Goal: Find specific page/section: Find specific page/section

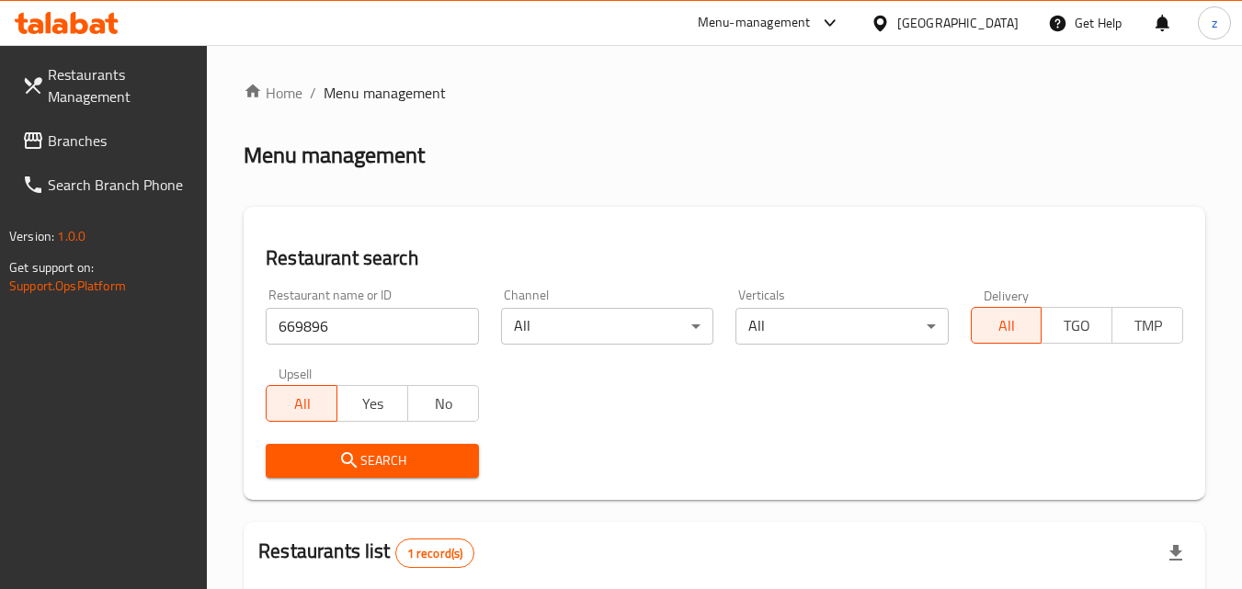
scroll to position [231, 0]
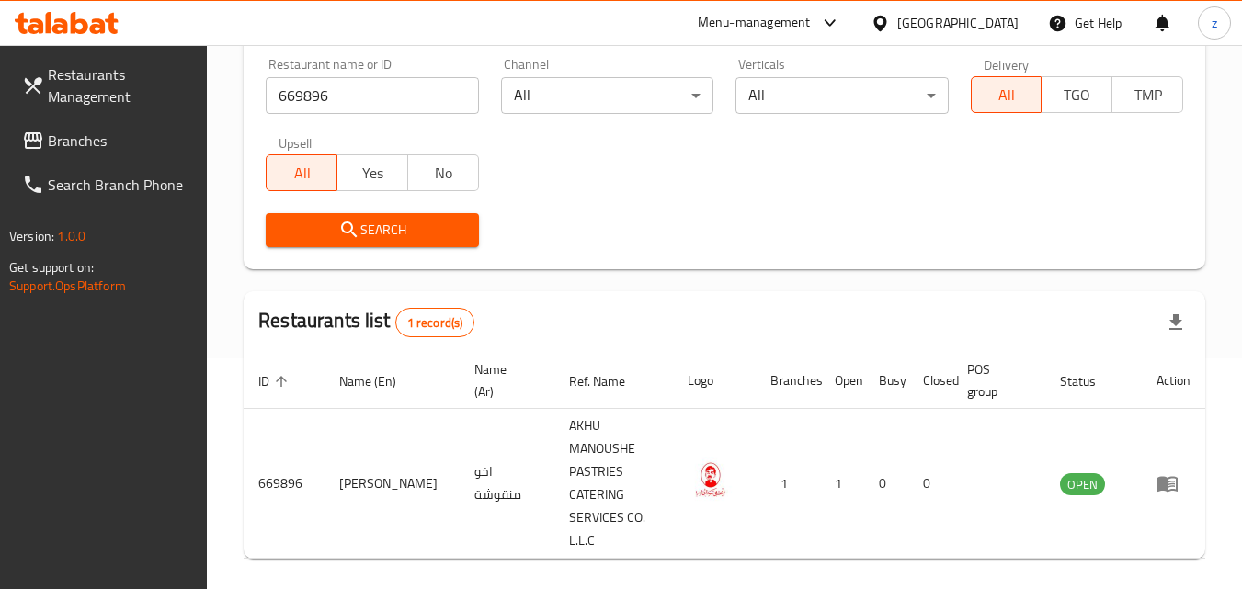
click at [953, 27] on div "United Arab Emirates" at bounding box center [957, 23] width 121 height 20
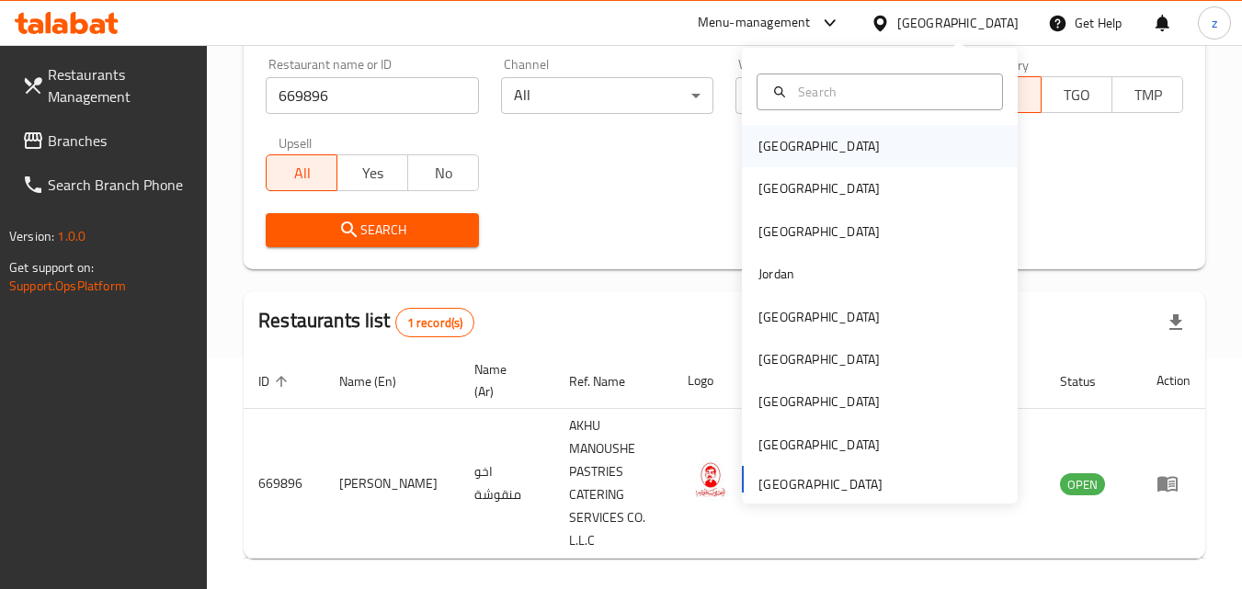
click at [879, 132] on div "Bahrain" at bounding box center [880, 146] width 276 height 42
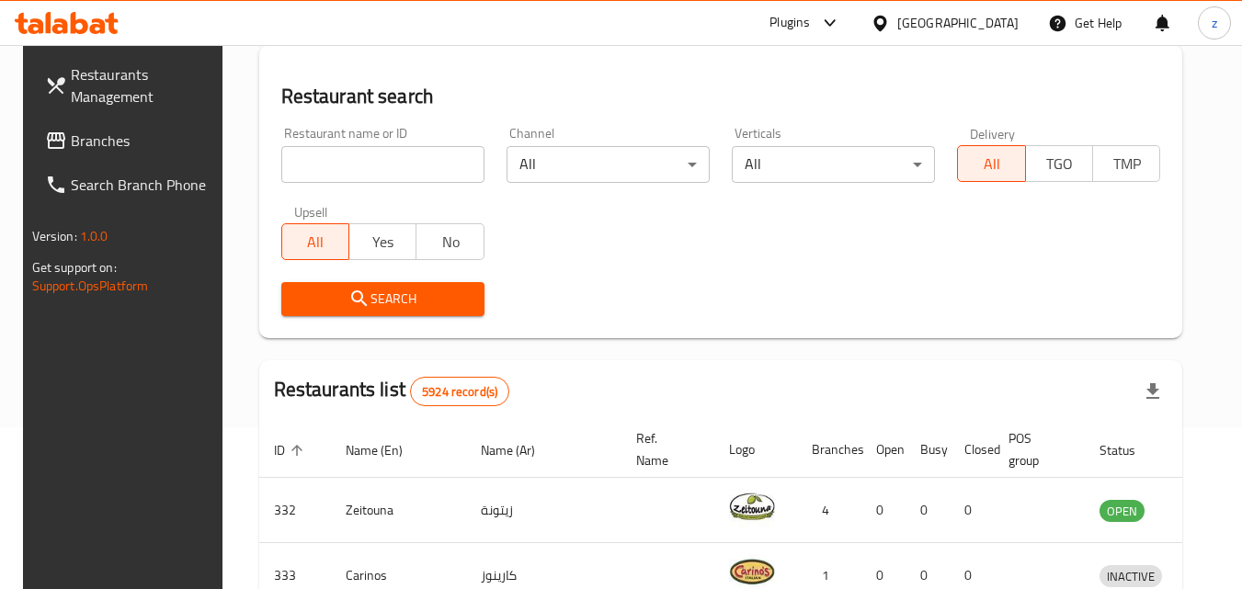
scroll to position [231, 0]
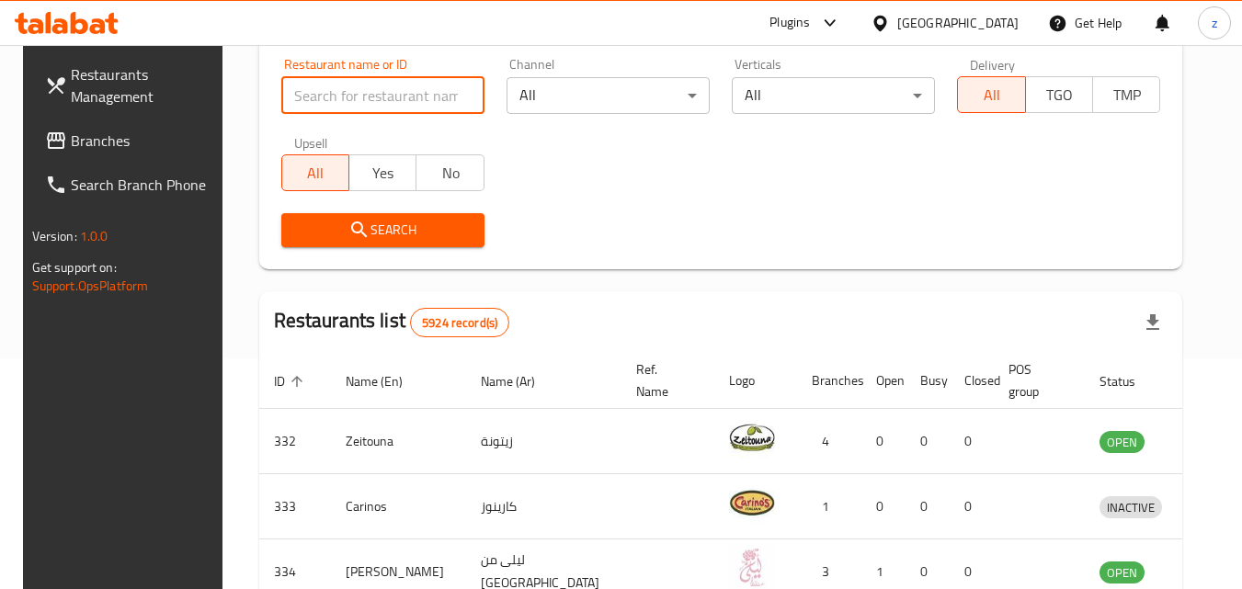
click at [360, 104] on input "search" at bounding box center [382, 95] width 203 height 37
paste input "756245"
click at [470, 97] on input "756245" at bounding box center [382, 95] width 203 height 37
type input "756245"
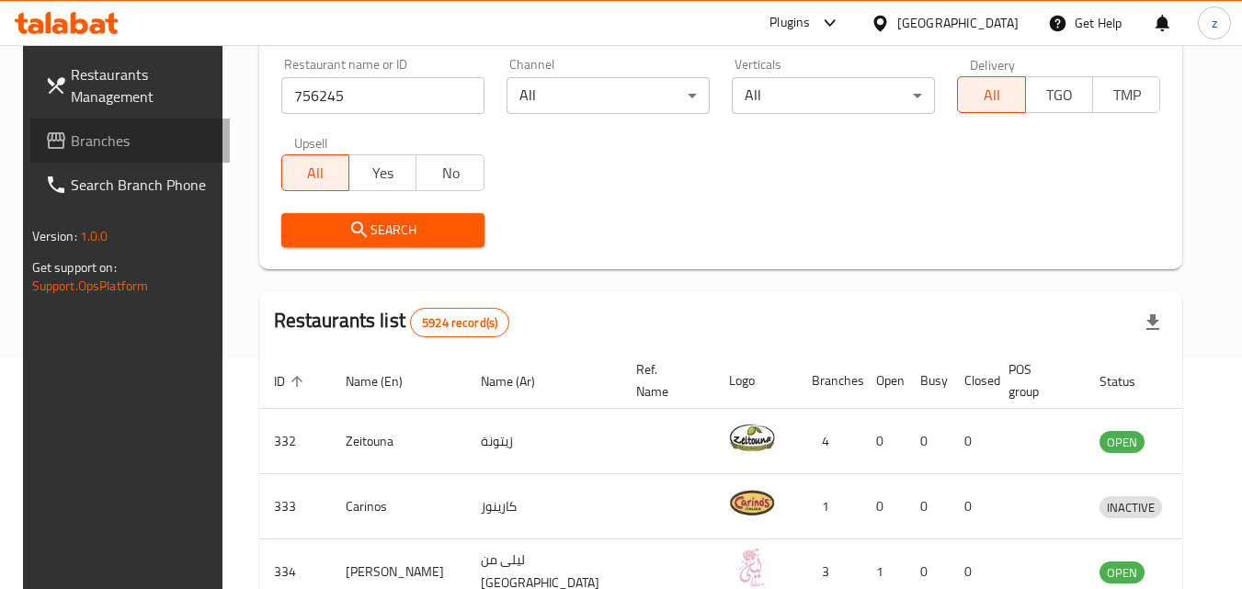
click at [87, 137] on span "Branches" at bounding box center [143, 141] width 145 height 22
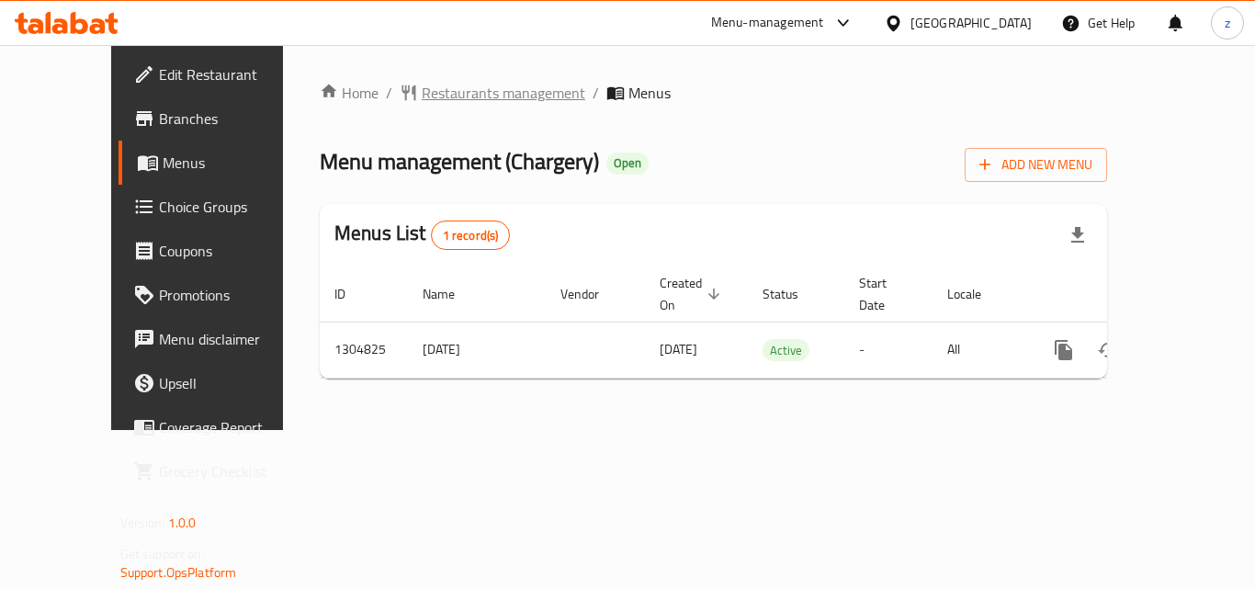
click at [422, 85] on span "Restaurants management" at bounding box center [504, 93] width 164 height 22
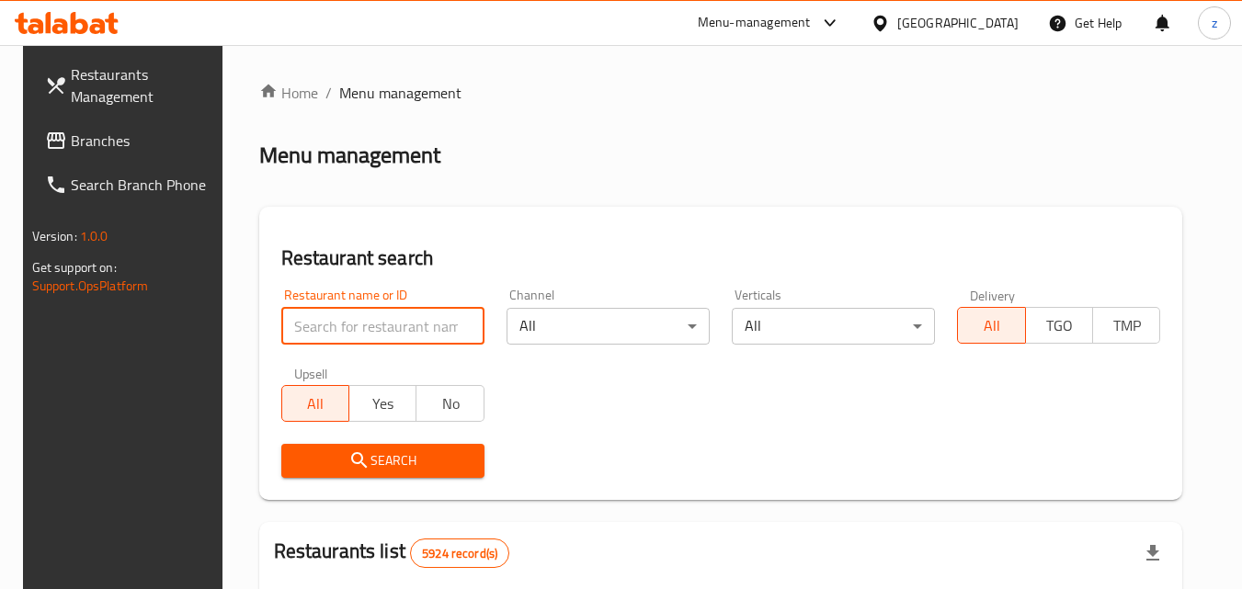
click at [363, 327] on input "search" at bounding box center [382, 326] width 203 height 37
paste input "692727"
type input "692727"
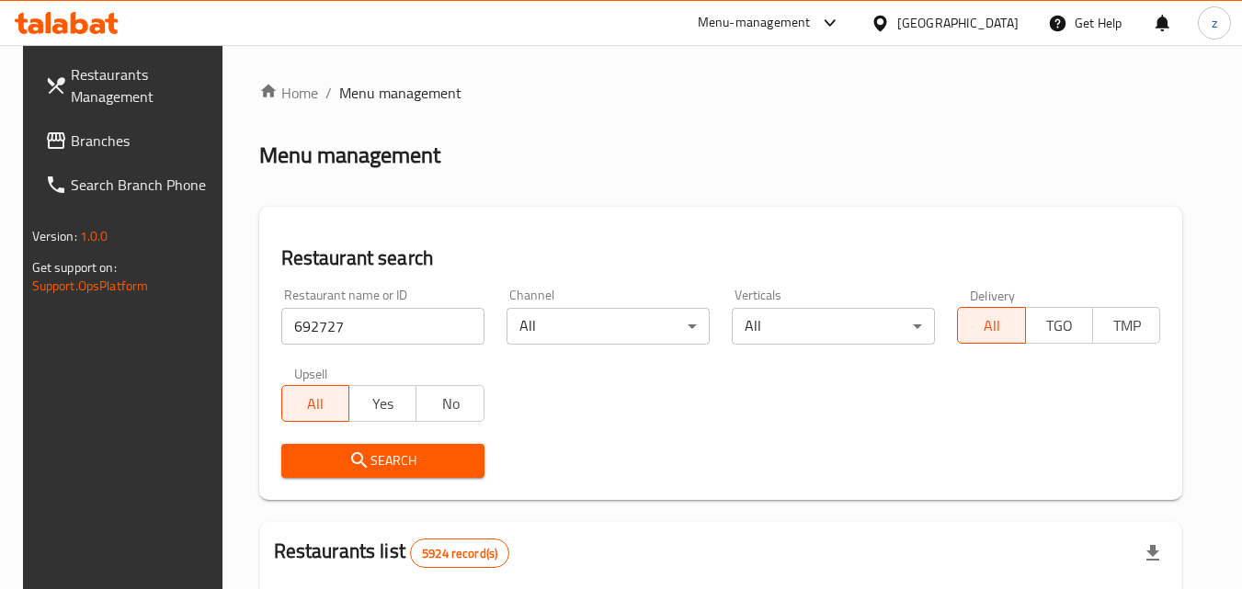
click at [325, 465] on span "Search" at bounding box center [383, 460] width 174 height 23
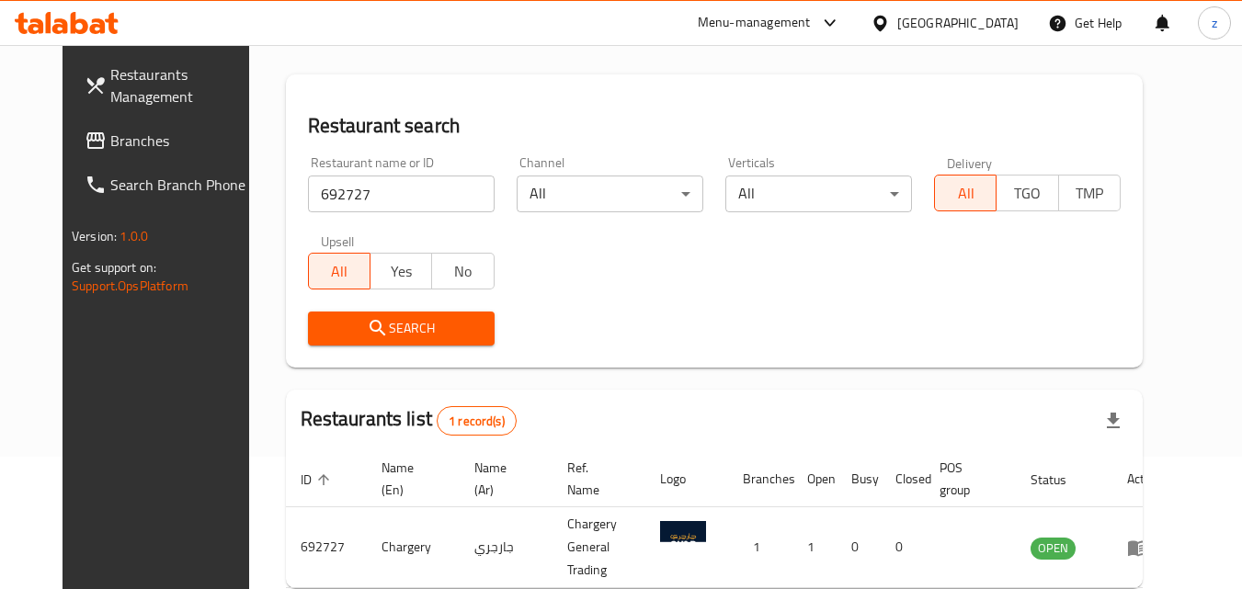
scroll to position [92, 0]
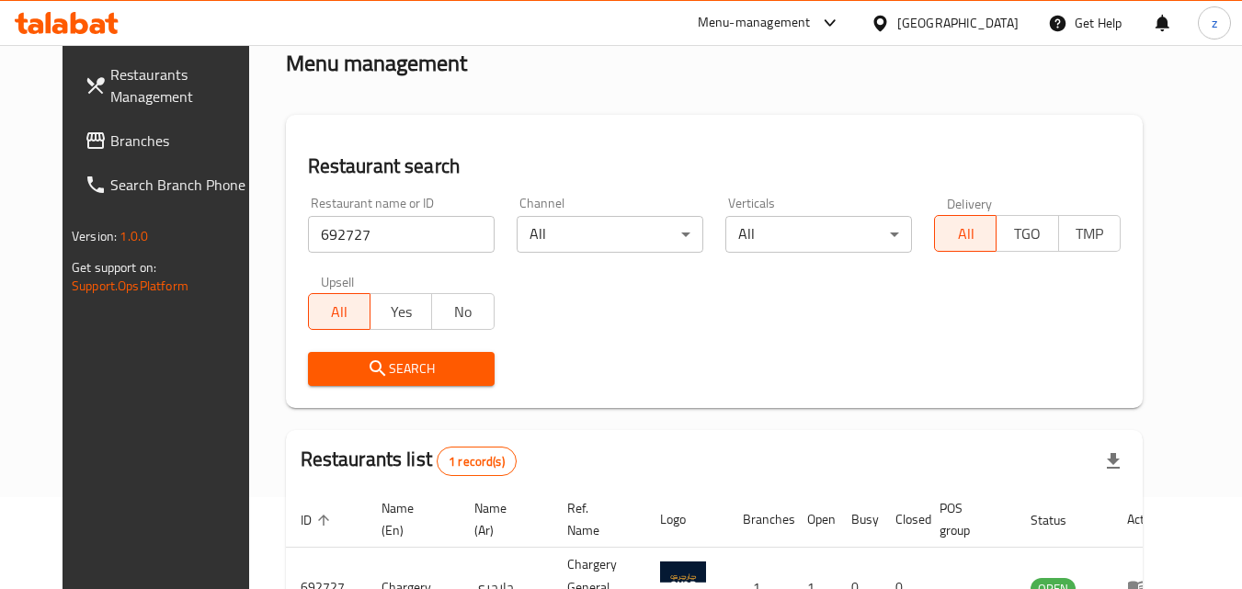
click at [1000, 11] on div "Bahrain" at bounding box center [944, 23] width 177 height 44
click at [995, 24] on div "Bahrain" at bounding box center [957, 23] width 121 height 20
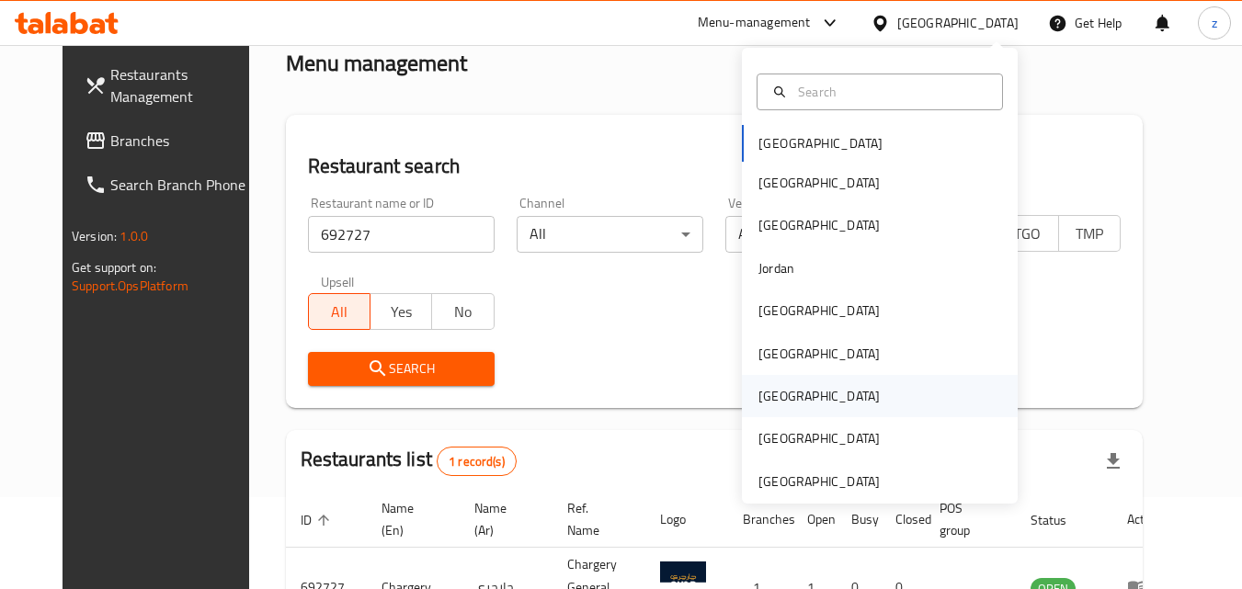
click at [800, 380] on div "[GEOGRAPHIC_DATA]" at bounding box center [880, 396] width 276 height 42
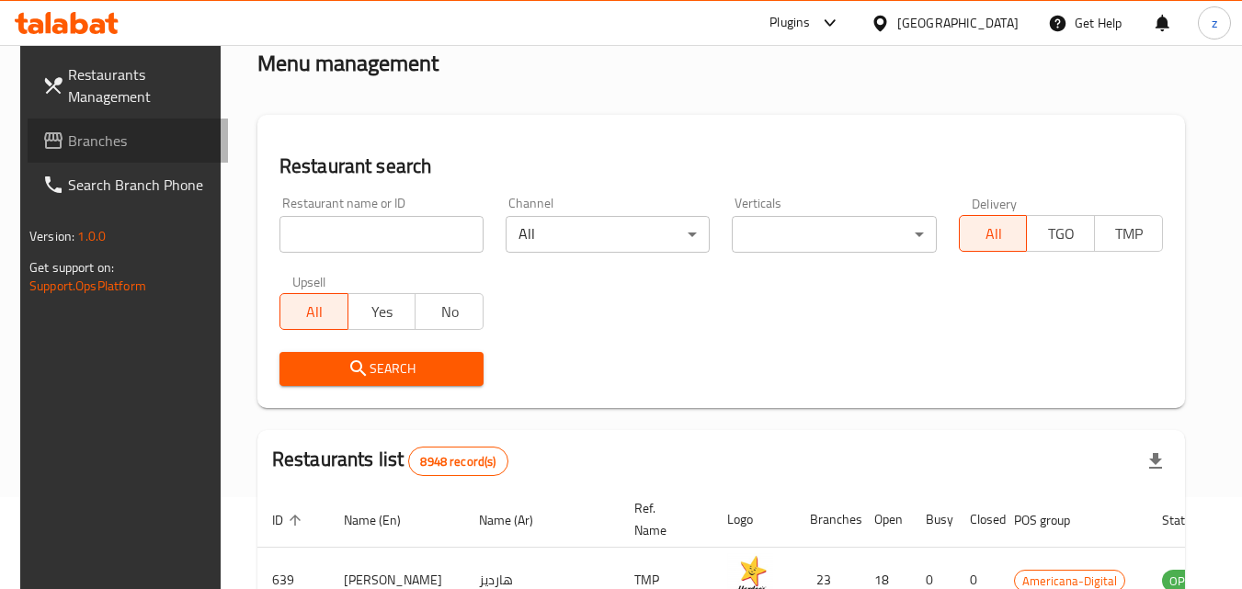
click at [103, 138] on span "Branches" at bounding box center [140, 141] width 145 height 22
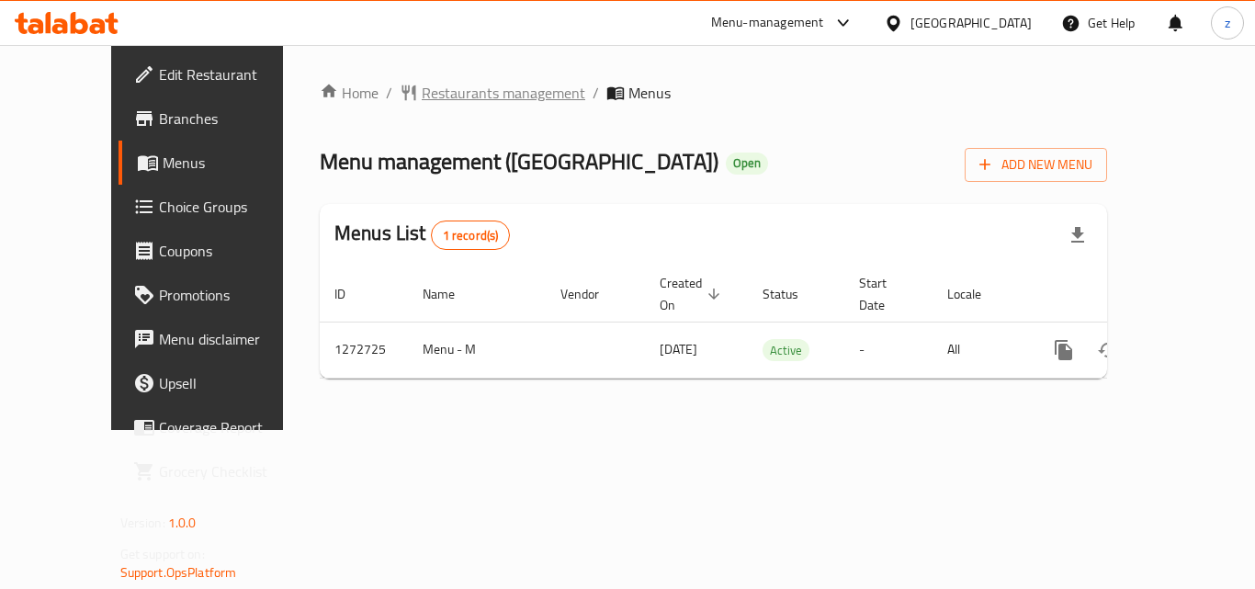
click at [446, 92] on span "Restaurants management" at bounding box center [504, 93] width 164 height 22
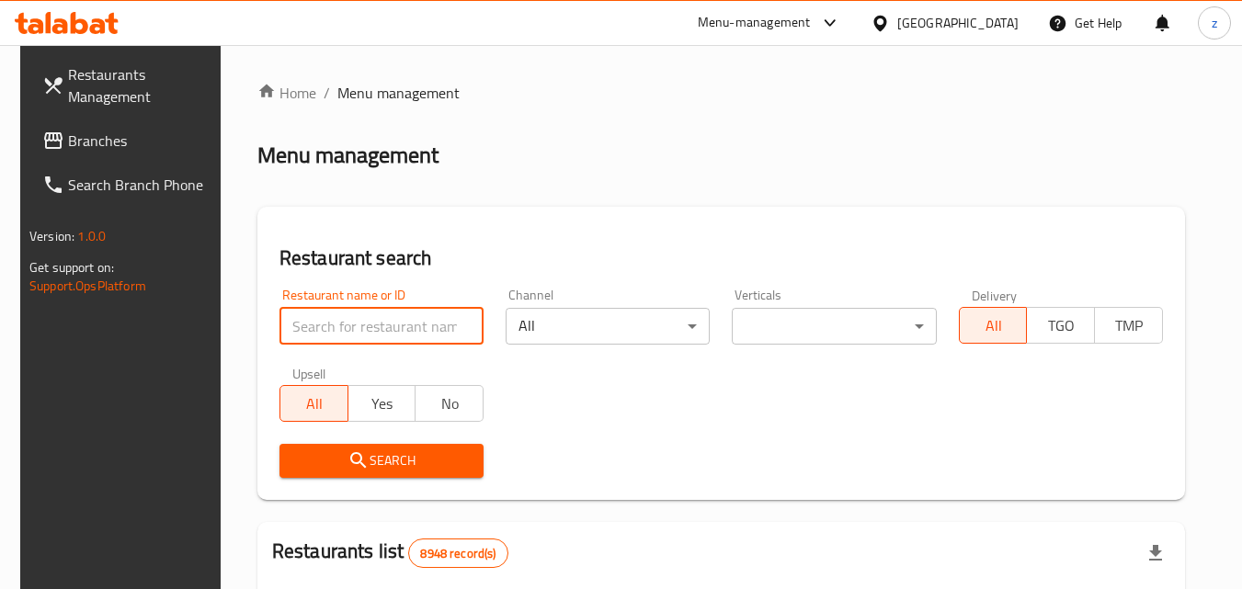
click at [401, 325] on input "search" at bounding box center [381, 326] width 204 height 37
paste input "690125"
type input "690125"
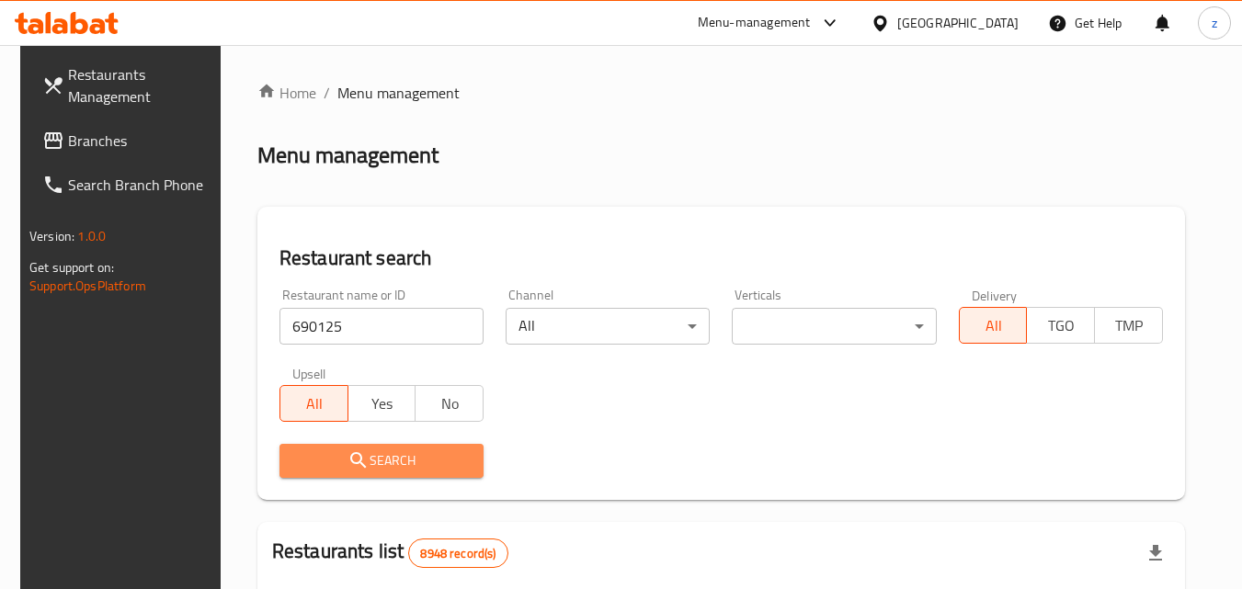
click at [401, 454] on span "Search" at bounding box center [381, 460] width 175 height 23
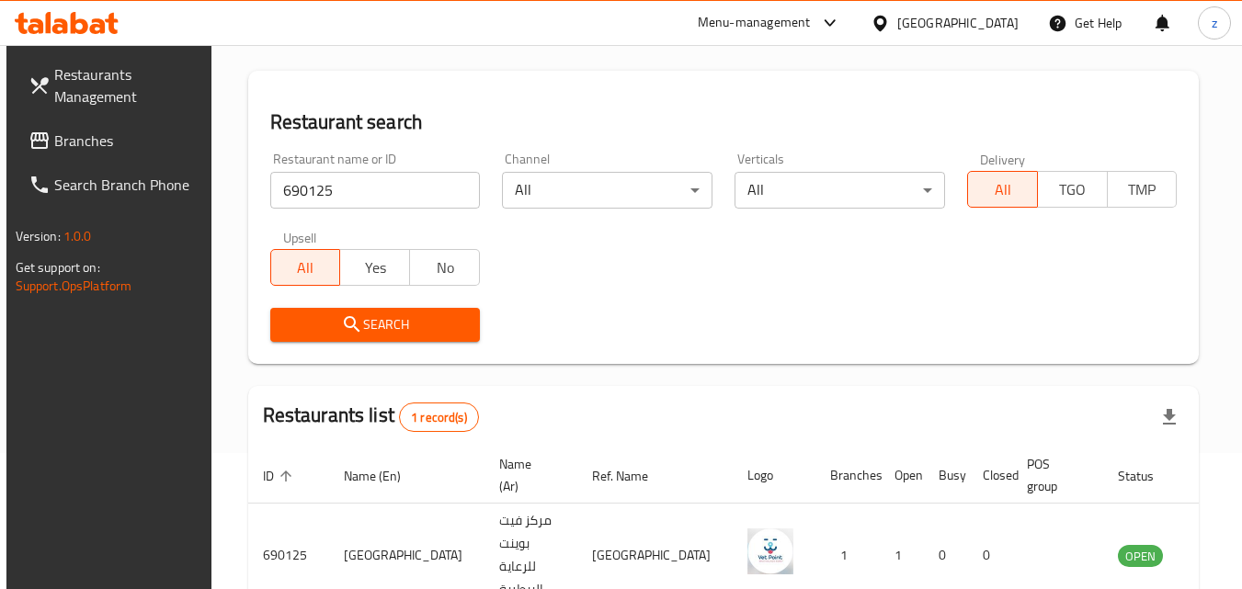
scroll to position [92, 0]
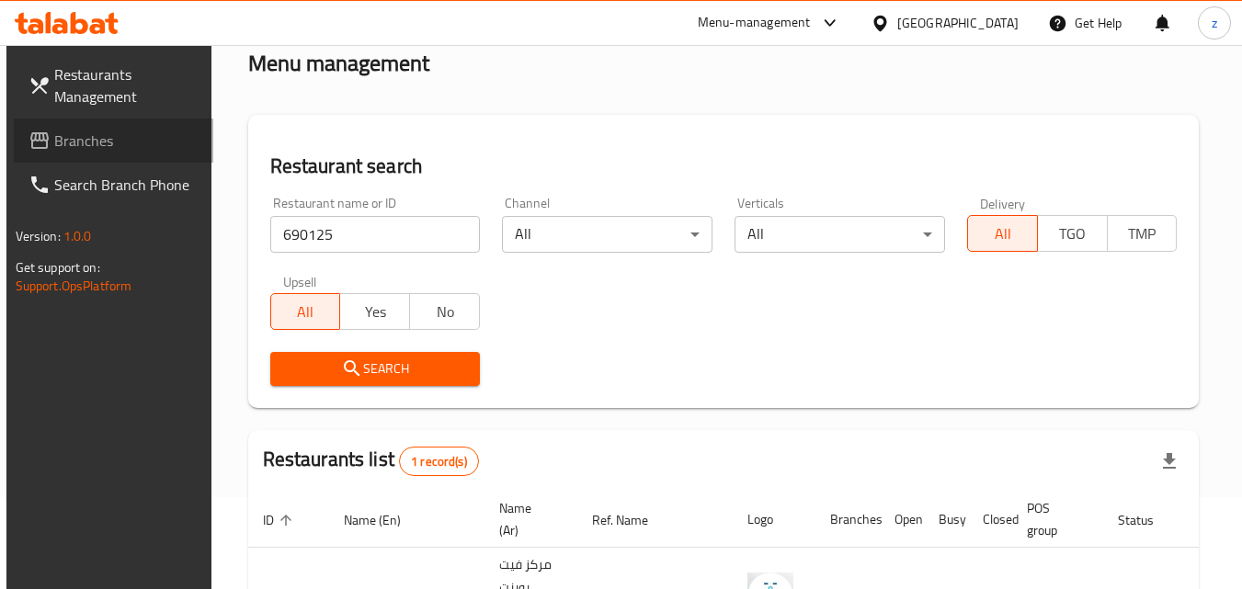
click at [63, 140] on span "Branches" at bounding box center [126, 141] width 145 height 22
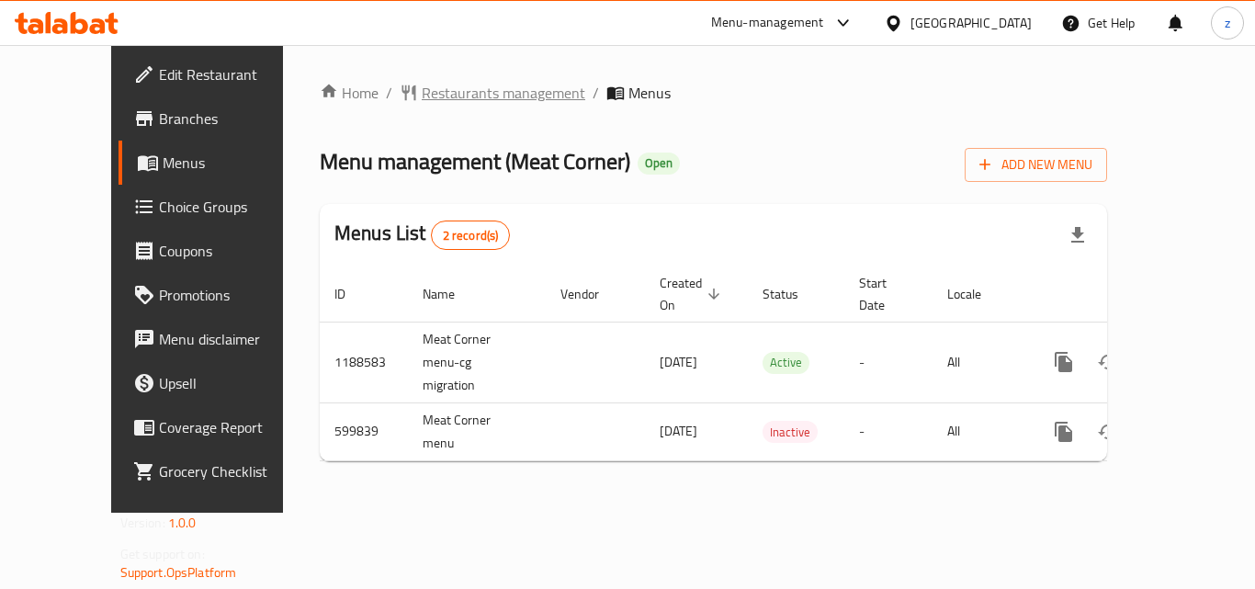
click at [446, 101] on span "Restaurants management" at bounding box center [504, 93] width 164 height 22
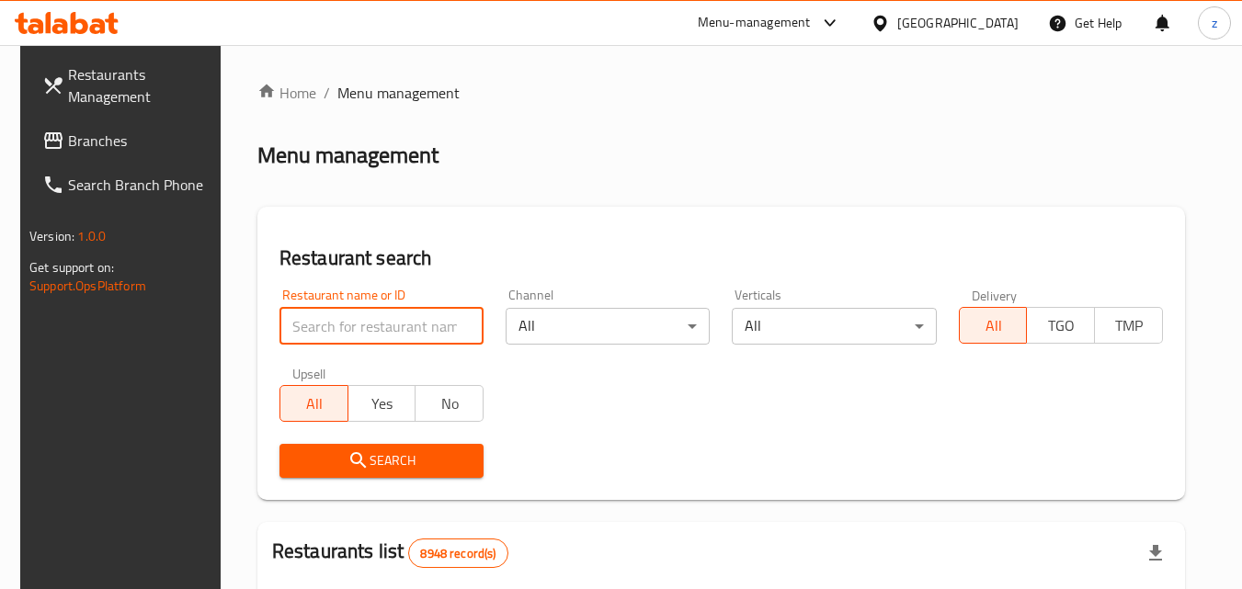
click at [359, 332] on input "search" at bounding box center [381, 326] width 204 height 37
paste input "637636"
type input "637636"
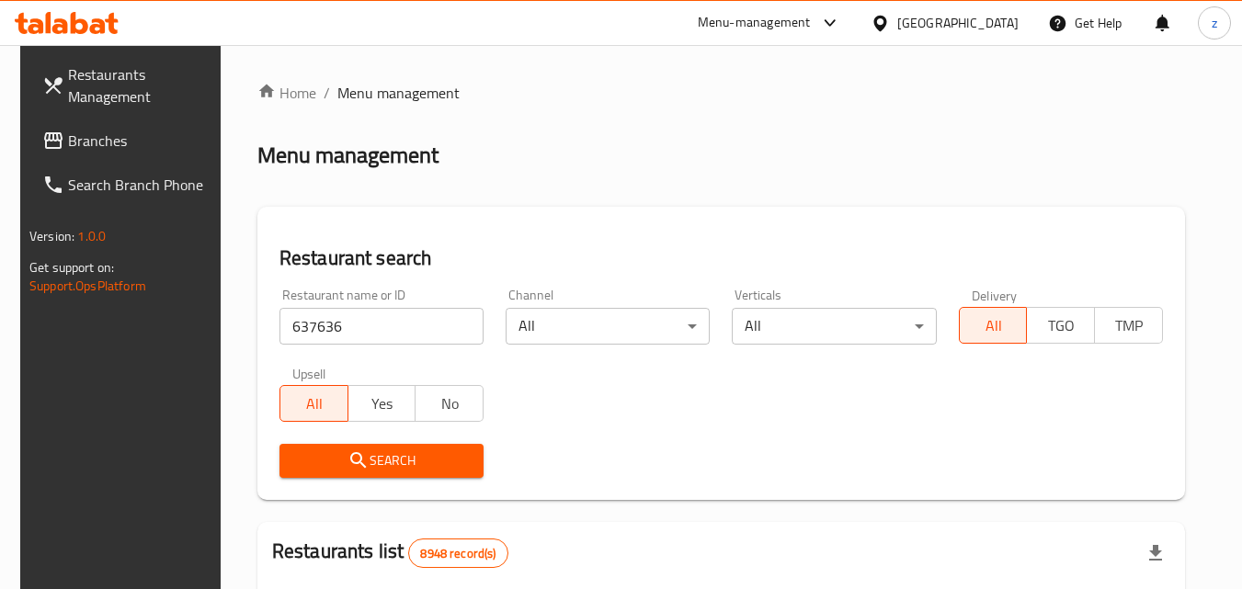
click at [412, 449] on span "Search" at bounding box center [381, 460] width 175 height 23
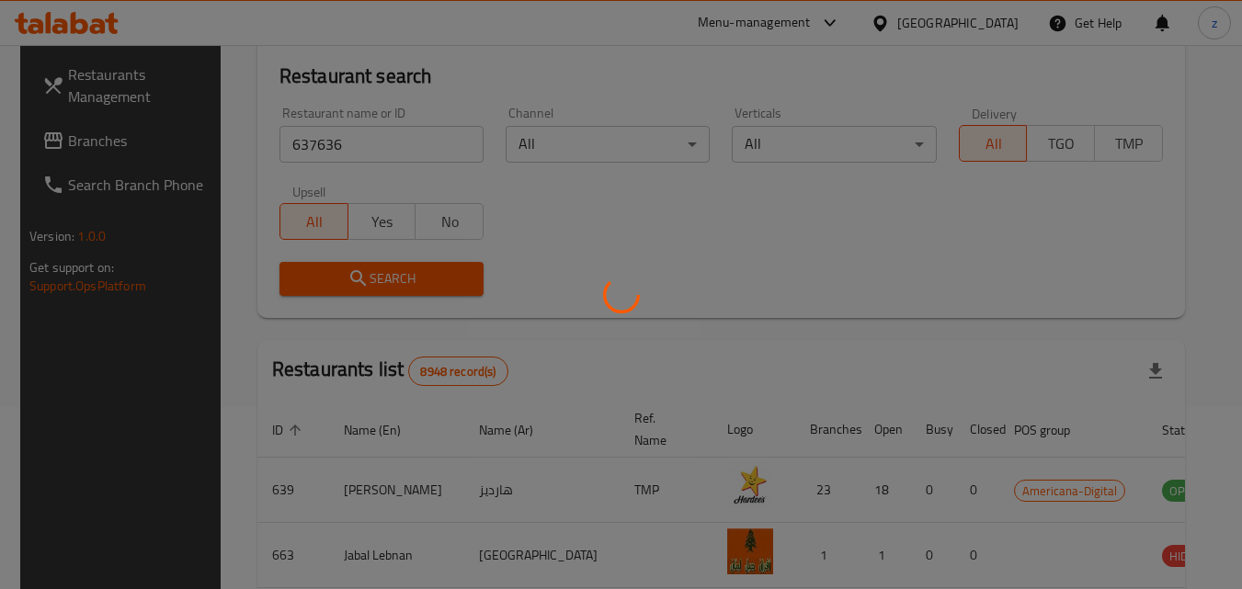
scroll to position [184, 0]
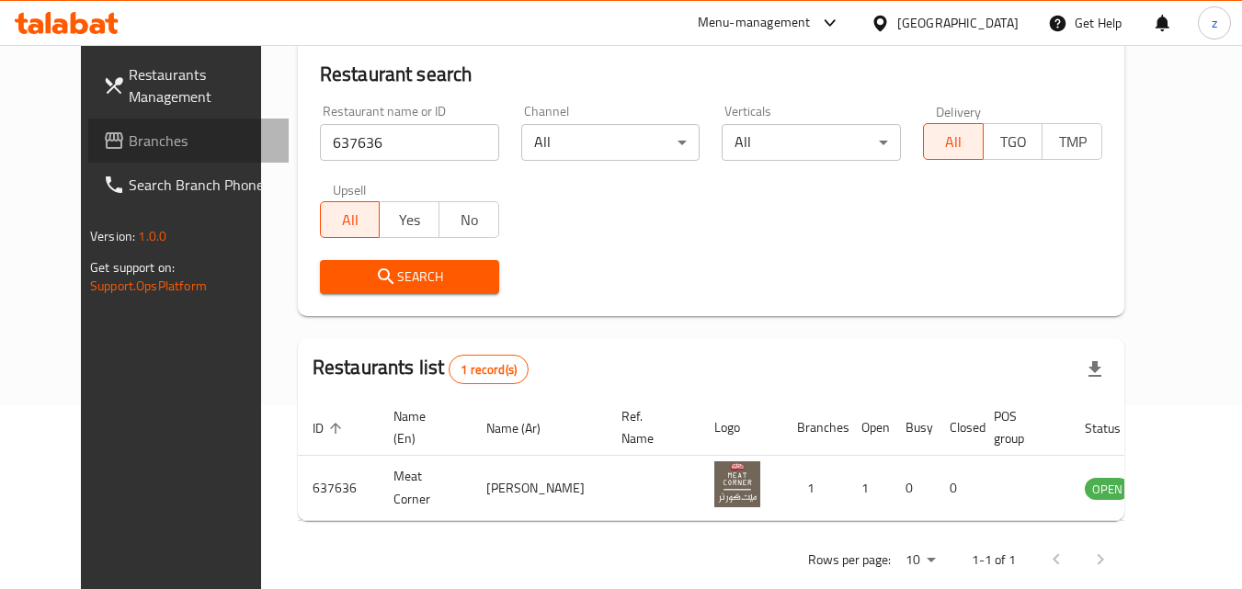
click at [129, 137] on span "Branches" at bounding box center [201, 141] width 145 height 22
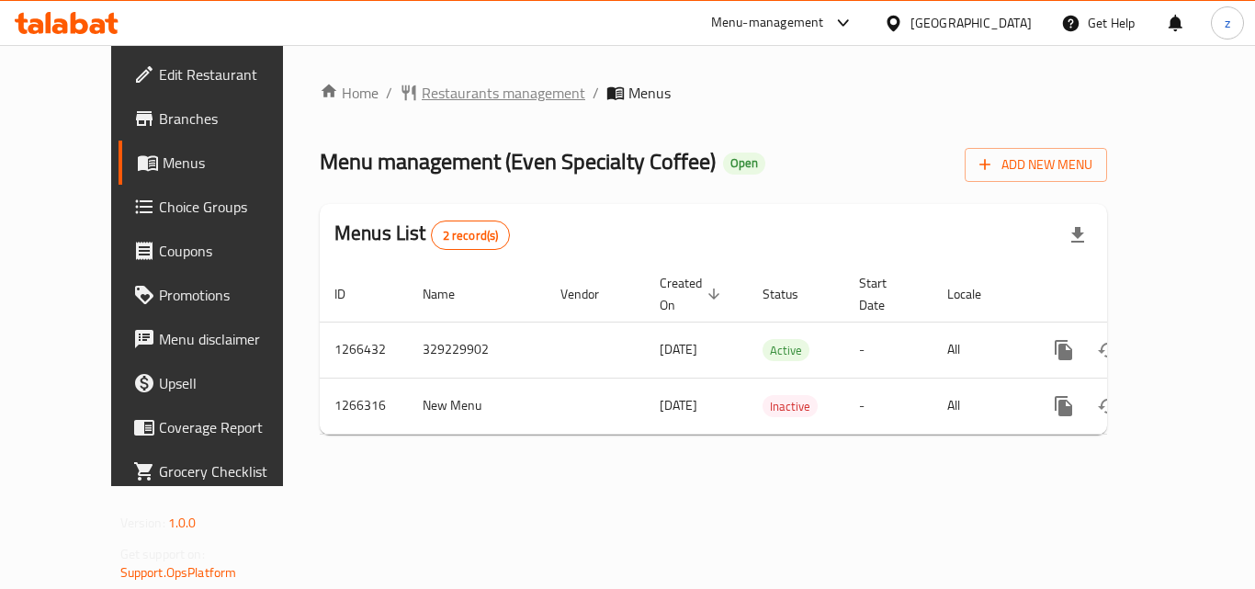
click at [422, 86] on span "Restaurants management" at bounding box center [504, 93] width 164 height 22
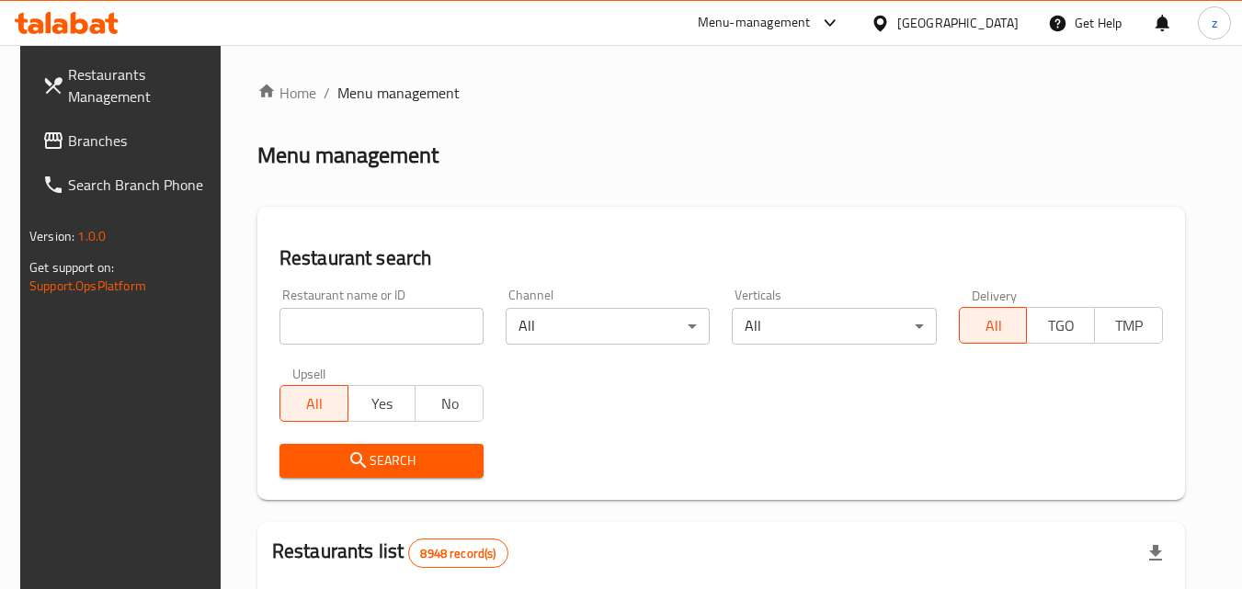
click at [368, 339] on input "search" at bounding box center [381, 326] width 204 height 37
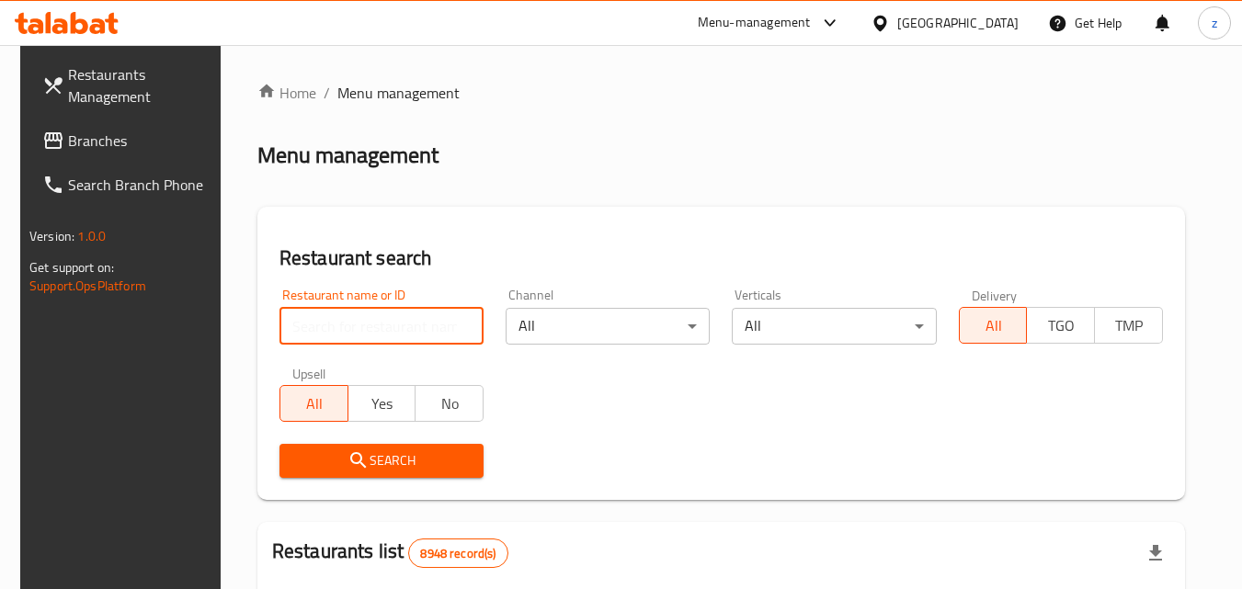
paste input "746608"
type input "746608"
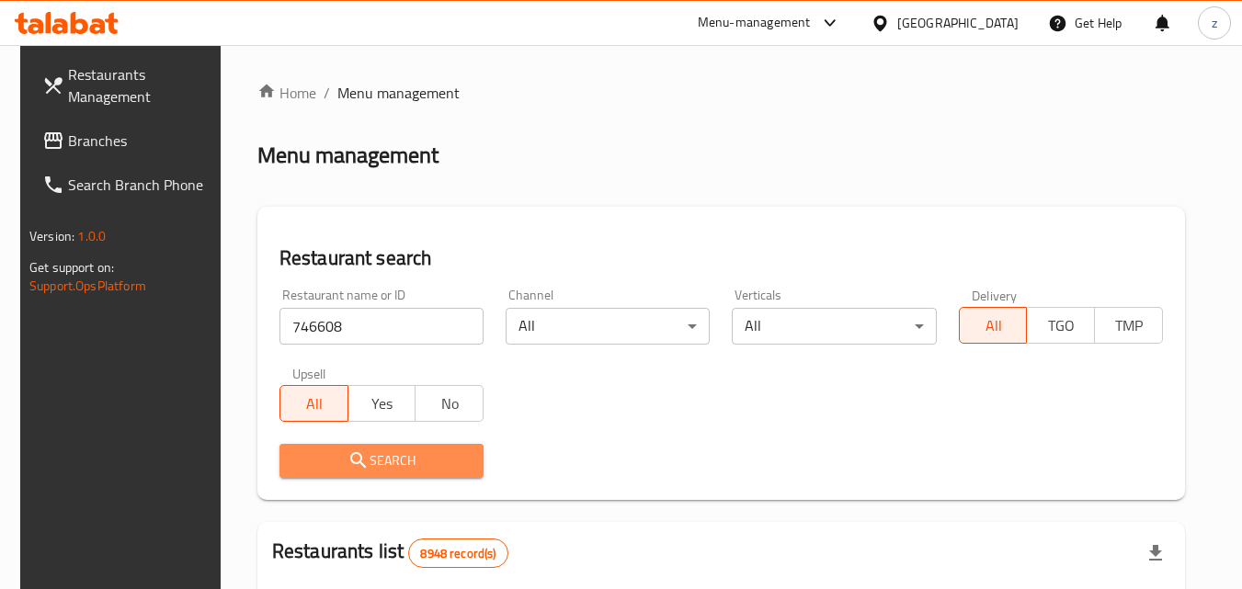
click at [363, 456] on span "Search" at bounding box center [381, 460] width 175 height 23
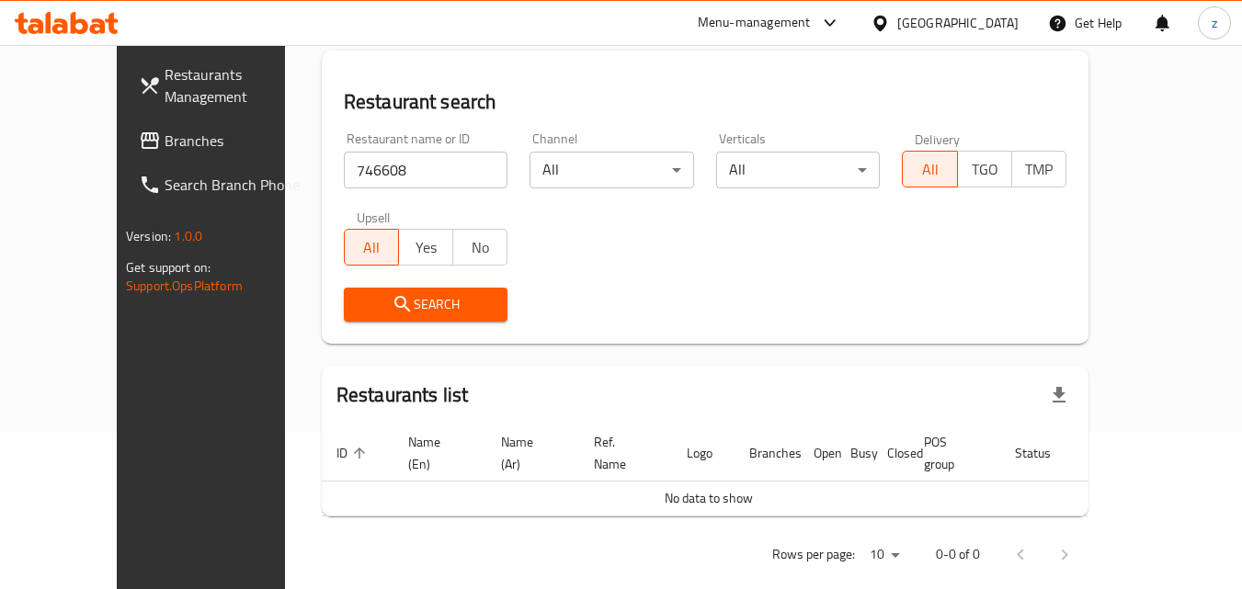
scroll to position [162, 0]
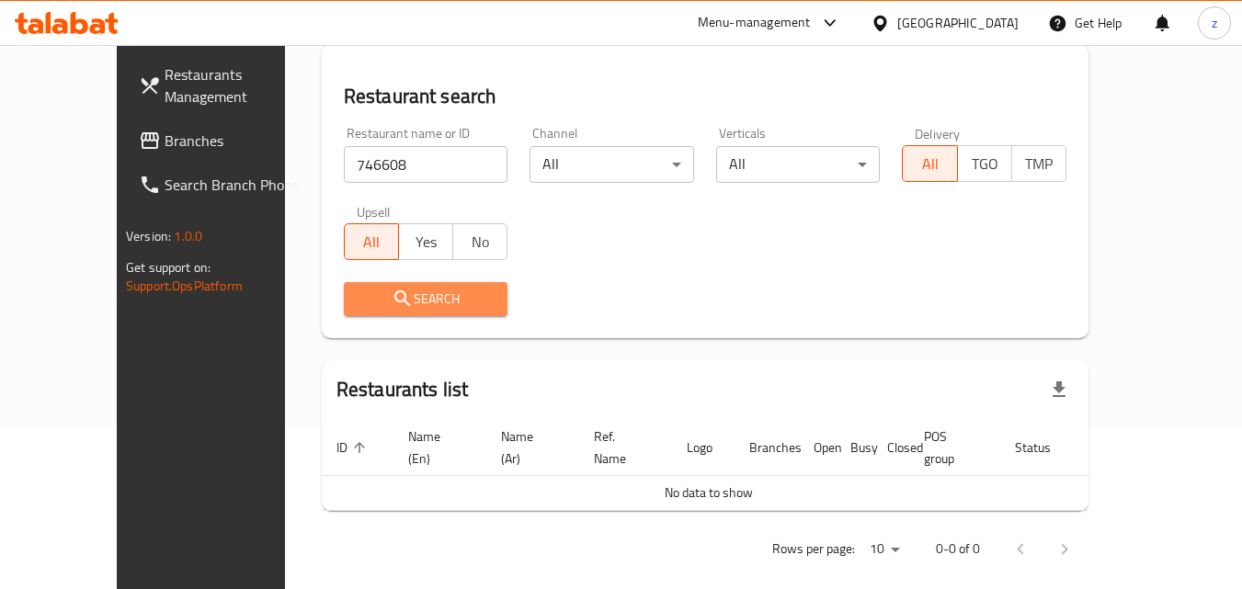
click at [415, 302] on span "Search" at bounding box center [425, 299] width 135 height 23
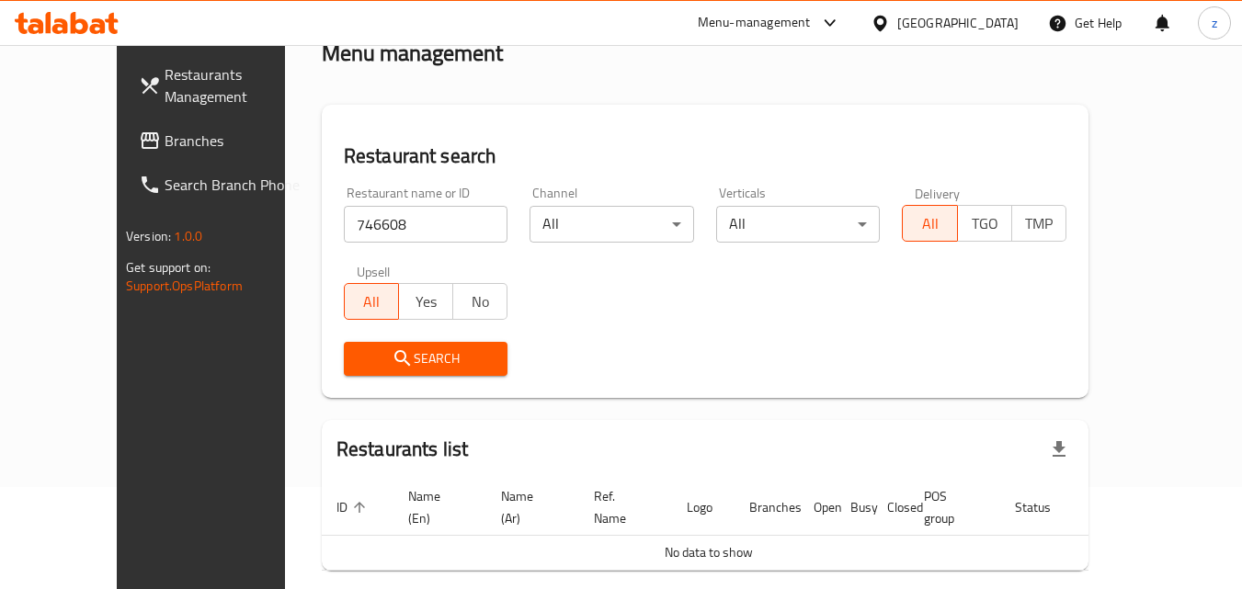
scroll to position [70, 0]
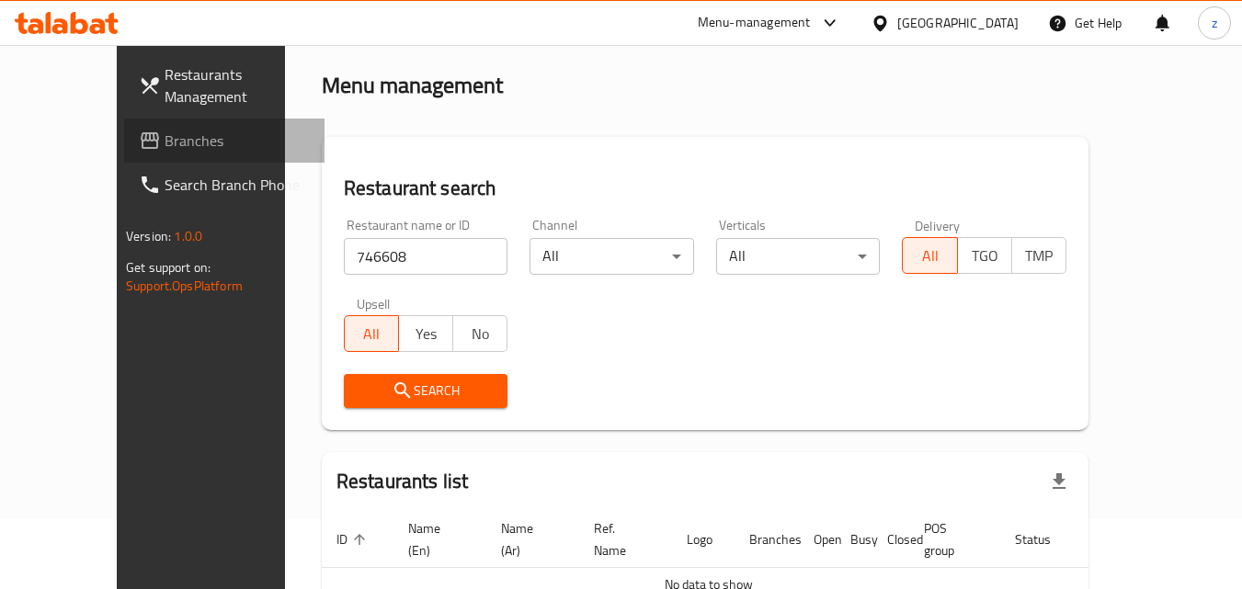
click at [165, 139] on span "Branches" at bounding box center [237, 141] width 145 height 22
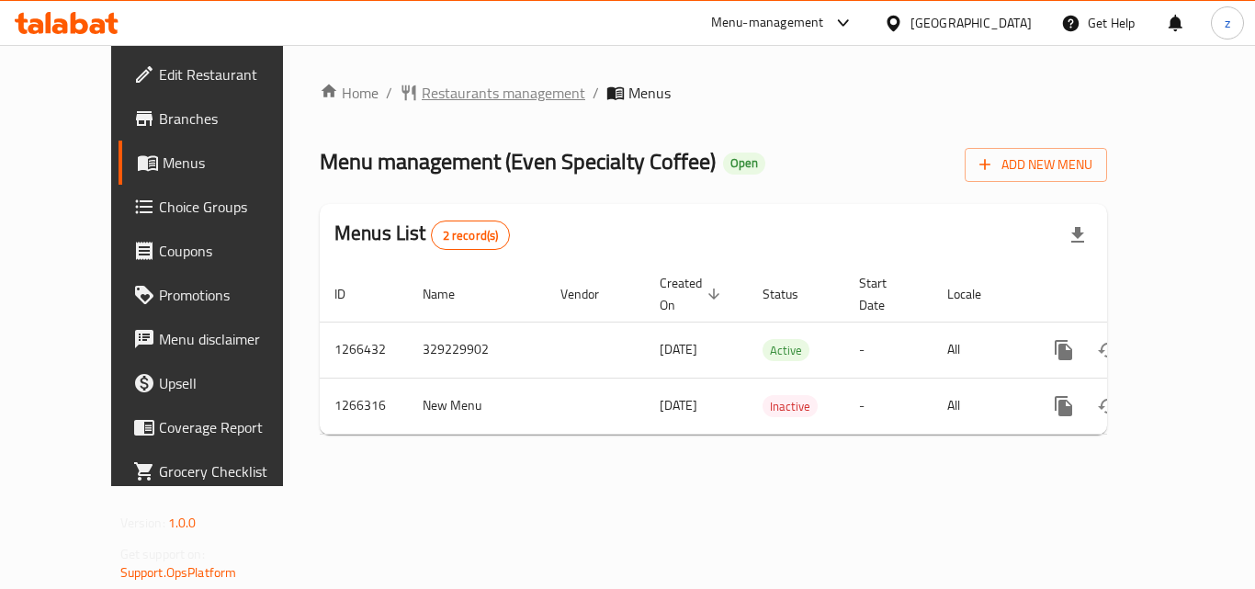
click at [422, 87] on span "Restaurants management" at bounding box center [504, 93] width 164 height 22
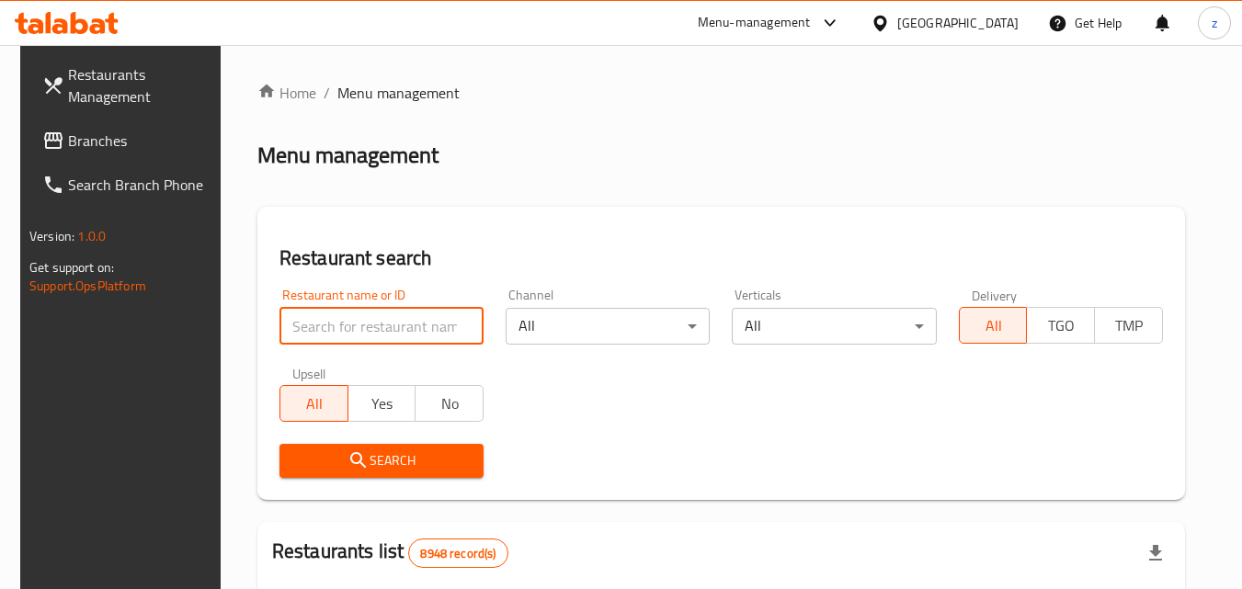
click at [394, 332] on input "search" at bounding box center [381, 326] width 204 height 37
paste input "687236"
type input "687236"
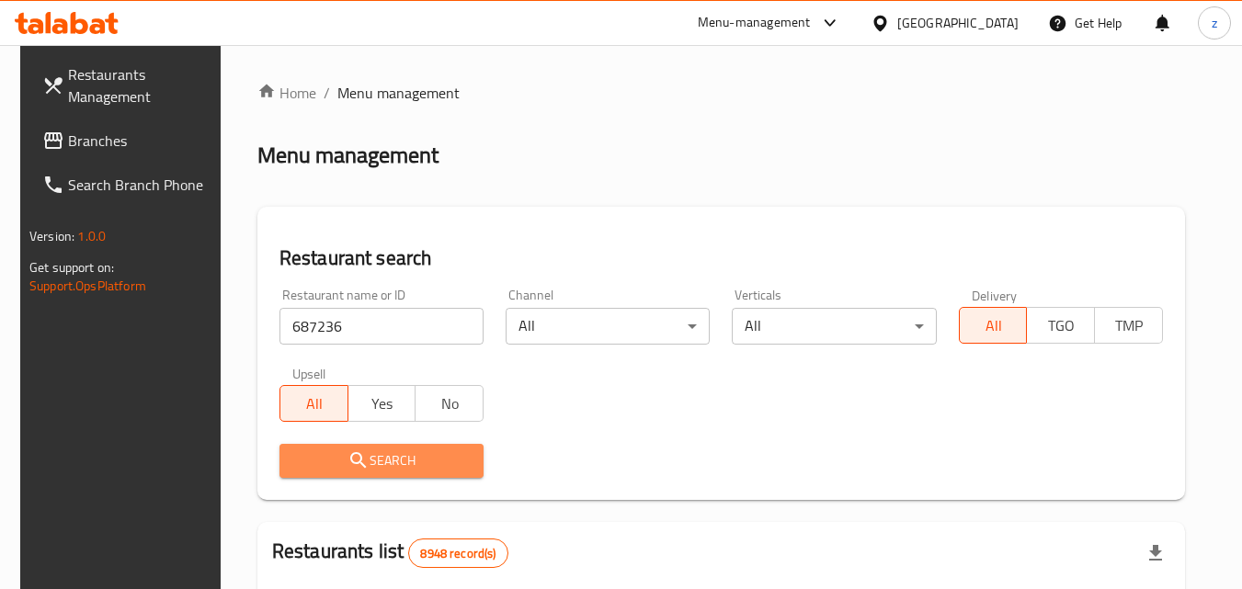
click at [416, 465] on span "Search" at bounding box center [381, 460] width 175 height 23
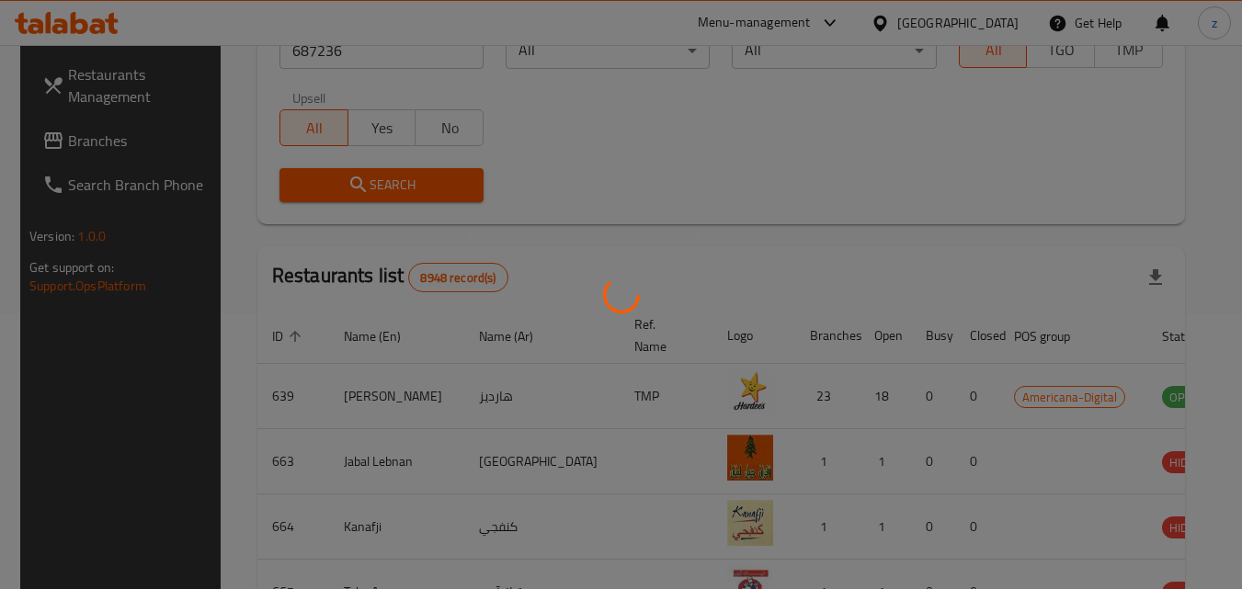
scroll to position [215, 0]
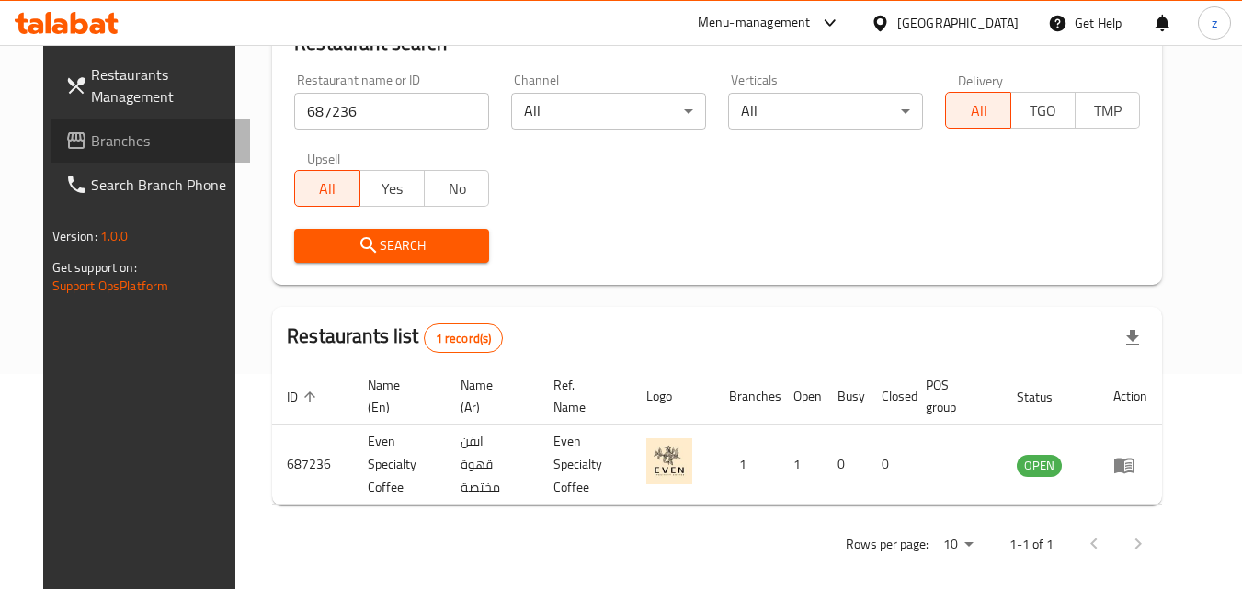
click at [91, 146] on span "Branches" at bounding box center [163, 141] width 145 height 22
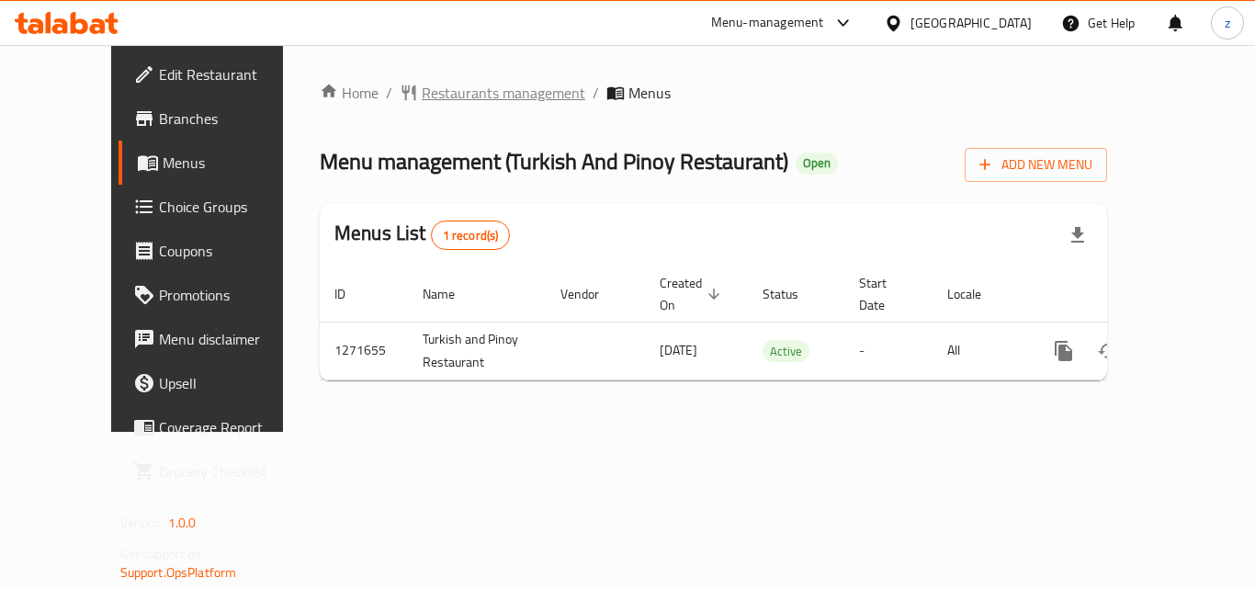
click at [463, 97] on span "Restaurants management" at bounding box center [504, 93] width 164 height 22
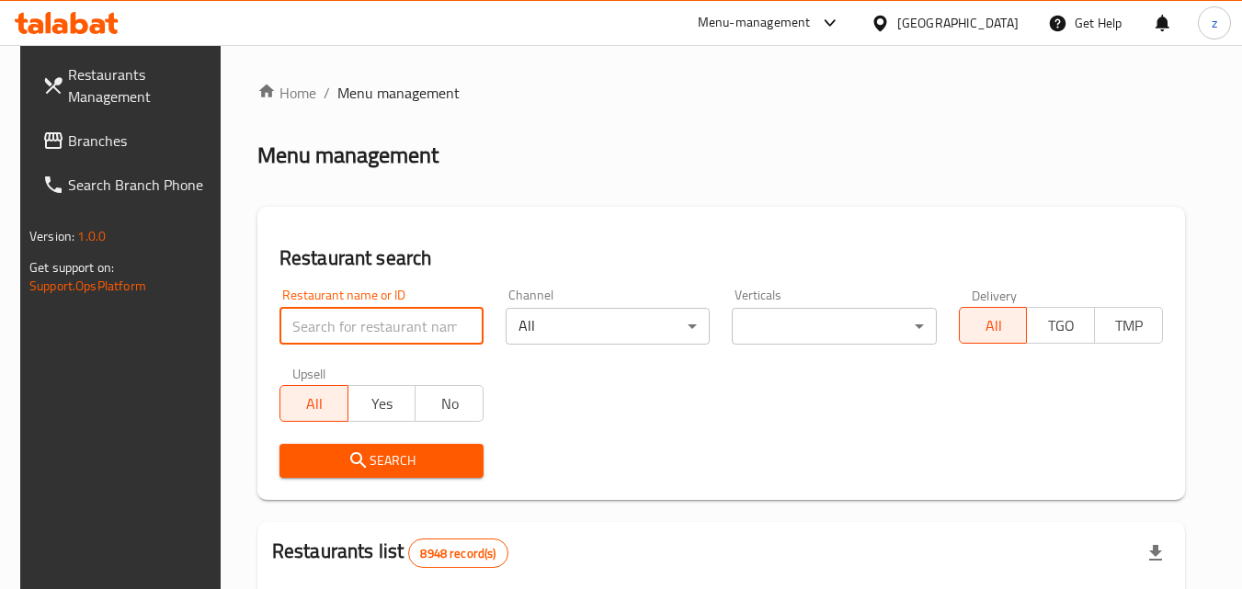
click at [412, 332] on input "search" at bounding box center [381, 326] width 204 height 37
paste input "689855"
type input "689855"
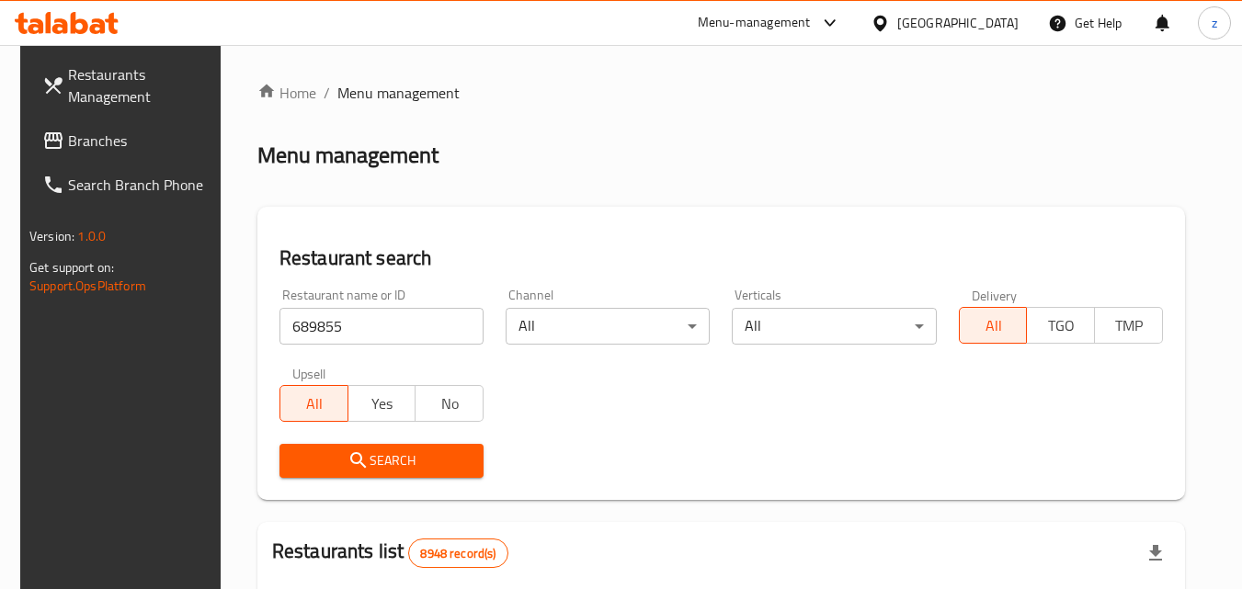
click at [392, 468] on span "Search" at bounding box center [381, 460] width 175 height 23
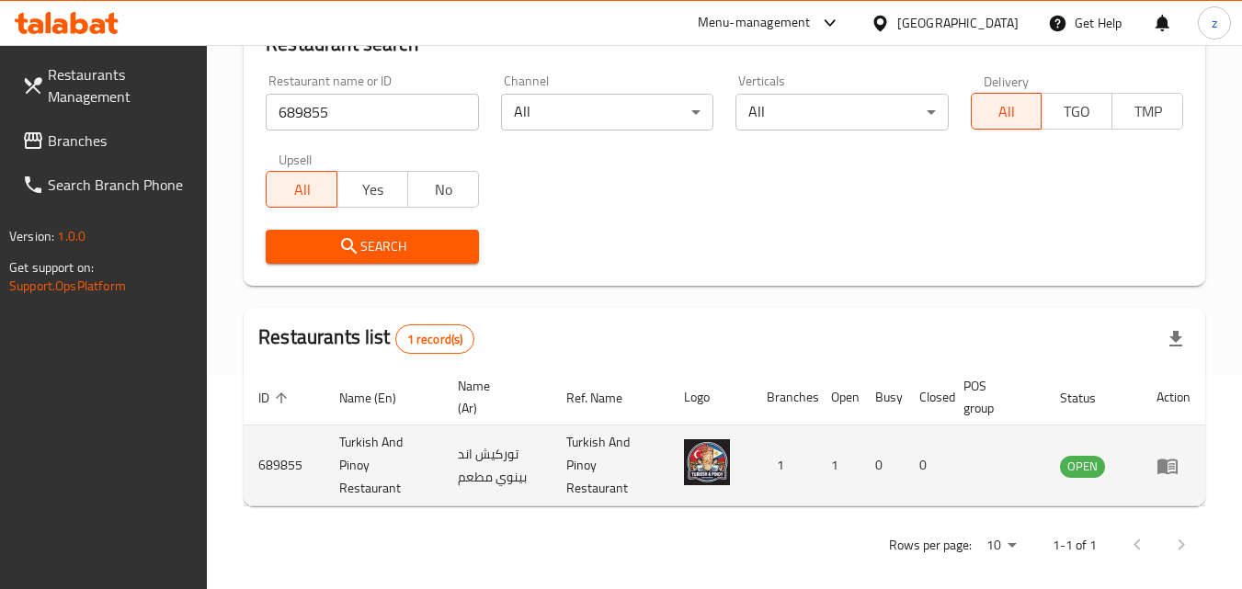
scroll to position [231, 0]
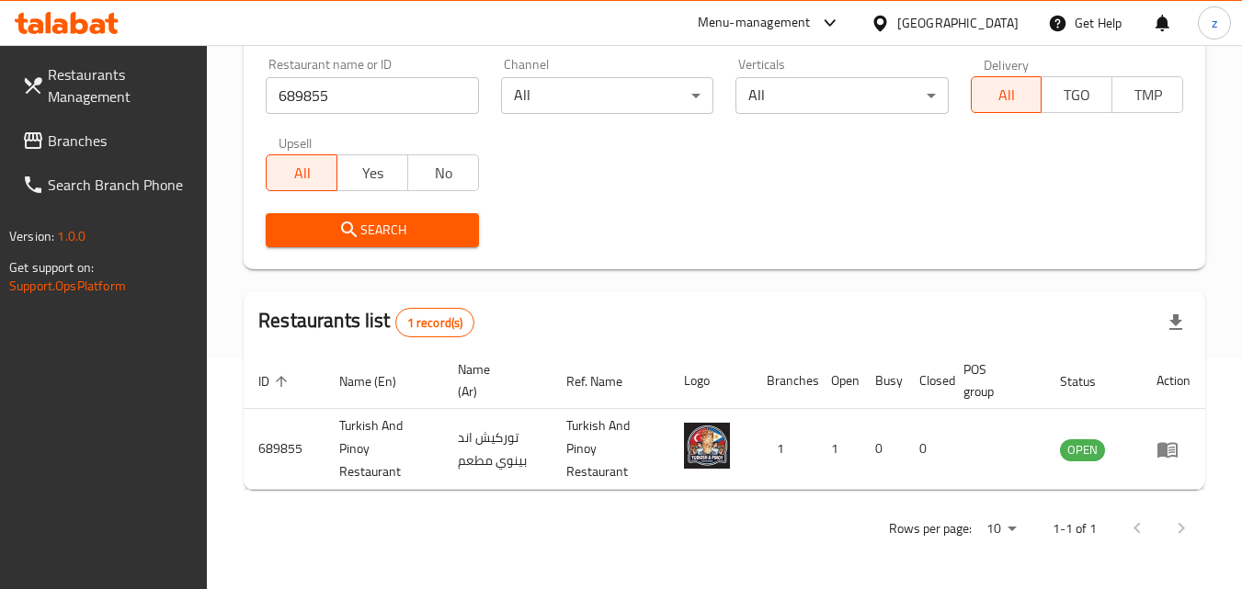
click at [988, 29] on div "Qatar" at bounding box center [957, 23] width 121 height 20
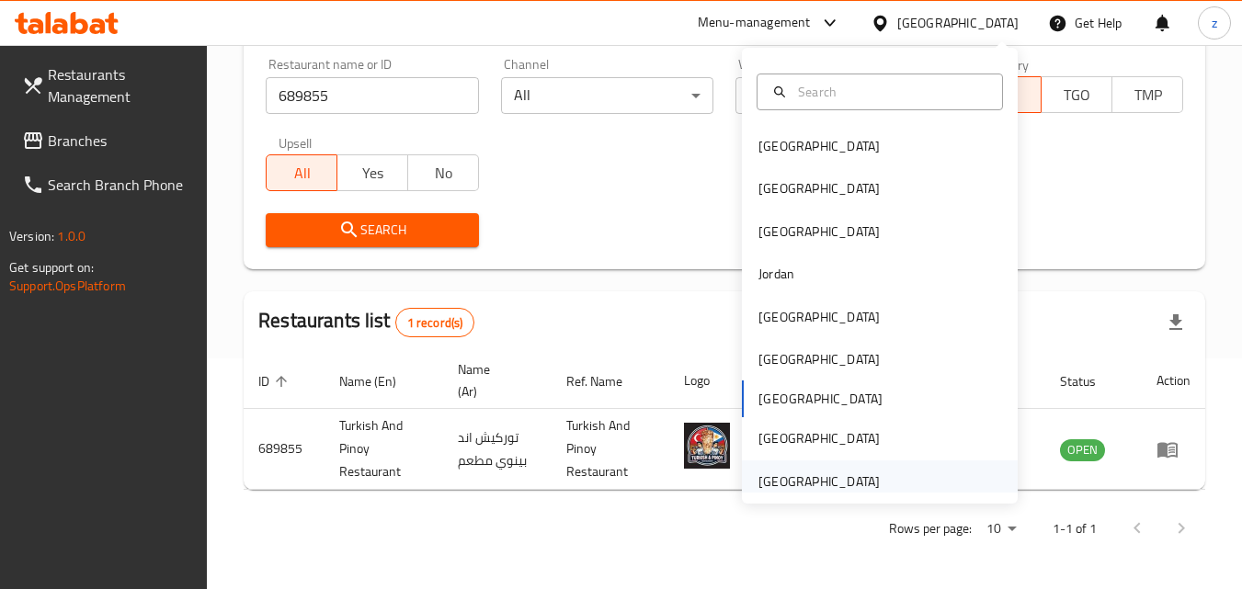
click at [897, 484] on div "[GEOGRAPHIC_DATA]" at bounding box center [880, 481] width 276 height 42
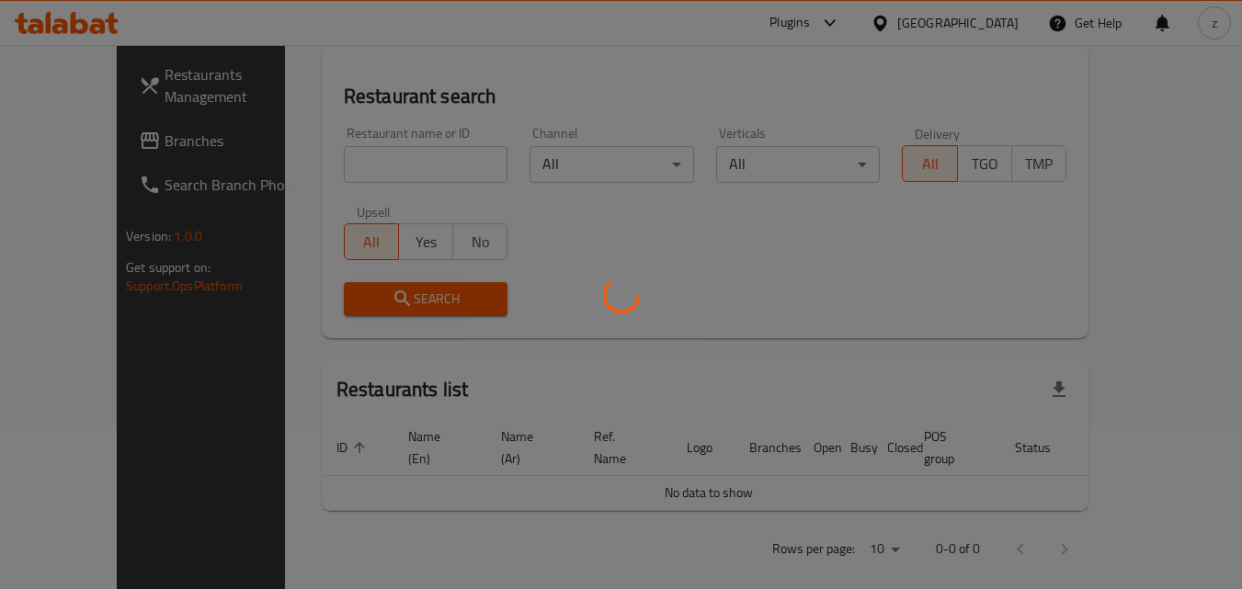
scroll to position [231, 0]
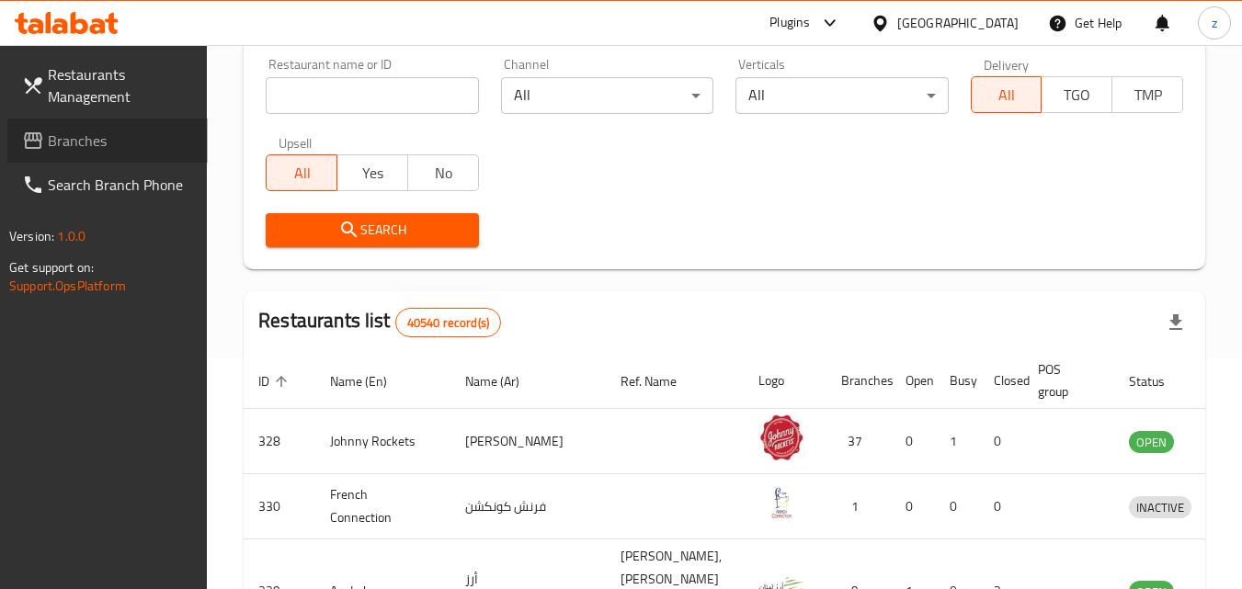
click at [68, 151] on span "Branches" at bounding box center [120, 141] width 145 height 22
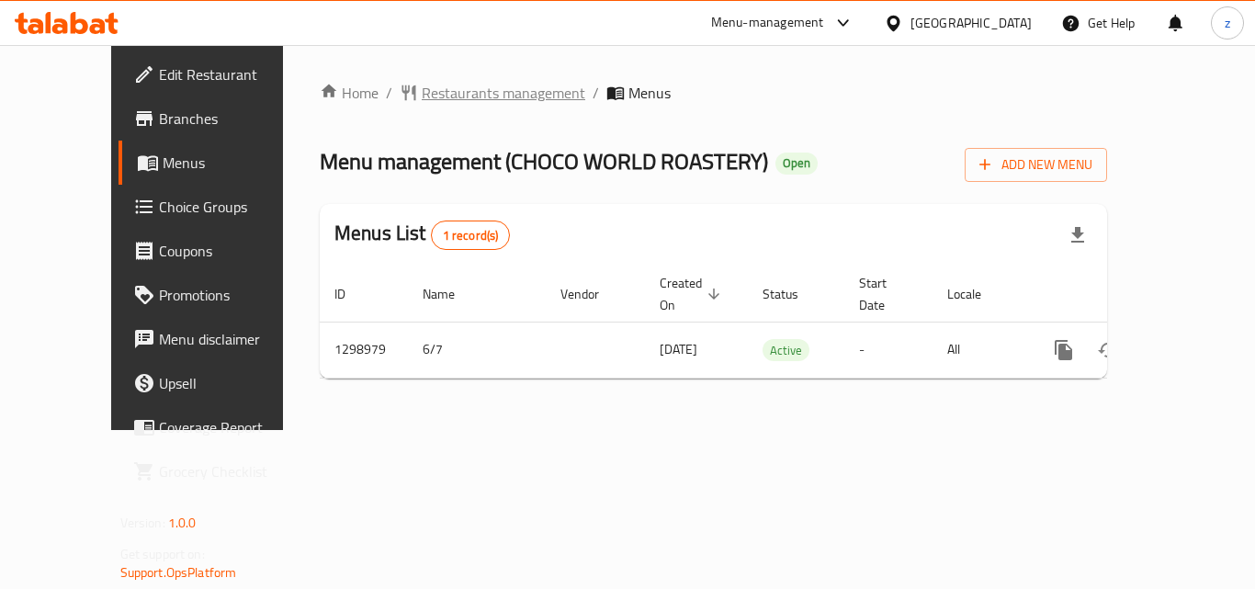
click at [422, 92] on span "Restaurants management" at bounding box center [504, 93] width 164 height 22
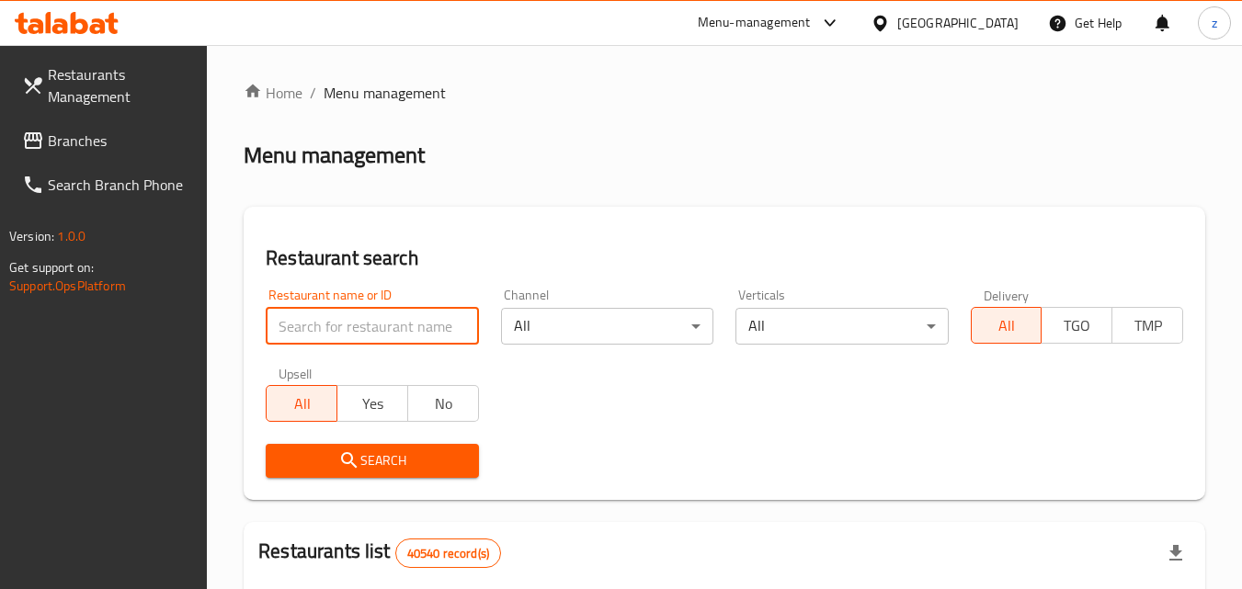
click at [407, 321] on input "search" at bounding box center [372, 326] width 212 height 37
type input "v"
paste input "701061"
type input "701061"
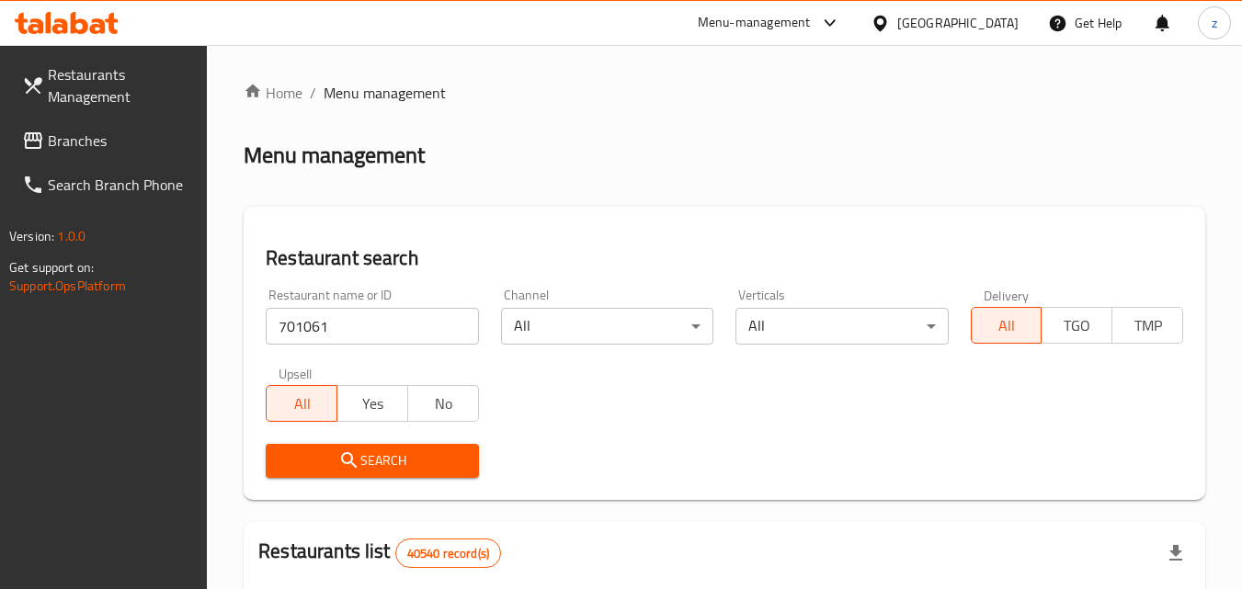
click at [345, 467] on icon "submit" at bounding box center [349, 460] width 22 height 22
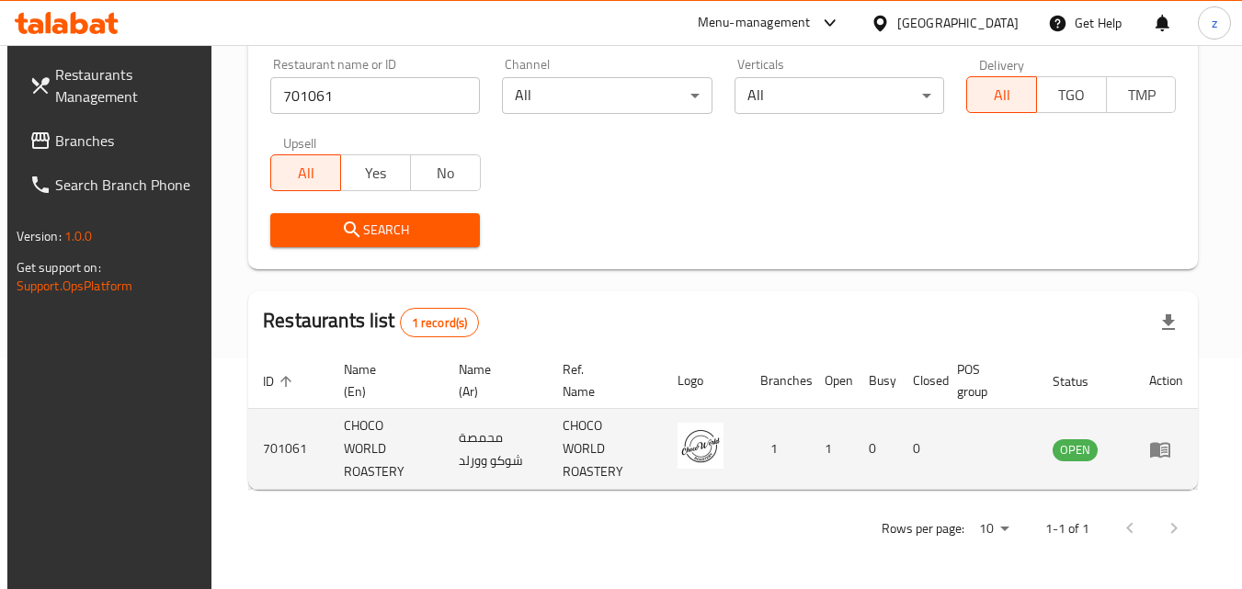
scroll to position [139, 0]
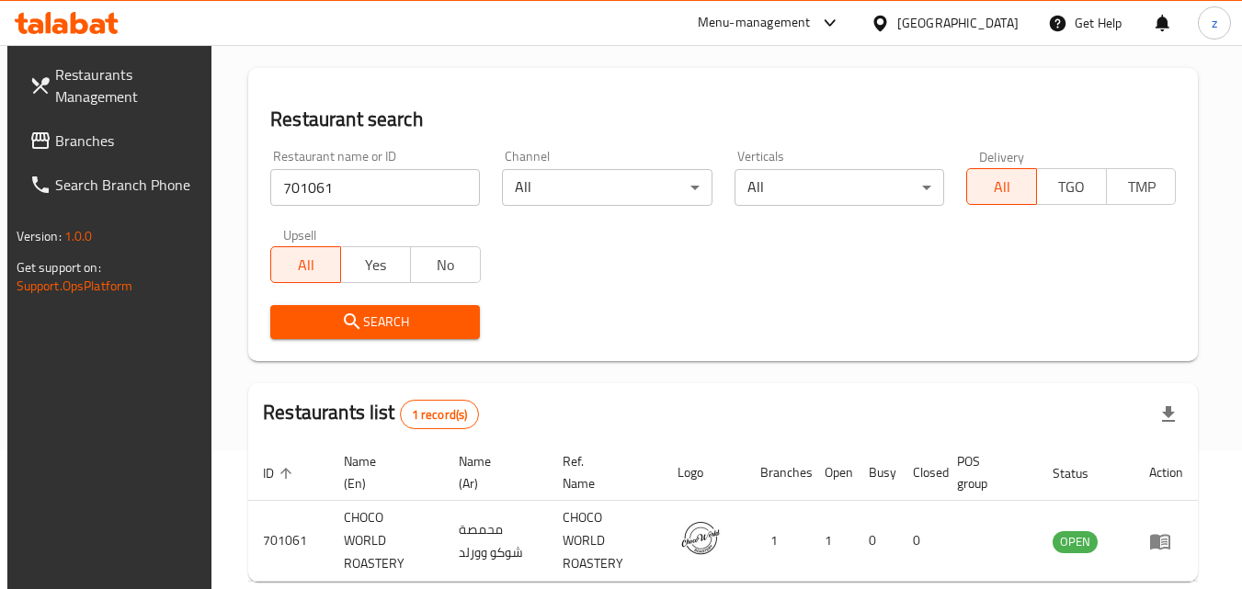
click at [947, 15] on div "[GEOGRAPHIC_DATA]" at bounding box center [957, 23] width 121 height 20
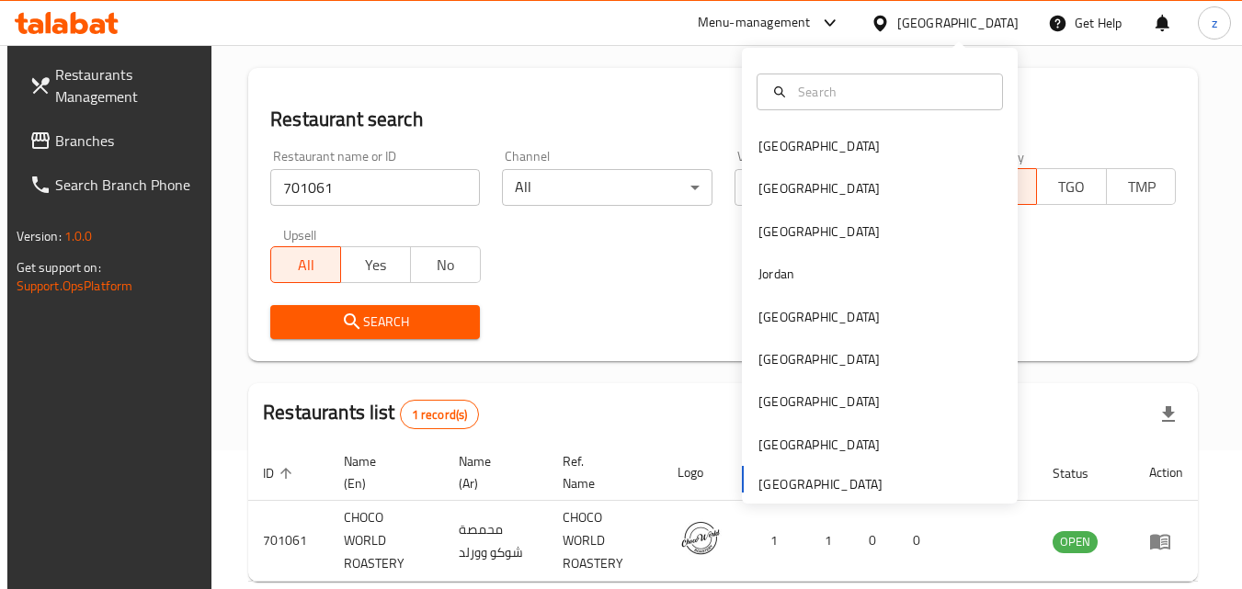
click at [858, 477] on div "Bahrain Egypt Iraq Jordan Kuwait Oman Qatar Saudi Arabia United Arab Emirates" at bounding box center [880, 314] width 276 height 378
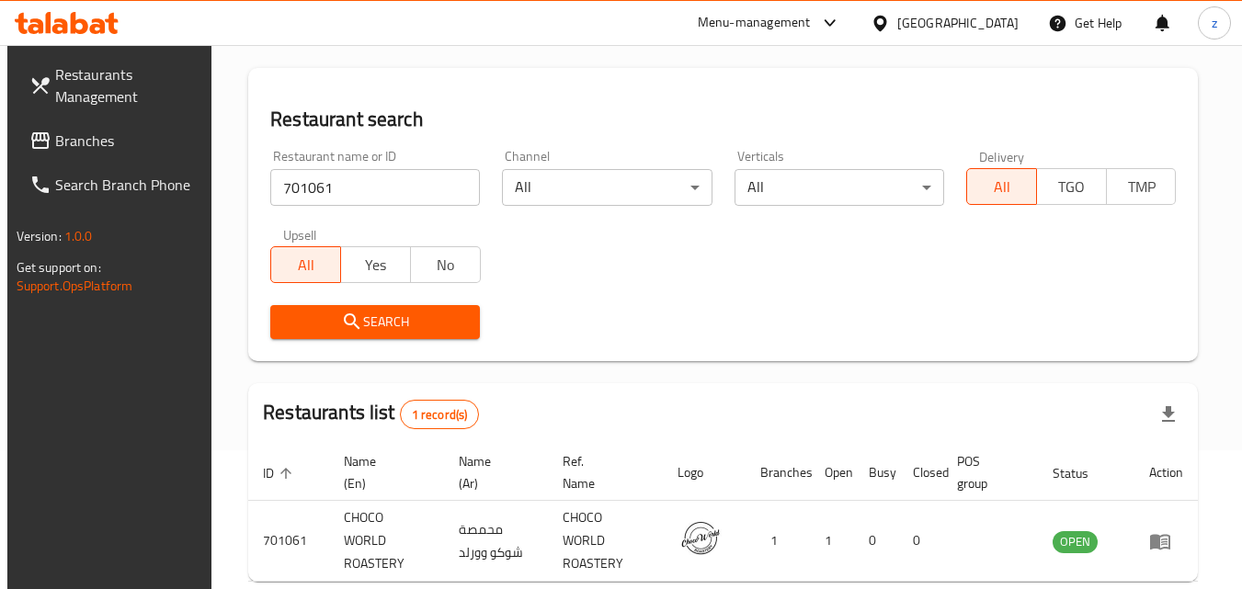
click at [626, 111] on h2 "Restaurant search" at bounding box center [722, 120] width 905 height 28
click at [85, 142] on span "Branches" at bounding box center [127, 141] width 145 height 22
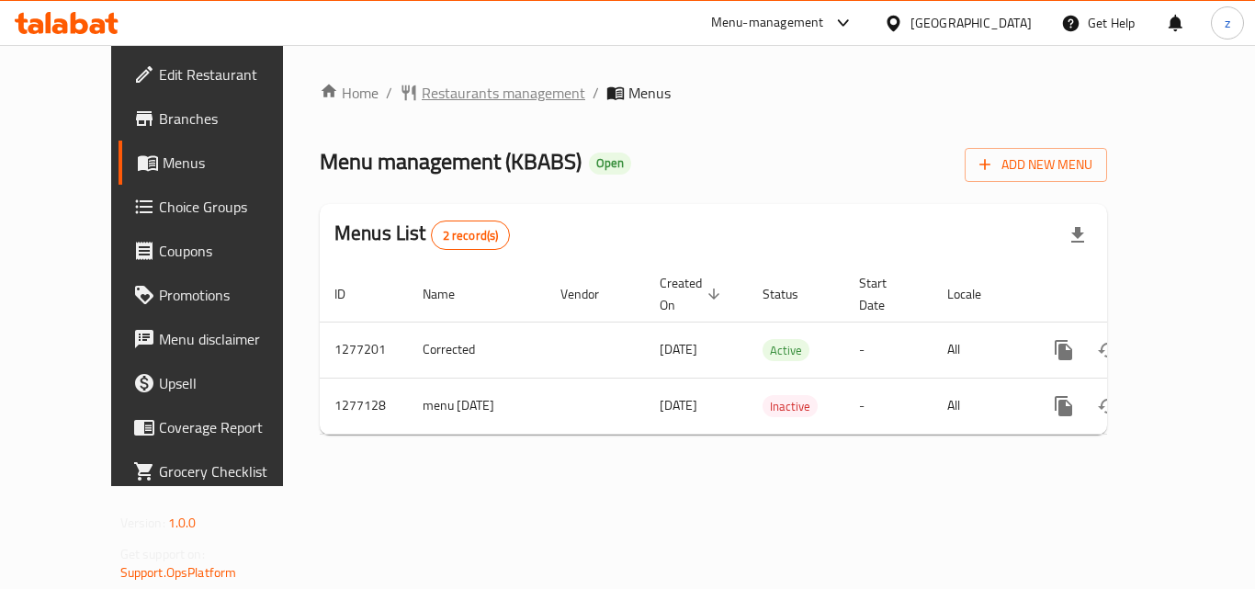
click at [422, 100] on span "Restaurants management" at bounding box center [504, 93] width 164 height 22
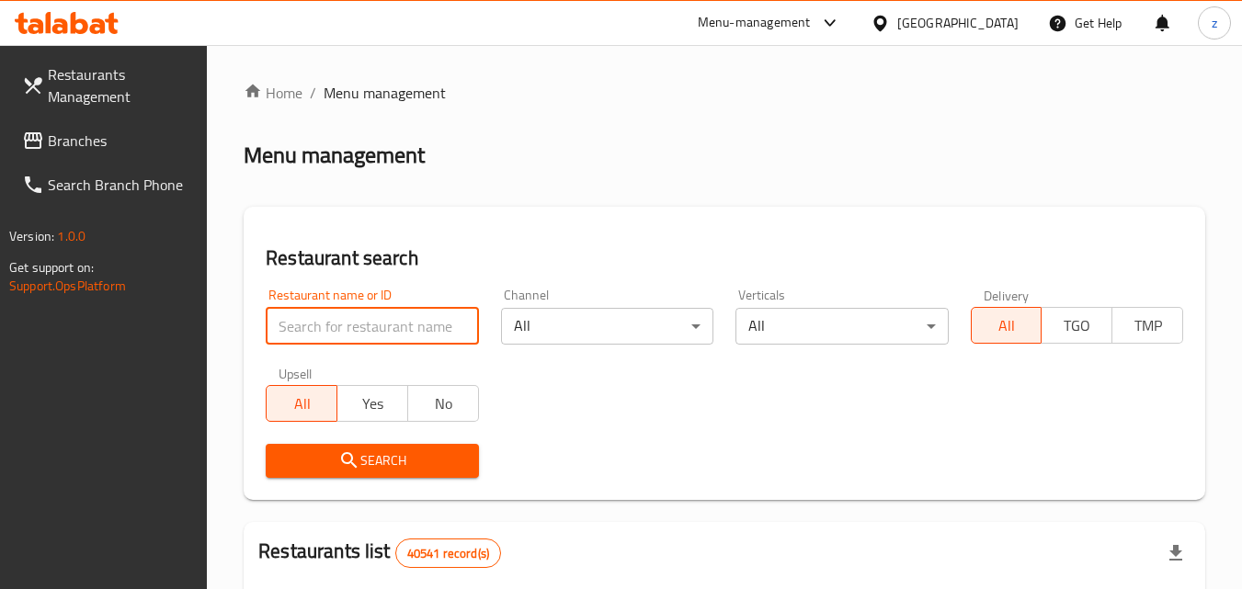
click at [375, 312] on input "search" at bounding box center [372, 326] width 212 height 37
paste input "692286"
type input "692286"
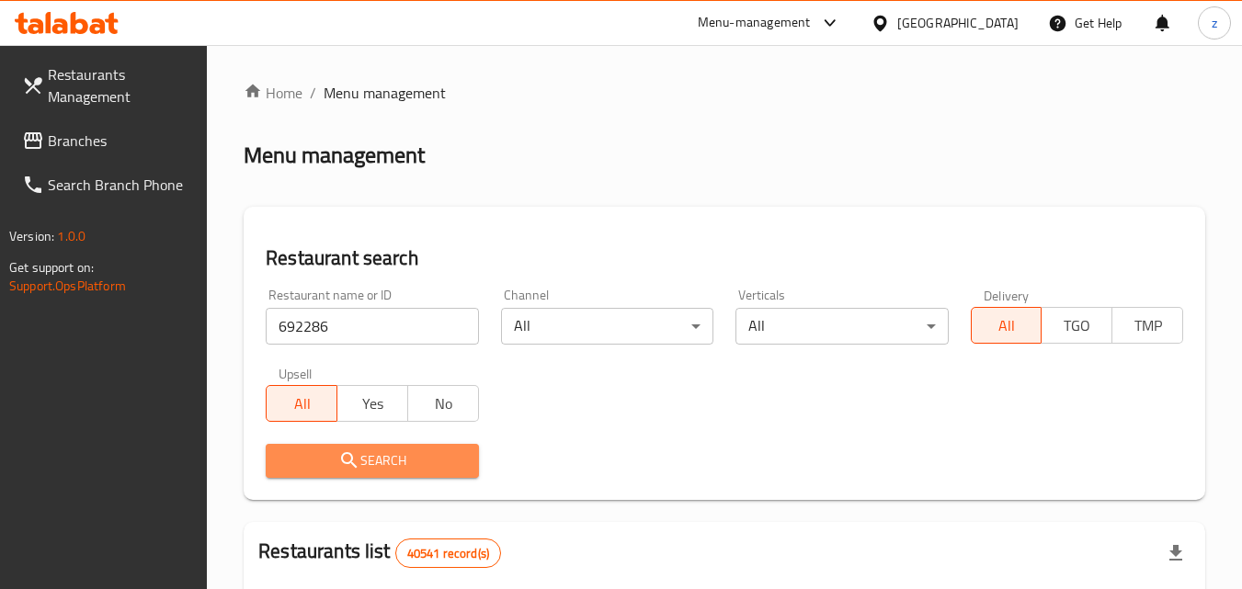
click at [355, 460] on icon "submit" at bounding box center [349, 460] width 22 height 22
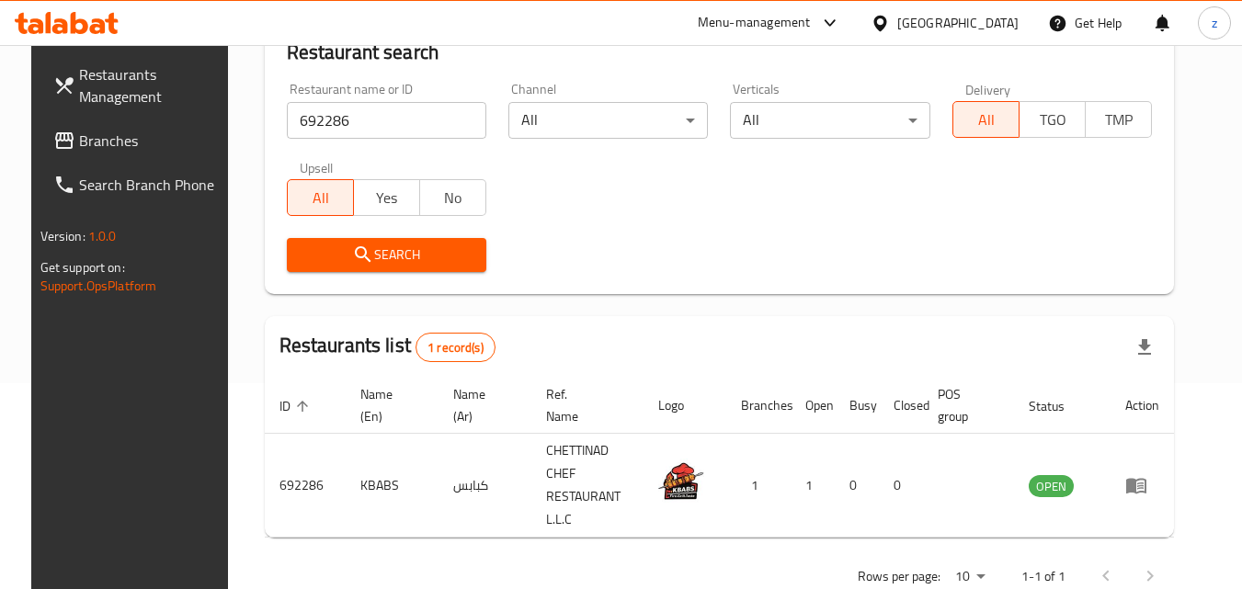
scroll to position [215, 0]
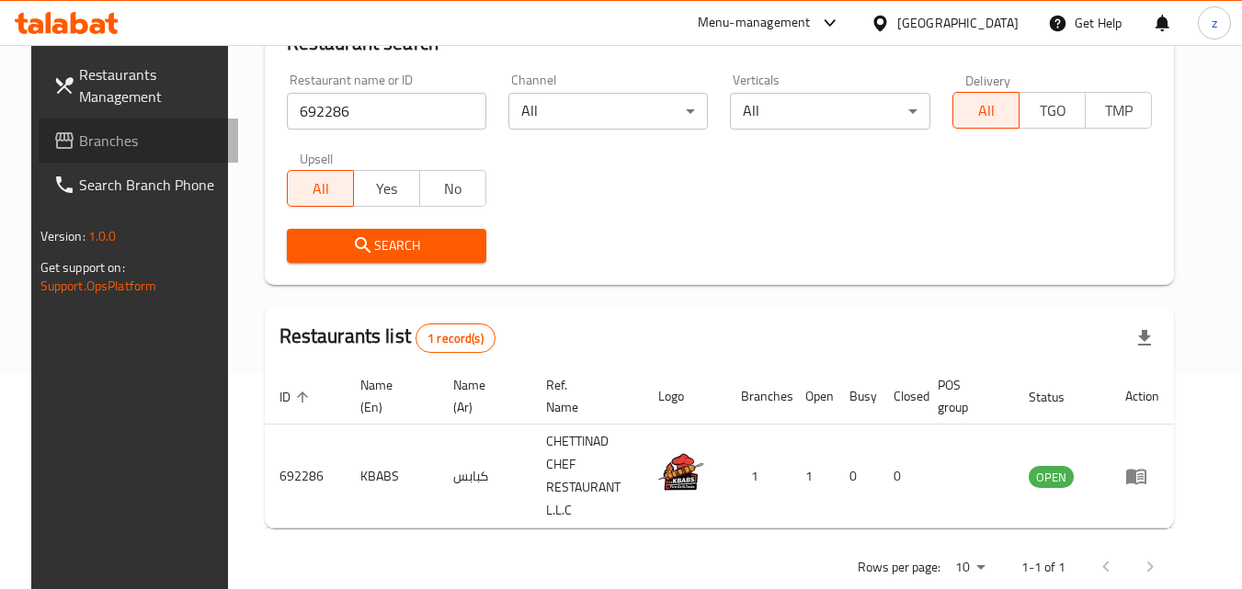
click at [86, 144] on span "Branches" at bounding box center [151, 141] width 145 height 22
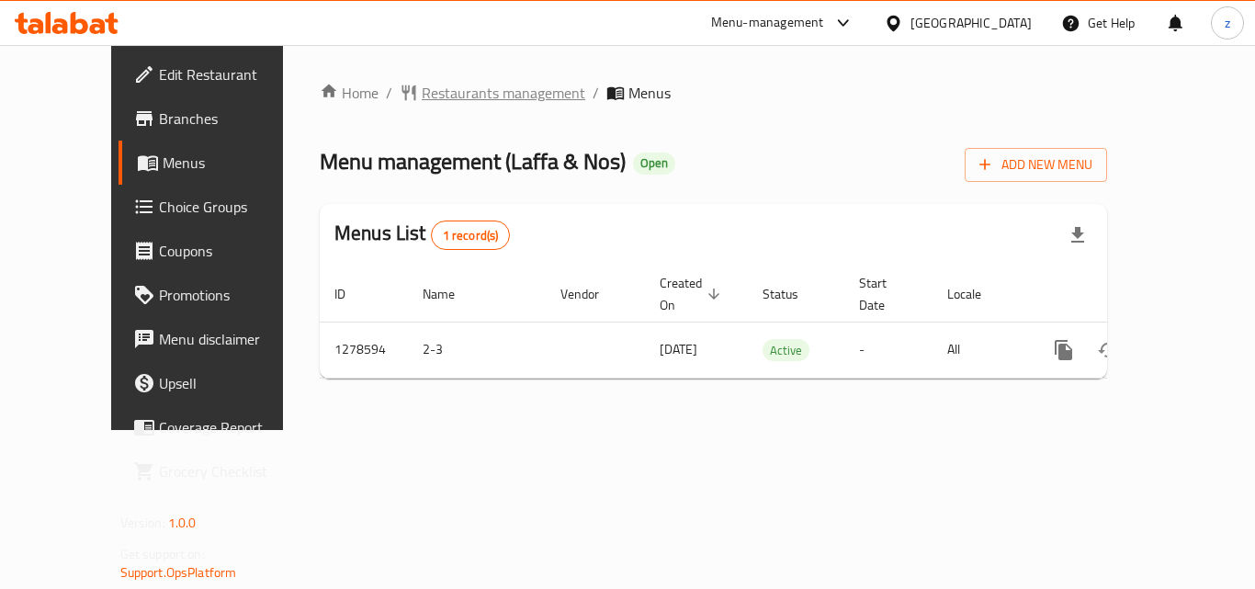
click at [427, 89] on span "Restaurants management" at bounding box center [504, 93] width 164 height 22
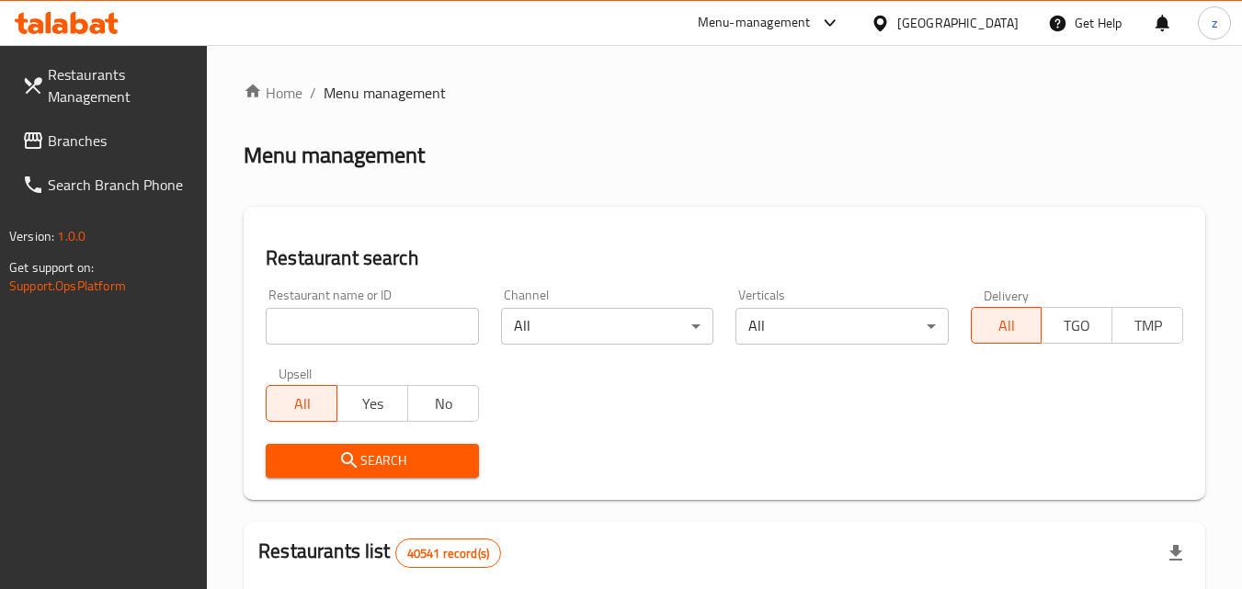
click at [384, 307] on div "Restaurant name or ID Restaurant name or ID" at bounding box center [372, 317] width 212 height 56
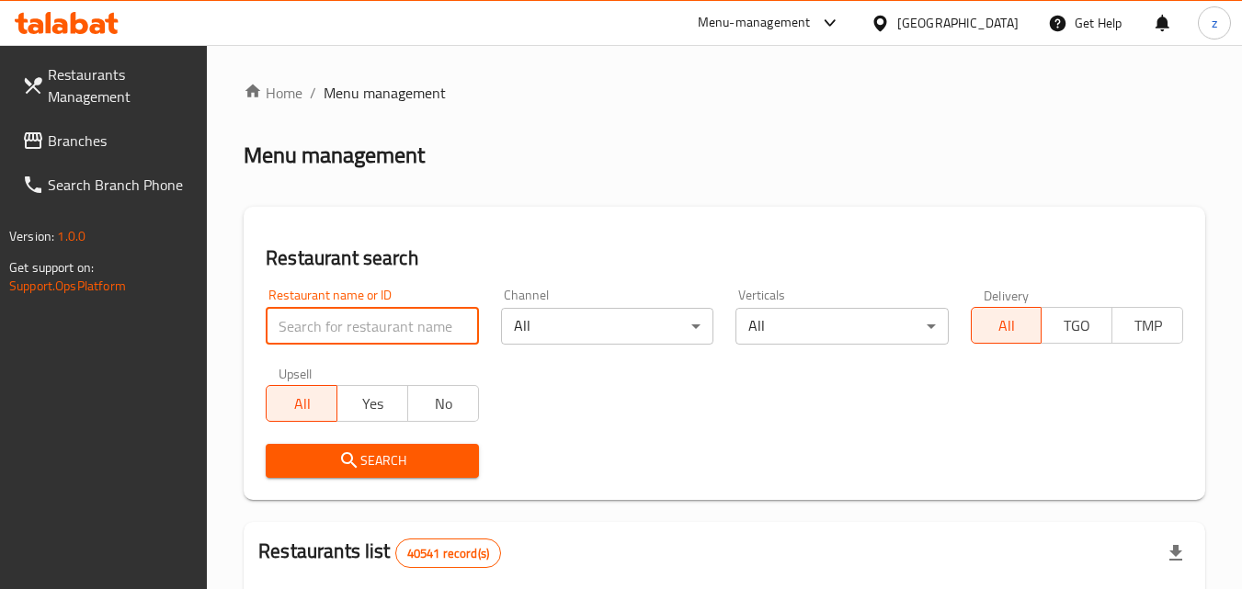
click at [388, 321] on input "search" at bounding box center [372, 326] width 212 height 37
paste input "692954"
type input "692954"
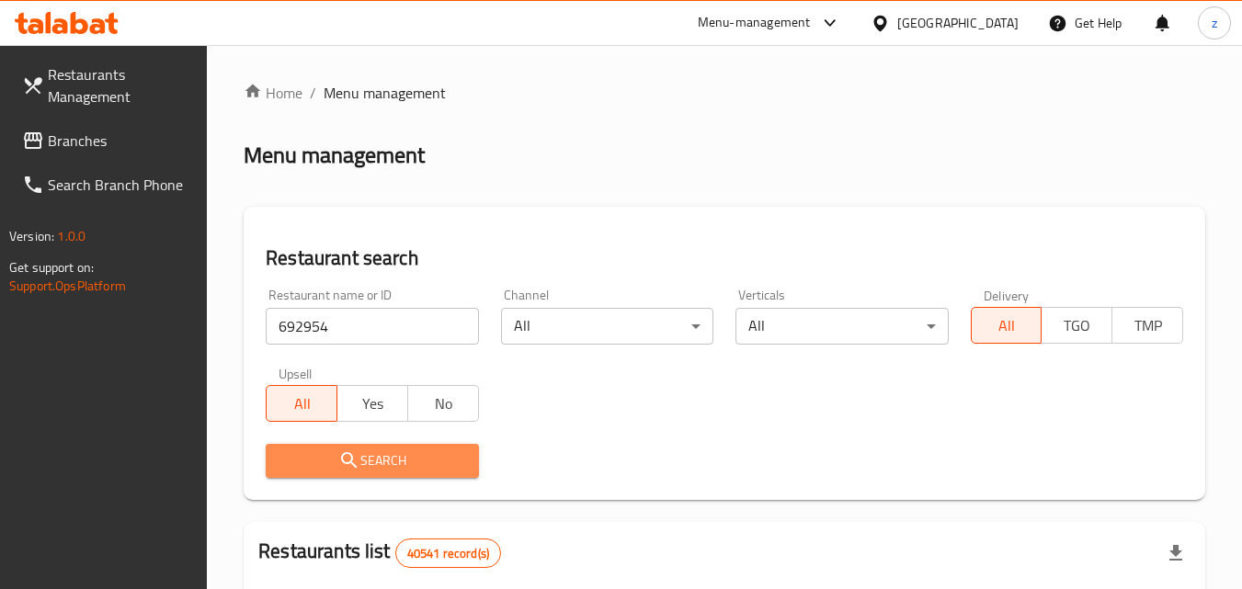
click at [411, 450] on span "Search" at bounding box center [371, 460] width 183 height 23
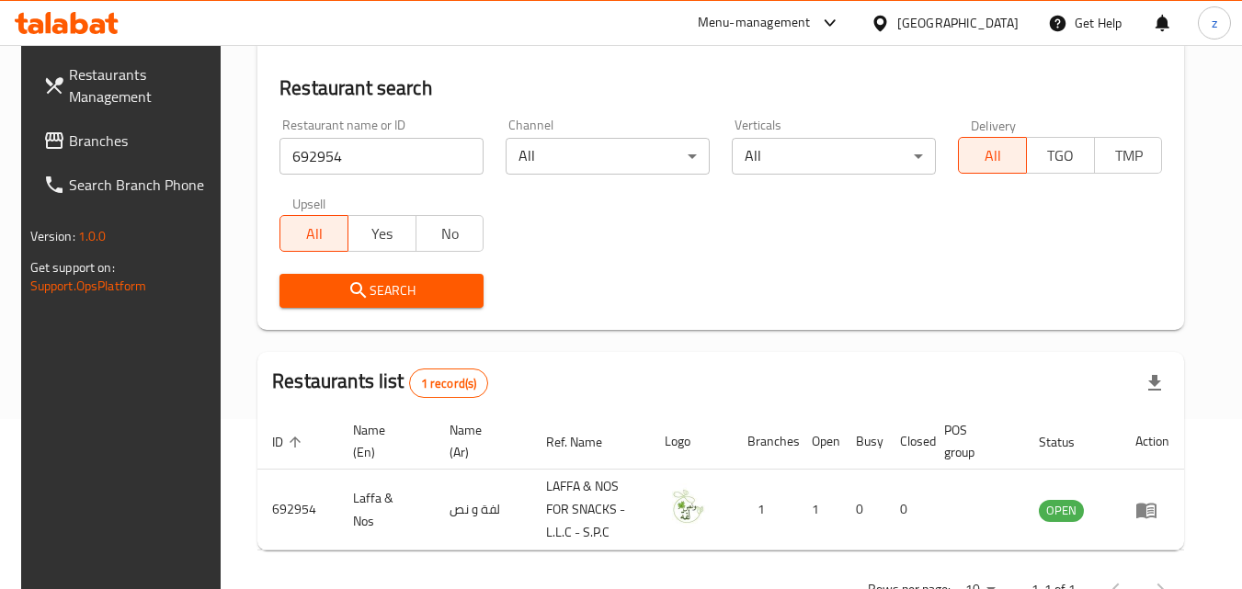
scroll to position [139, 0]
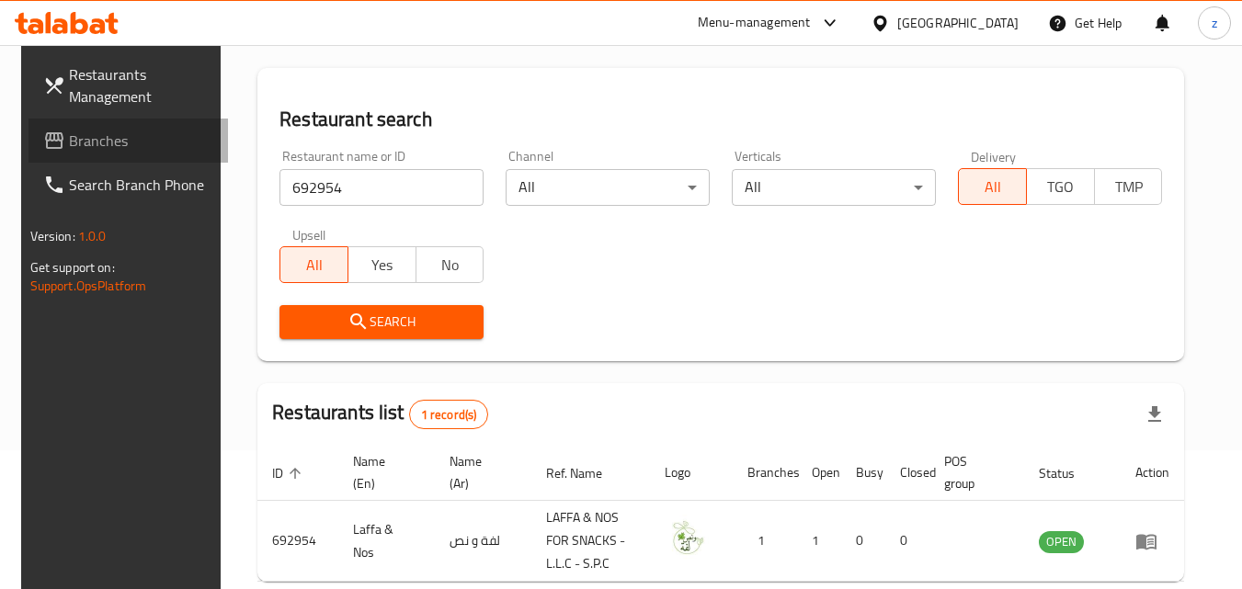
click at [108, 141] on span "Branches" at bounding box center [141, 141] width 145 height 22
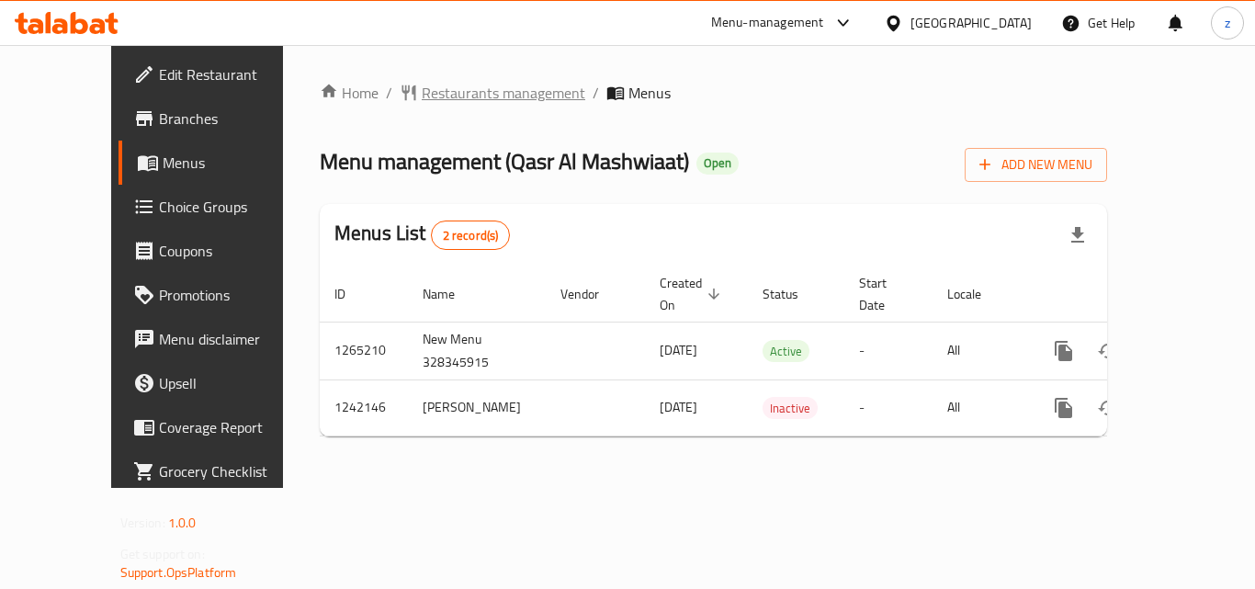
click at [422, 104] on span "Restaurants management" at bounding box center [504, 93] width 164 height 22
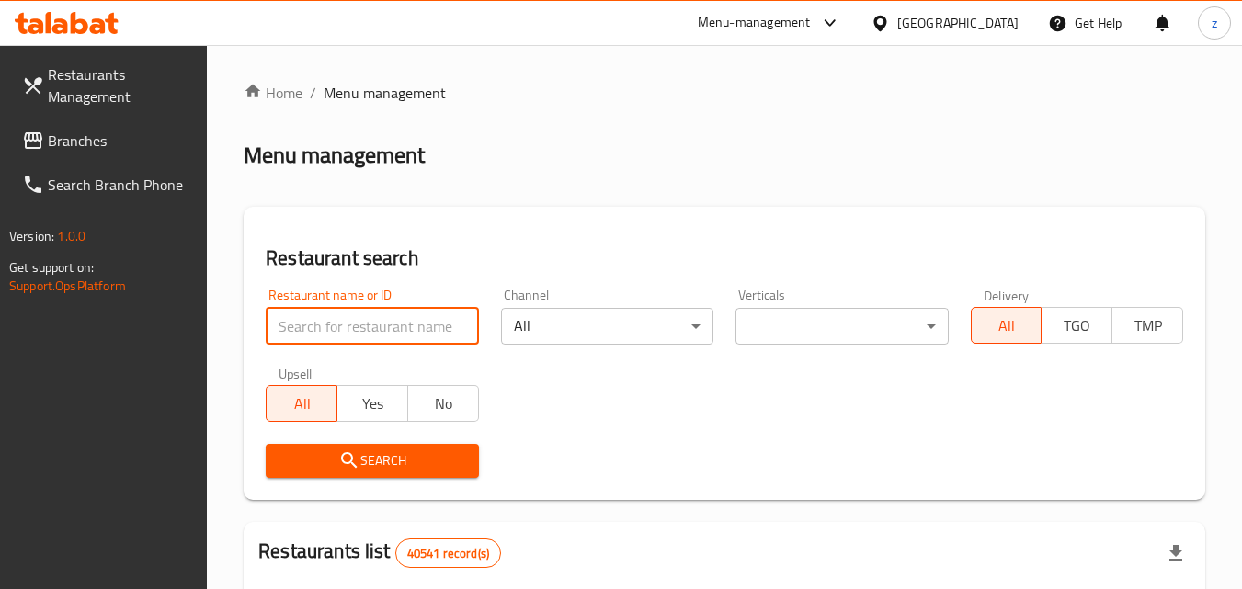
click at [326, 322] on input "search" at bounding box center [372, 326] width 212 height 37
paste input "681002"
type input "681002"
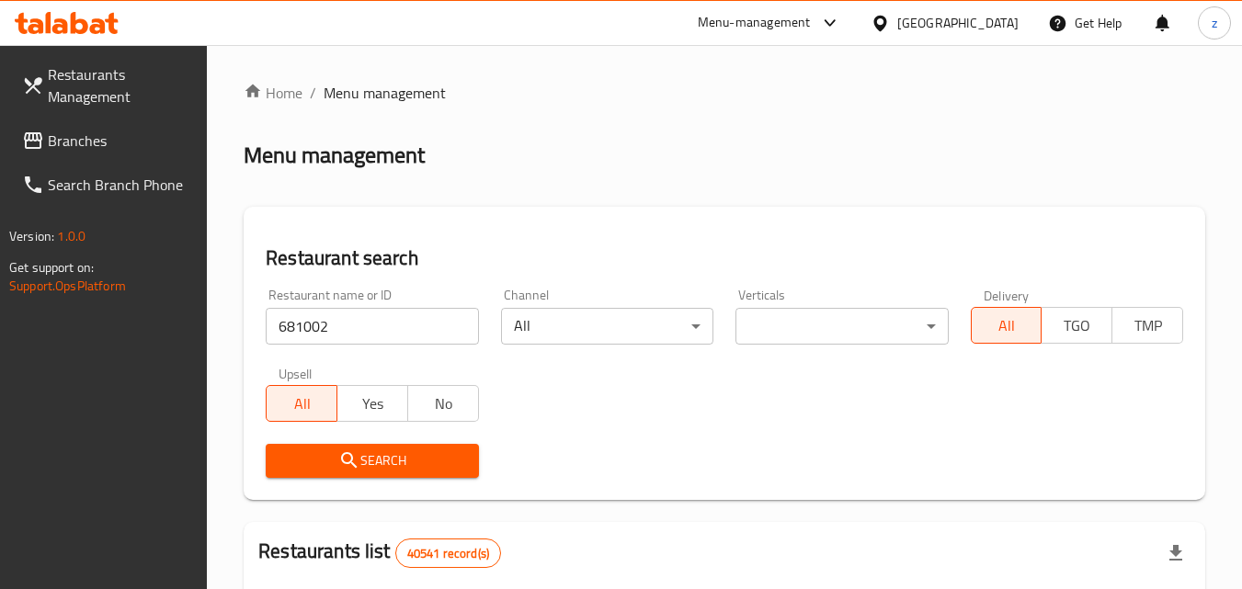
click at [373, 460] on span "Search" at bounding box center [371, 460] width 183 height 23
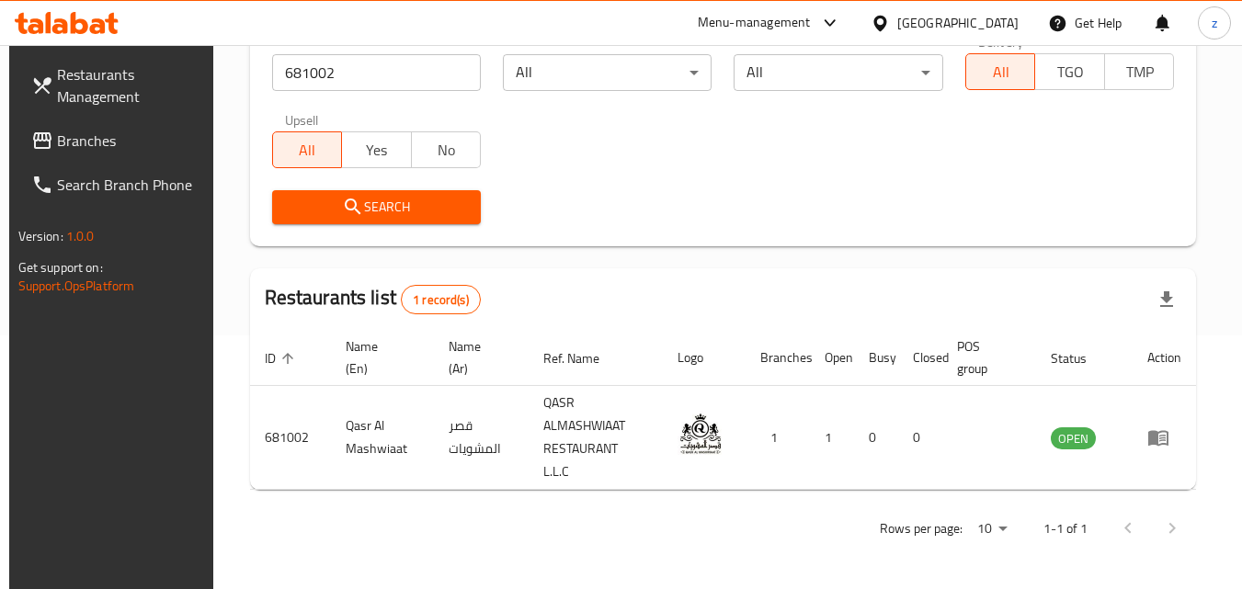
scroll to position [231, 0]
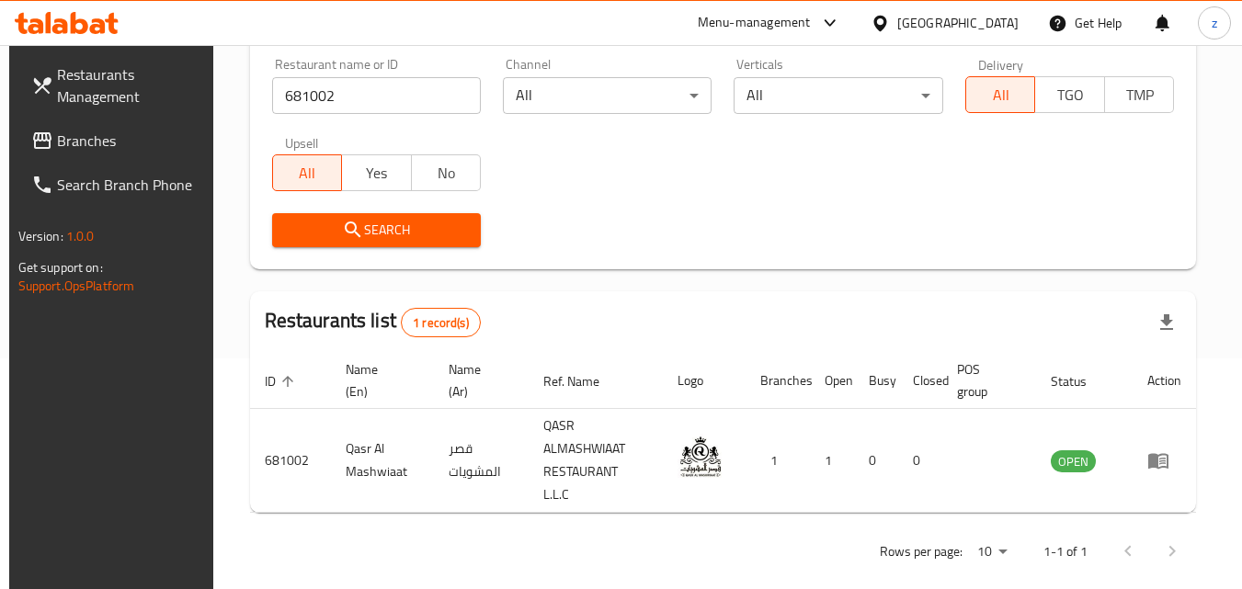
click at [933, 28] on div "[GEOGRAPHIC_DATA]" at bounding box center [957, 23] width 121 height 20
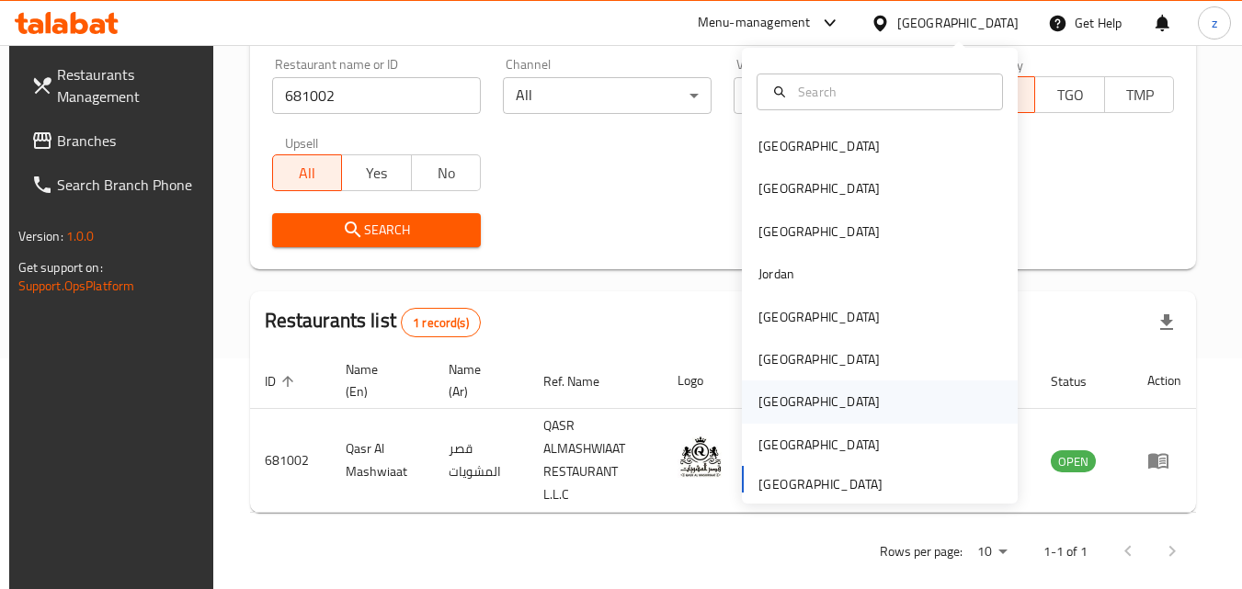
click at [765, 392] on div "[GEOGRAPHIC_DATA]" at bounding box center [818, 402] width 121 height 20
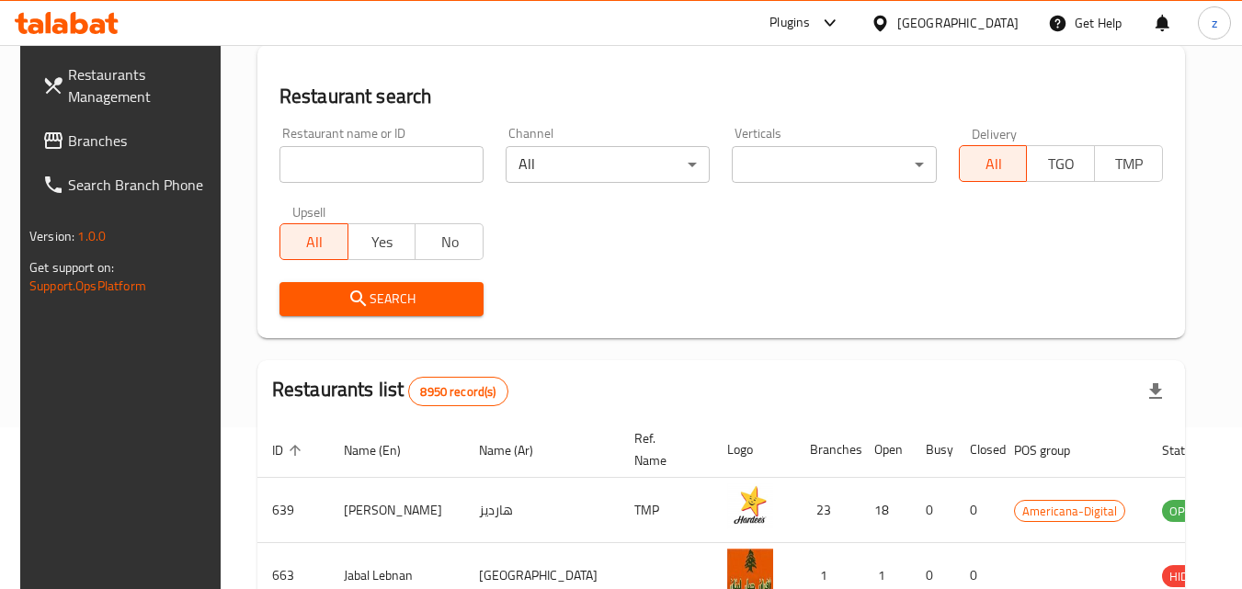
scroll to position [231, 0]
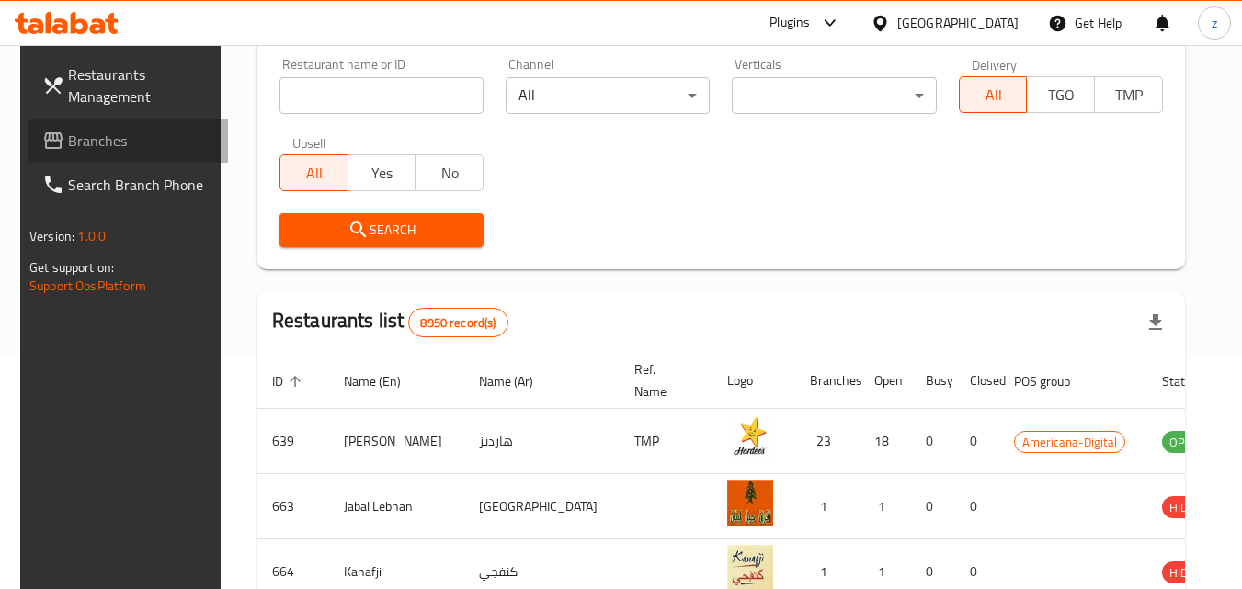
click at [99, 133] on span "Branches" at bounding box center [140, 141] width 145 height 22
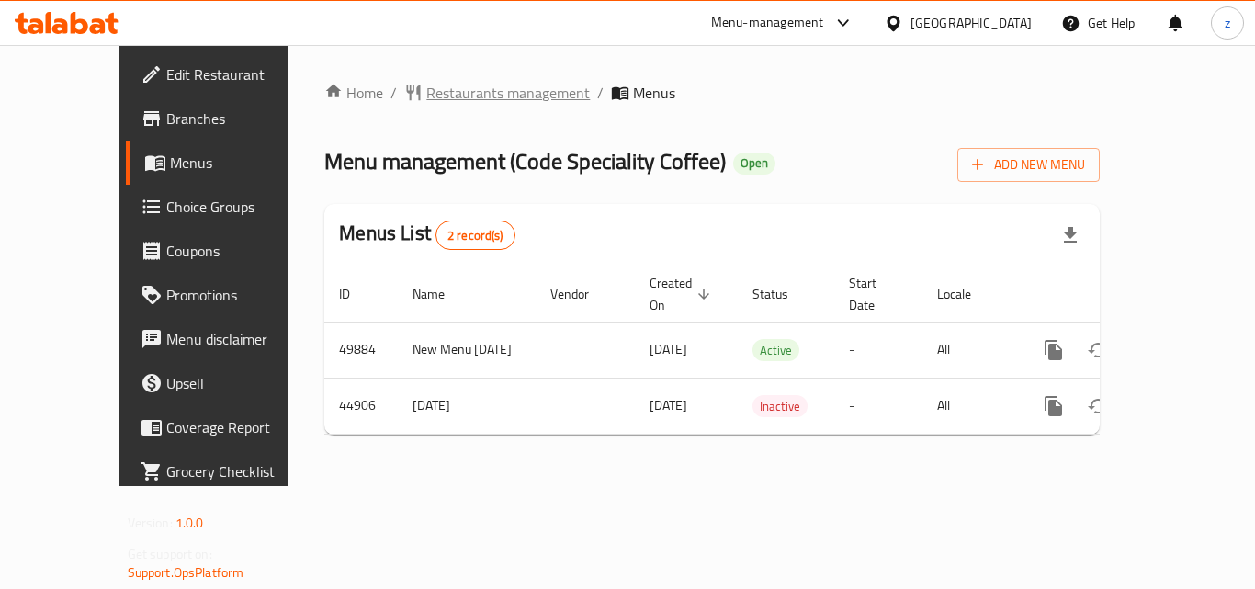
click at [426, 90] on span "Restaurants management" at bounding box center [508, 93] width 164 height 22
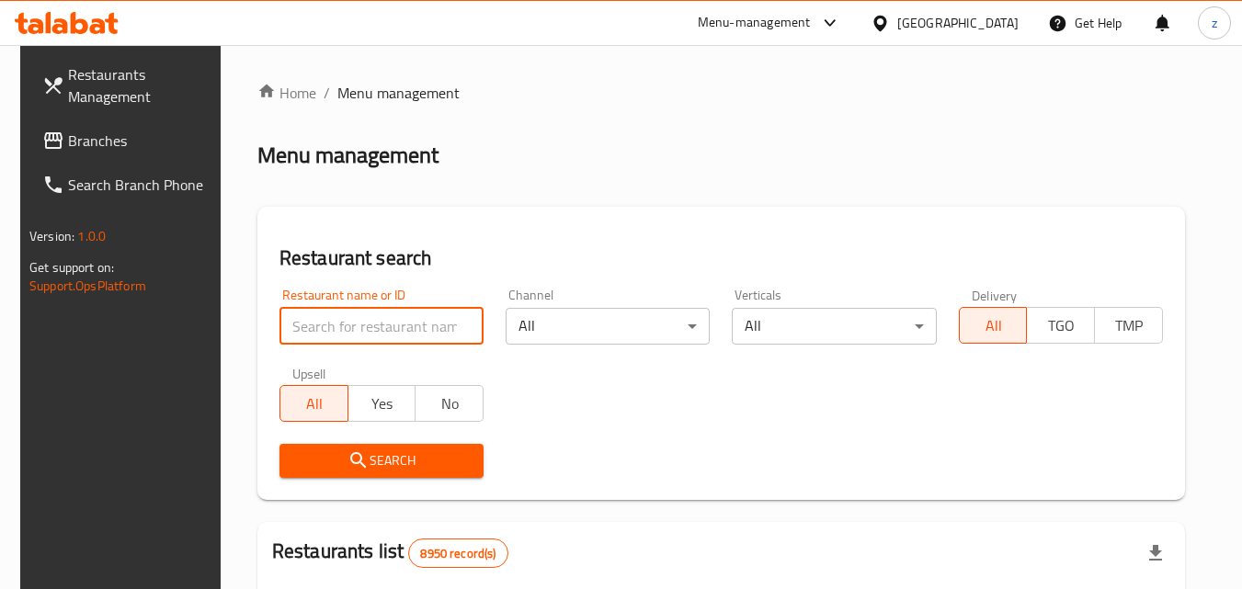
click at [345, 319] on input "search" at bounding box center [381, 326] width 204 height 37
paste input "23147"
type input "23147"
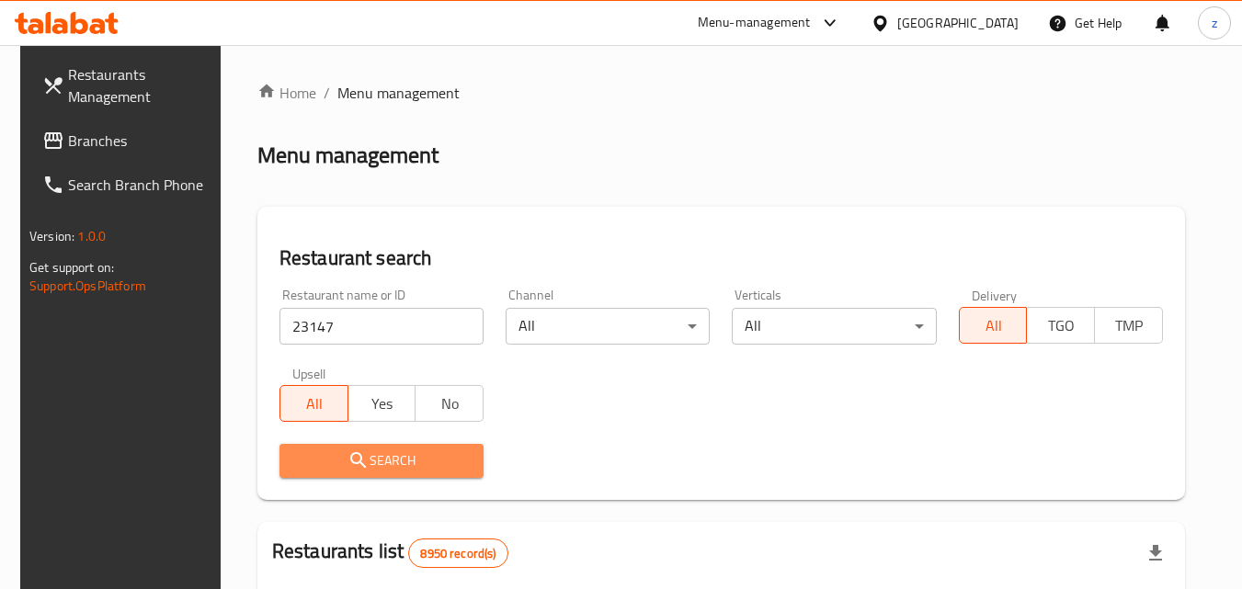
click at [325, 446] on button "Search" at bounding box center [381, 461] width 204 height 34
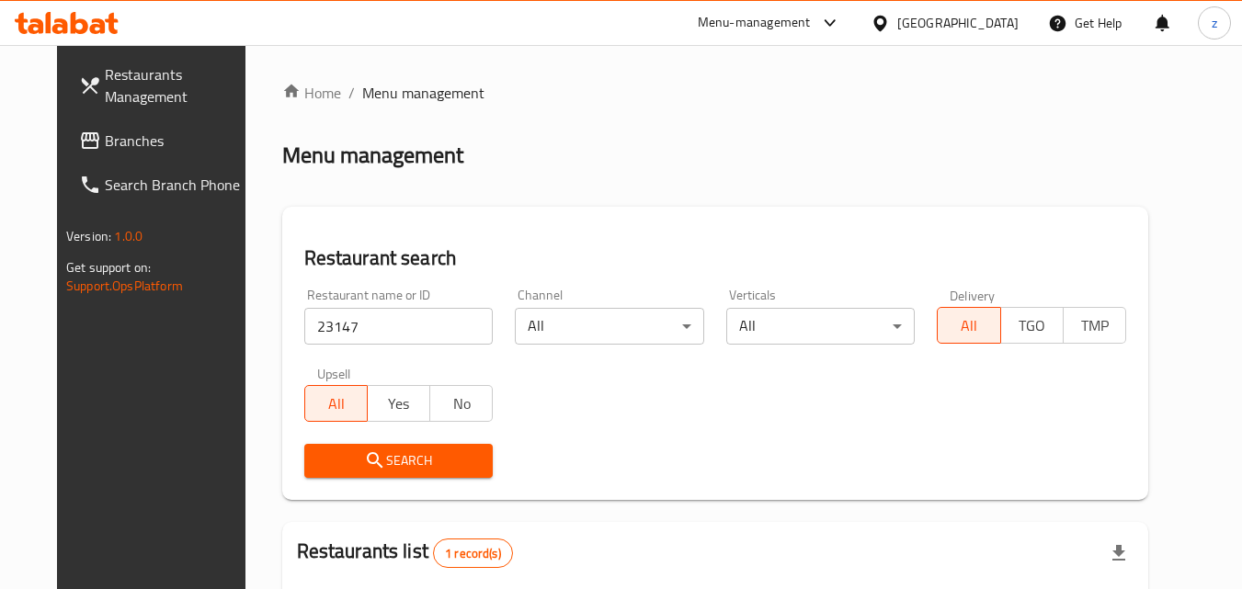
scroll to position [184, 0]
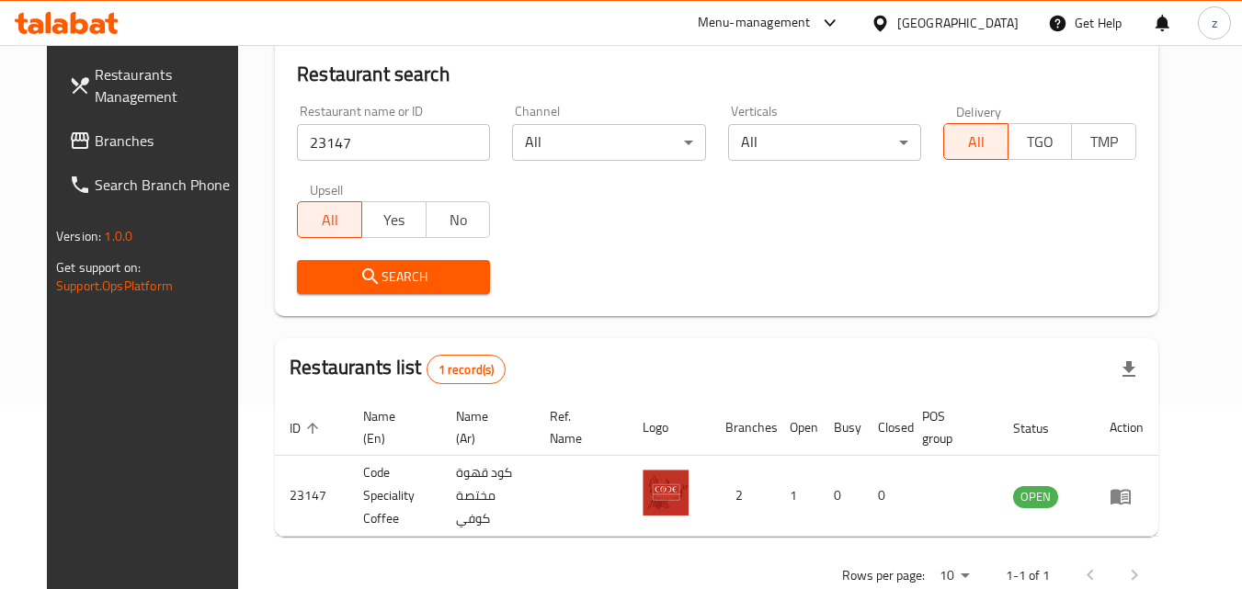
click at [897, 13] on div at bounding box center [883, 23] width 27 height 20
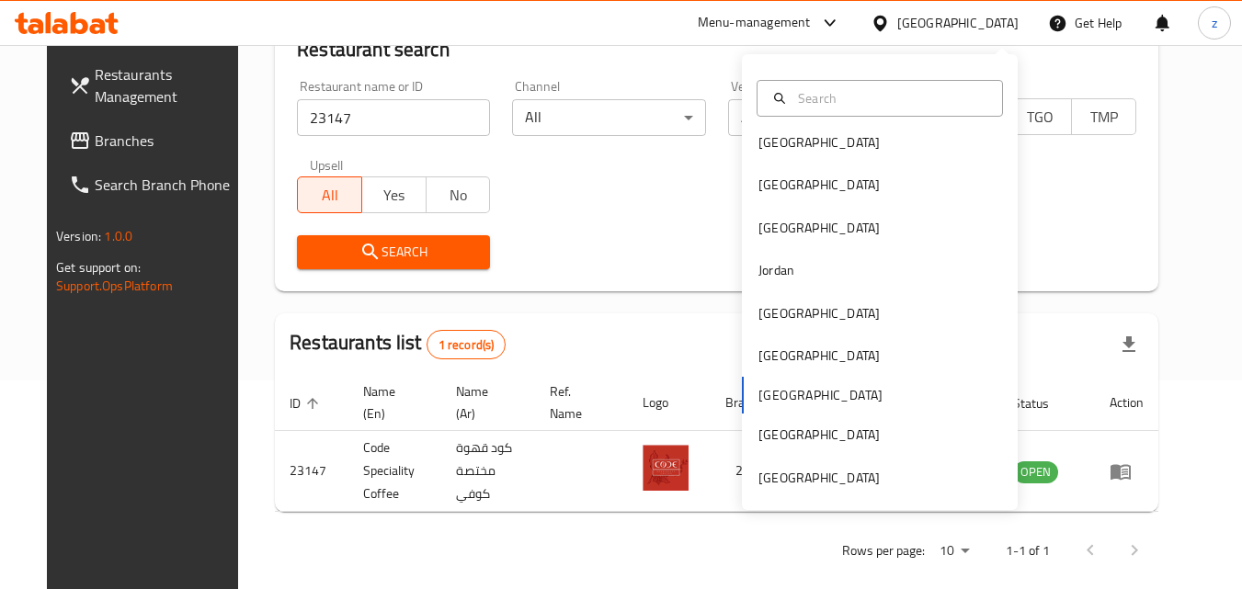
scroll to position [215, 0]
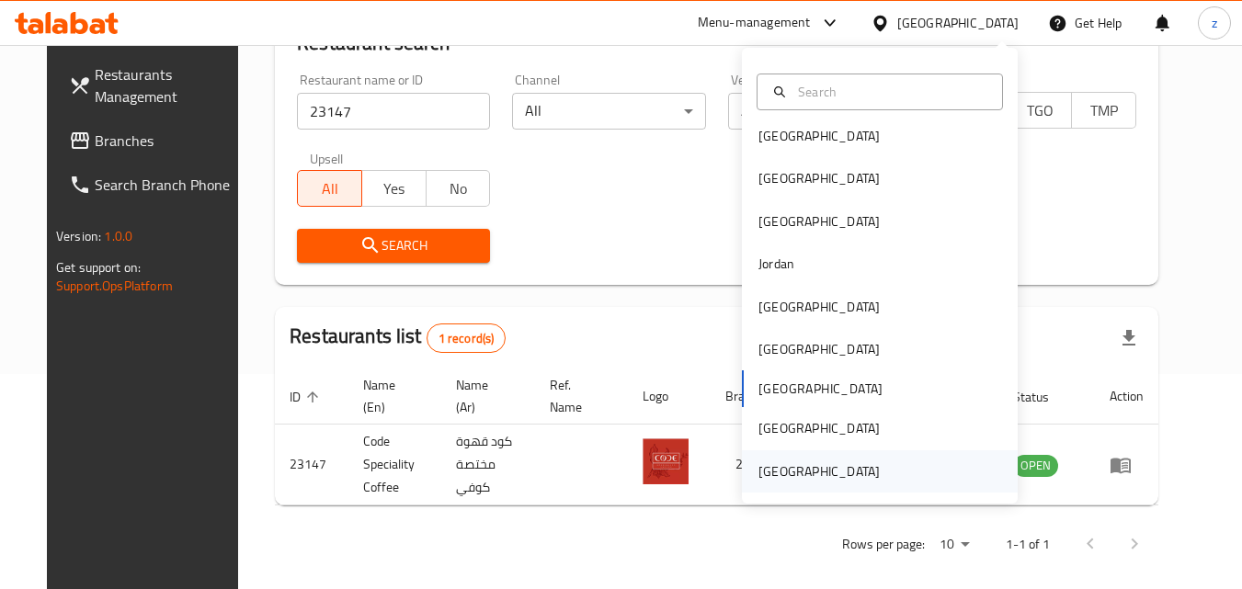
click at [866, 472] on div "[GEOGRAPHIC_DATA]" at bounding box center [819, 471] width 151 height 42
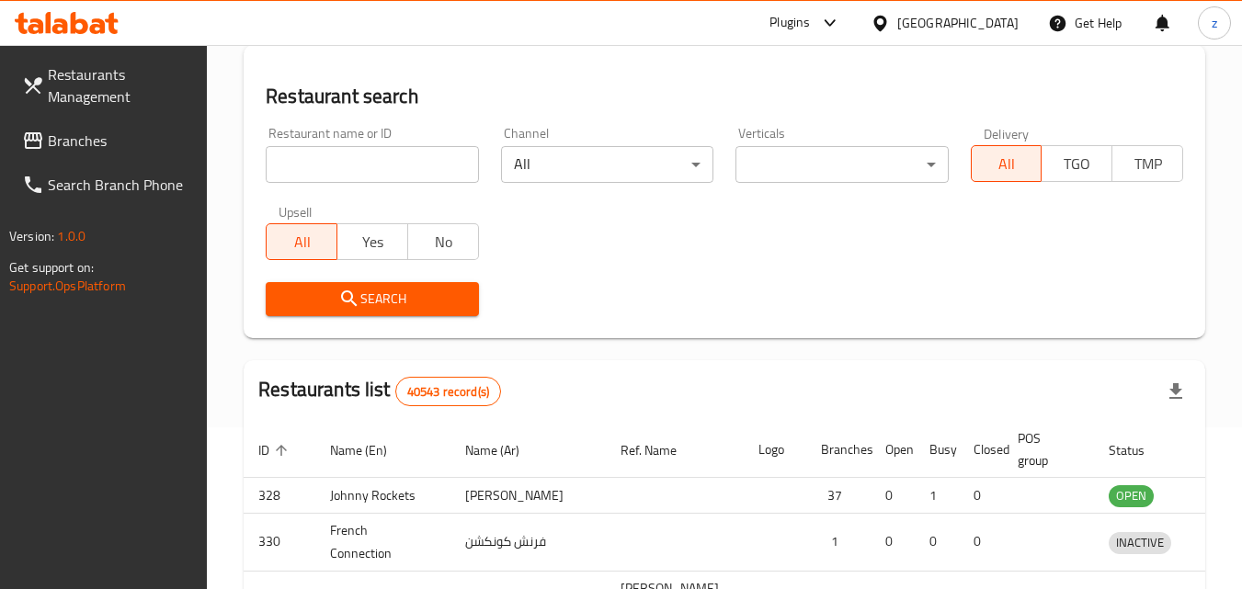
scroll to position [215, 0]
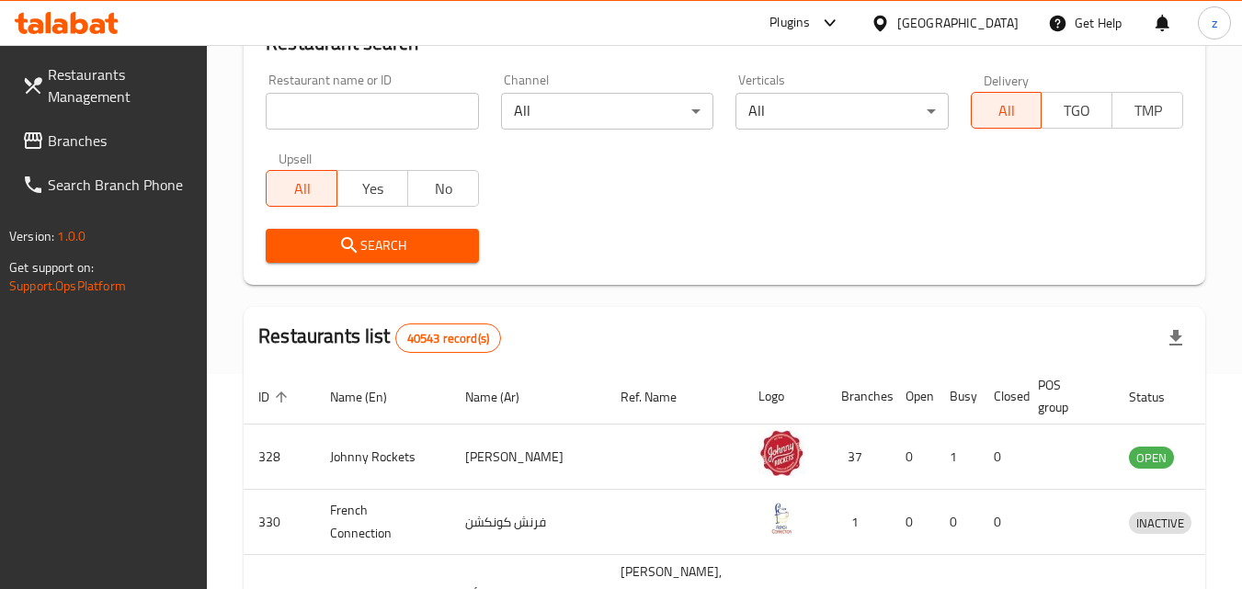
click at [102, 137] on span "Branches" at bounding box center [120, 141] width 145 height 22
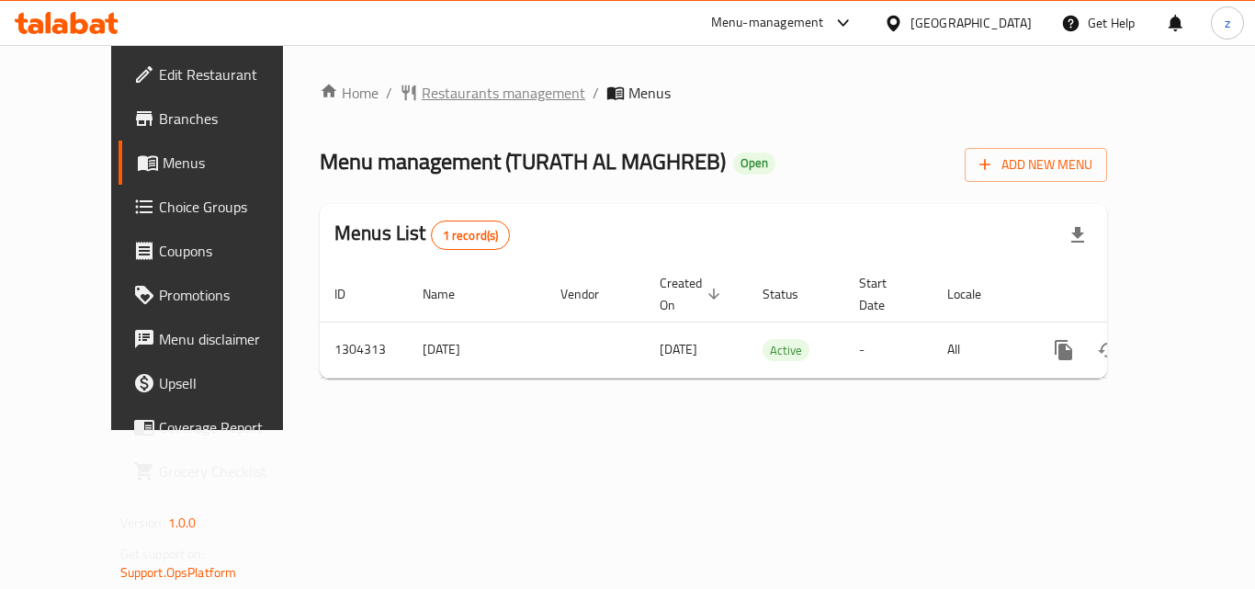
click at [437, 84] on span "Restaurants management" at bounding box center [504, 93] width 164 height 22
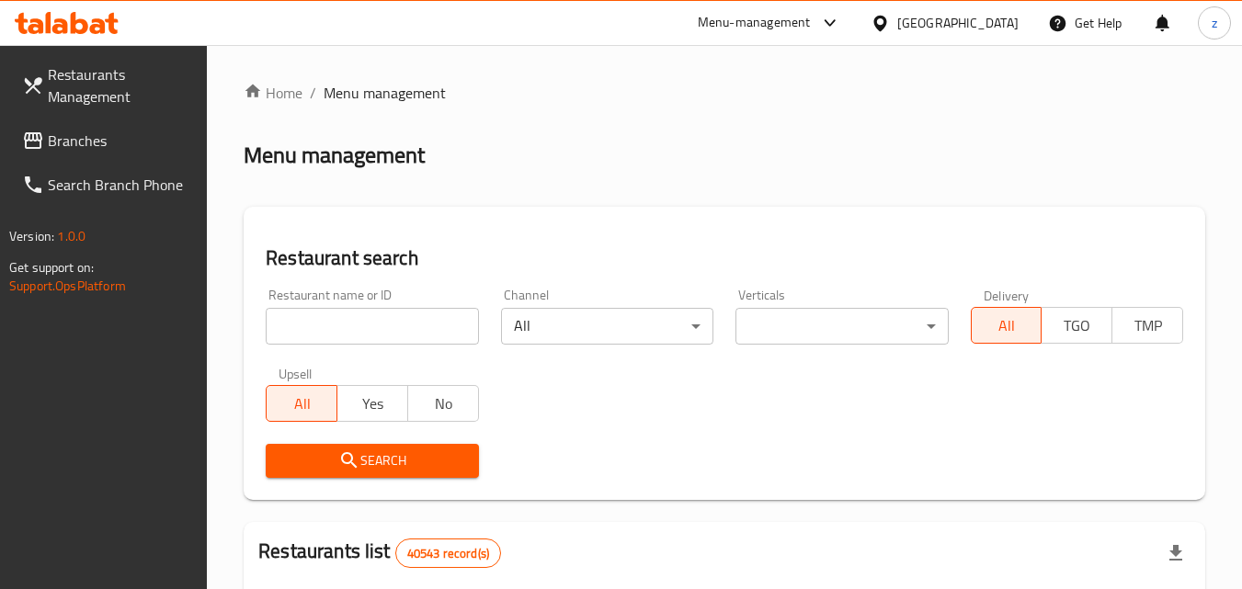
click at [365, 312] on input "search" at bounding box center [372, 326] width 212 height 37
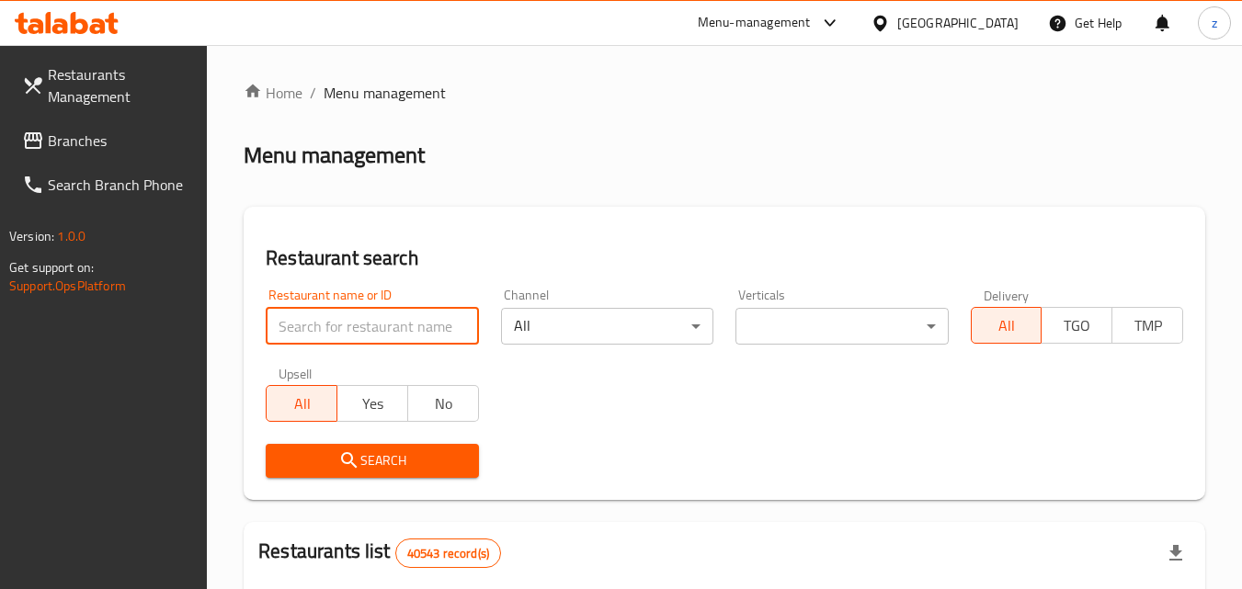
paste input "703162"
type input "703162"
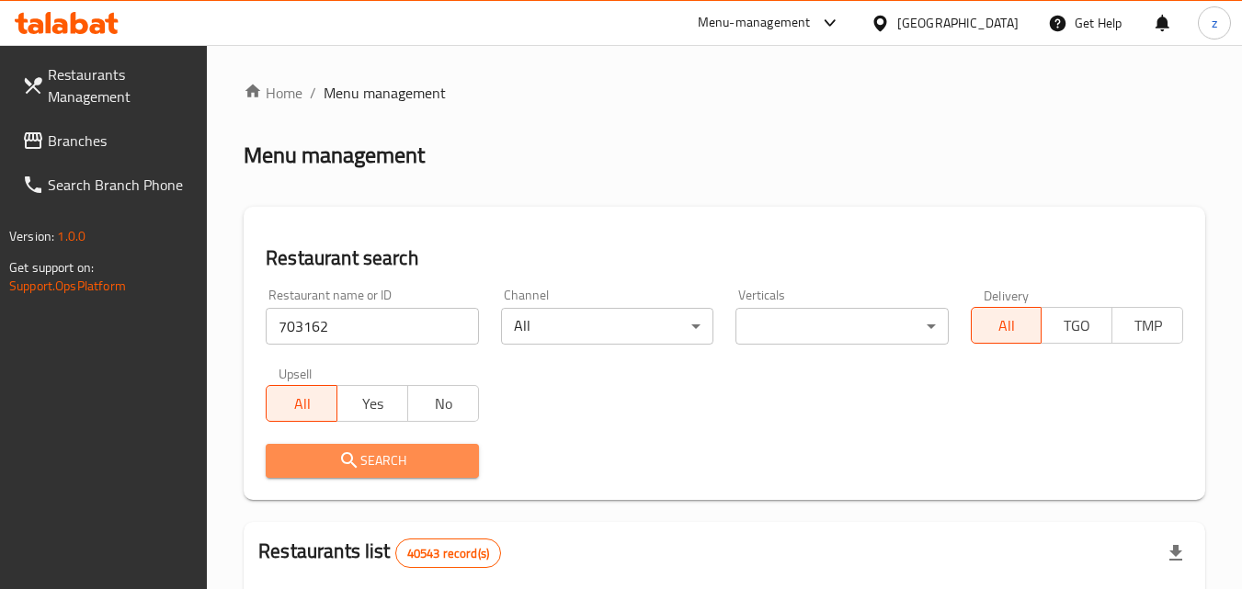
click at [370, 460] on span "Search" at bounding box center [371, 460] width 183 height 23
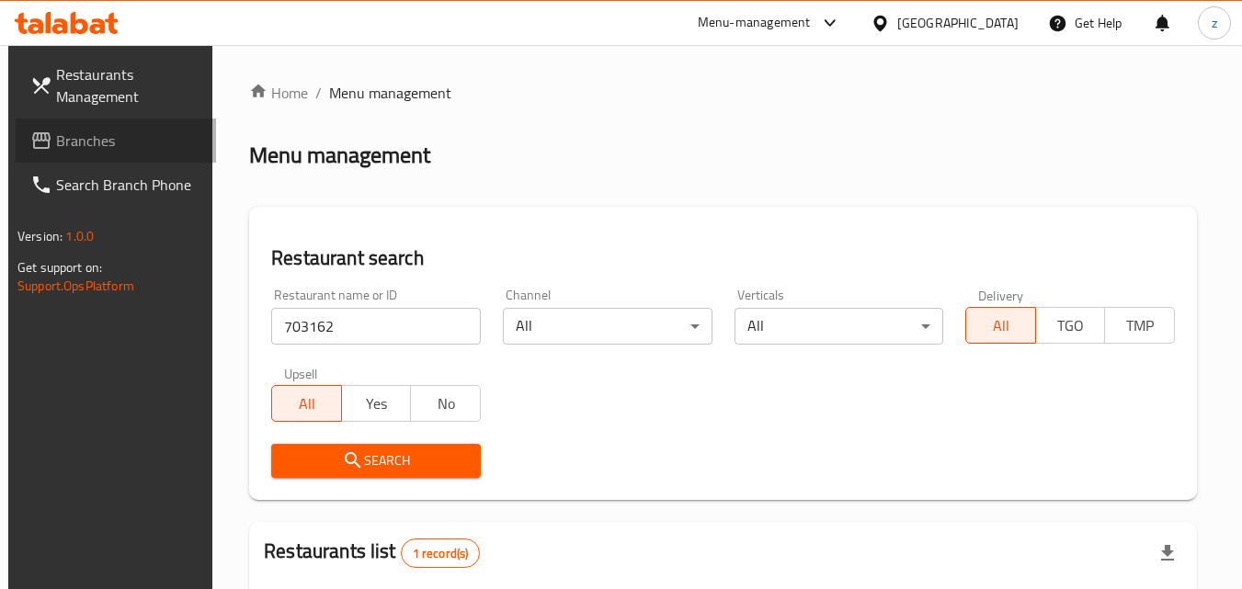
click at [84, 141] on span "Branches" at bounding box center [128, 141] width 145 height 22
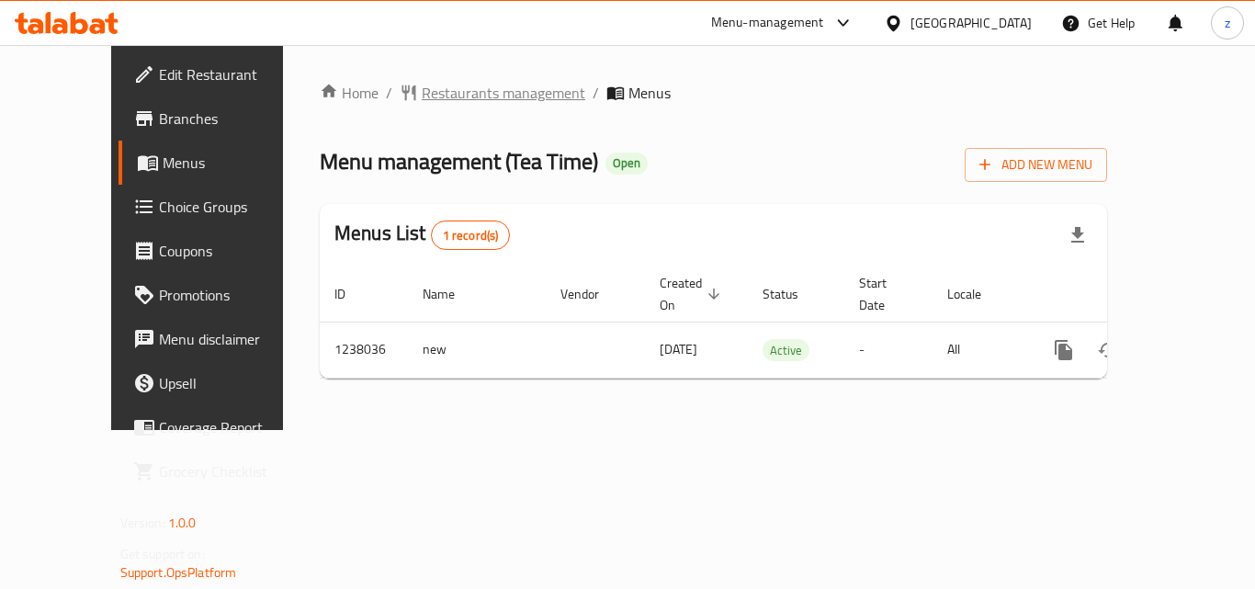
click at [445, 102] on span "Restaurants management" at bounding box center [504, 93] width 164 height 22
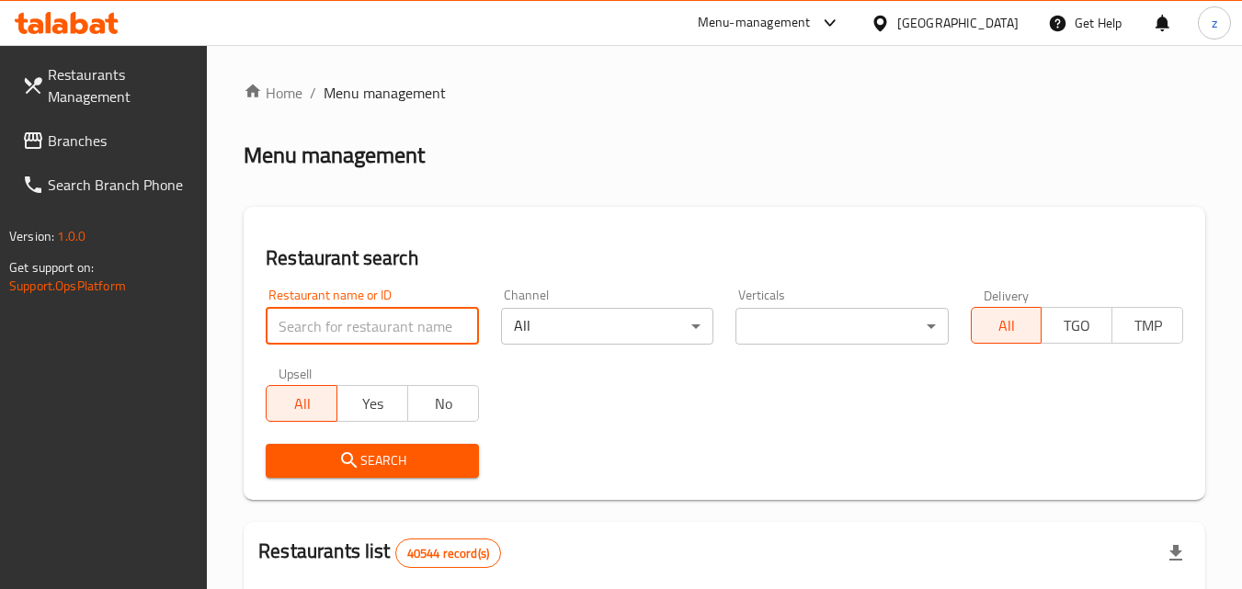
click at [372, 321] on input "search" at bounding box center [372, 326] width 212 height 37
paste input "679557"
type input "679557"
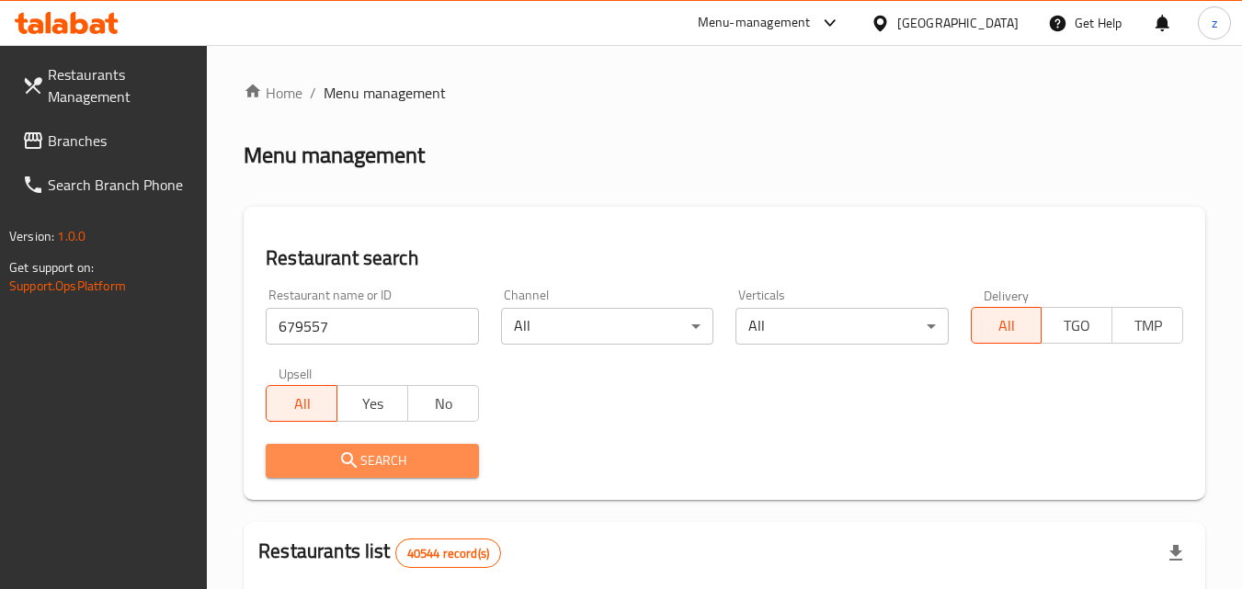
click at [387, 457] on span "Search" at bounding box center [371, 460] width 183 height 23
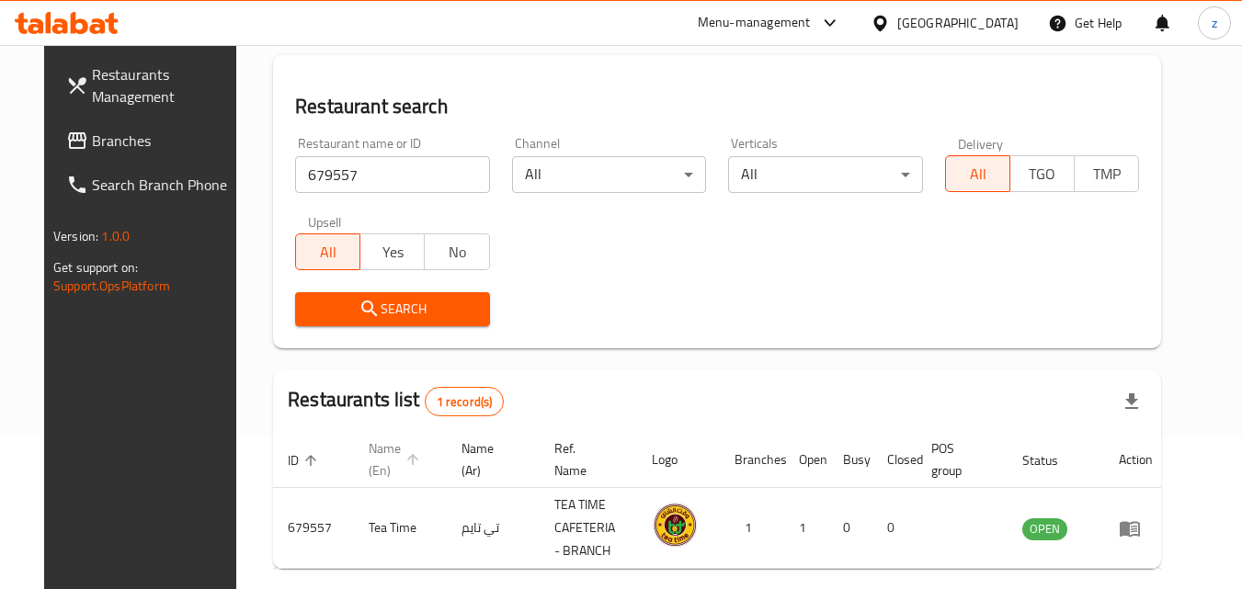
scroll to position [184, 0]
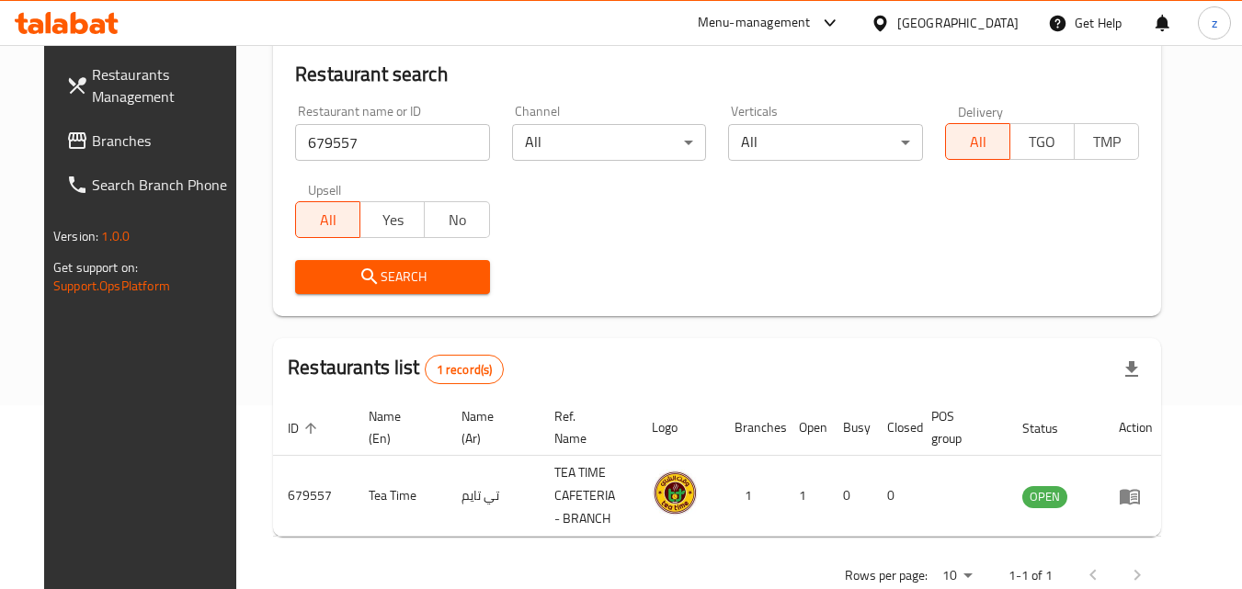
click at [119, 156] on link "Branches" at bounding box center [151, 141] width 200 height 44
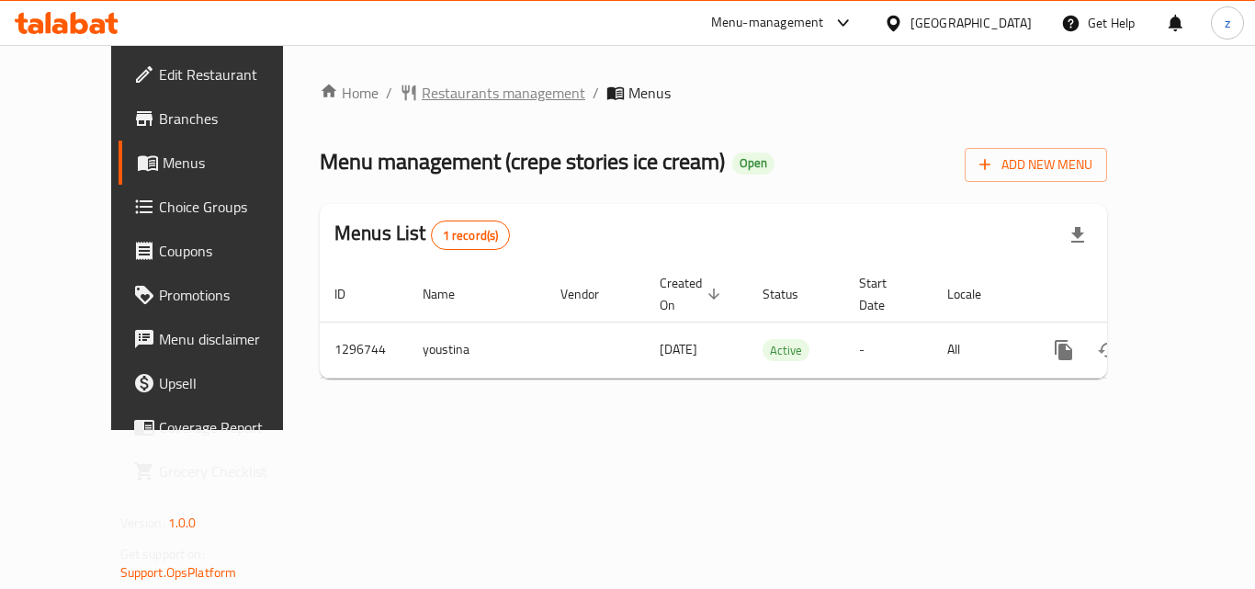
click at [422, 95] on span "Restaurants management" at bounding box center [504, 93] width 164 height 22
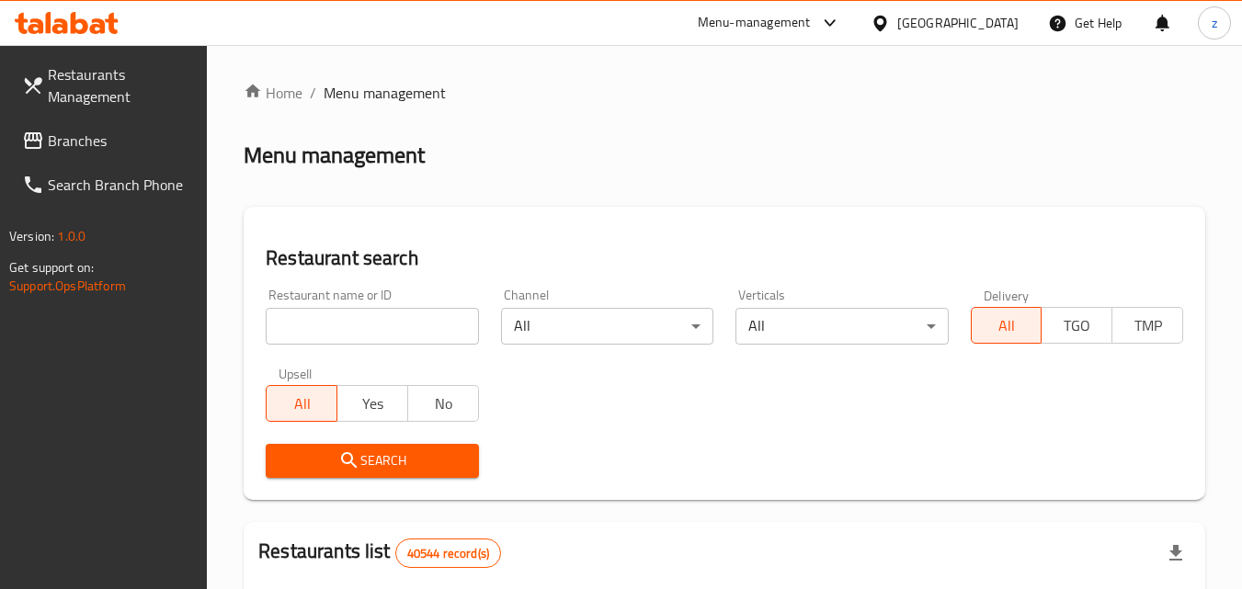
click at [355, 329] on input "search" at bounding box center [372, 326] width 212 height 37
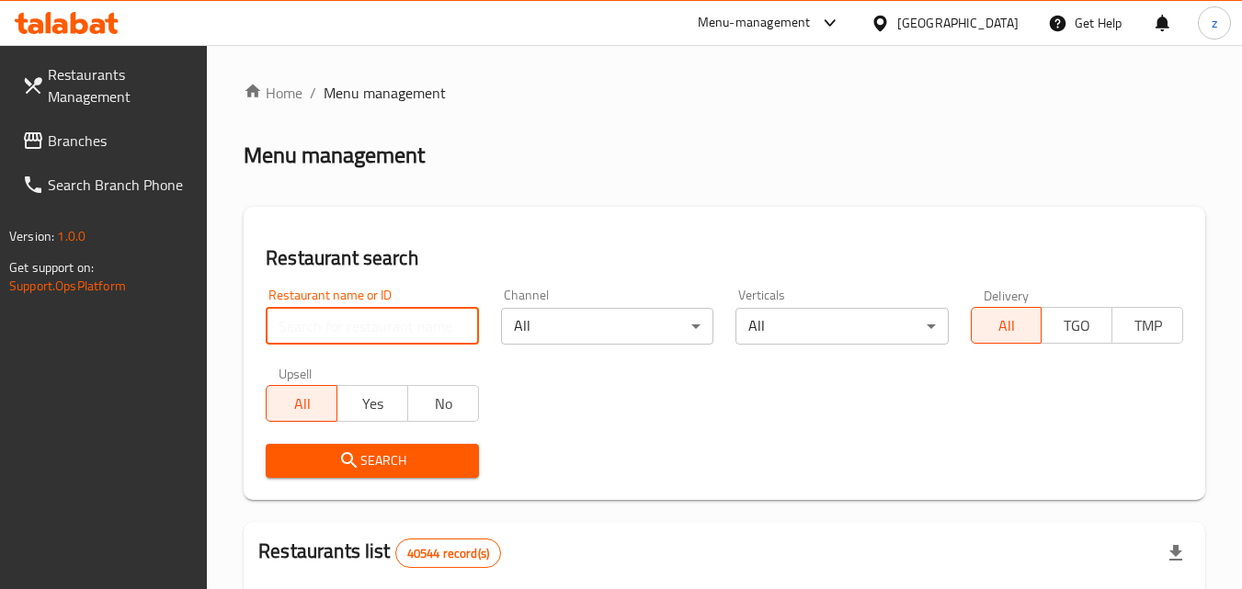
paste input "699899"
type input "699899"
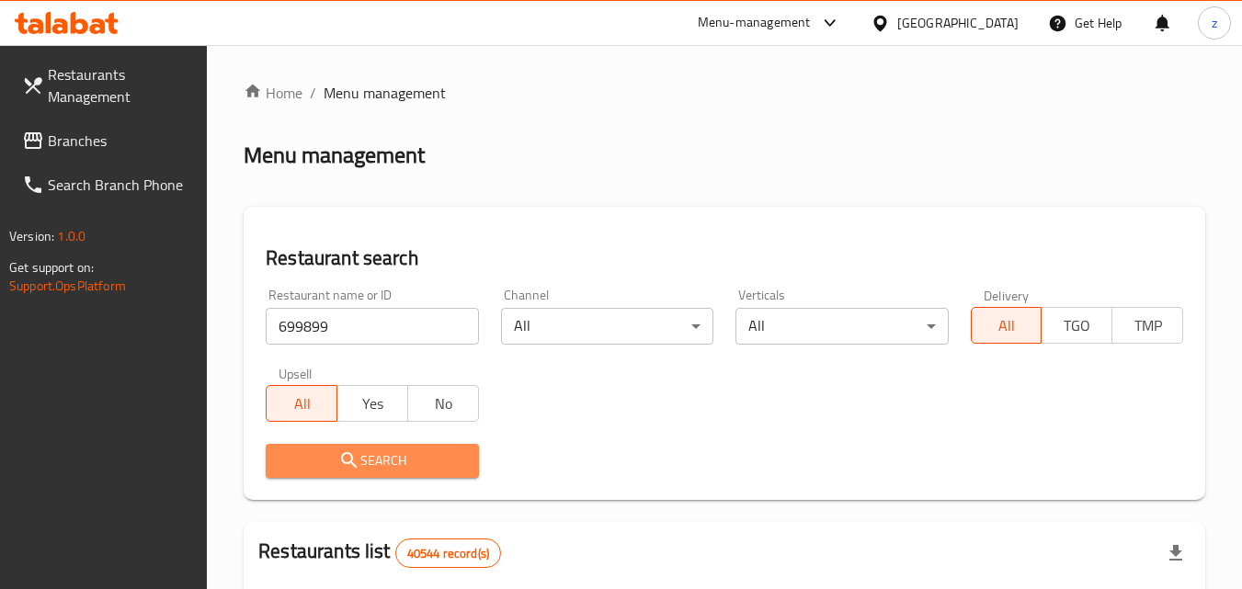
click at [399, 466] on span "Search" at bounding box center [371, 460] width 183 height 23
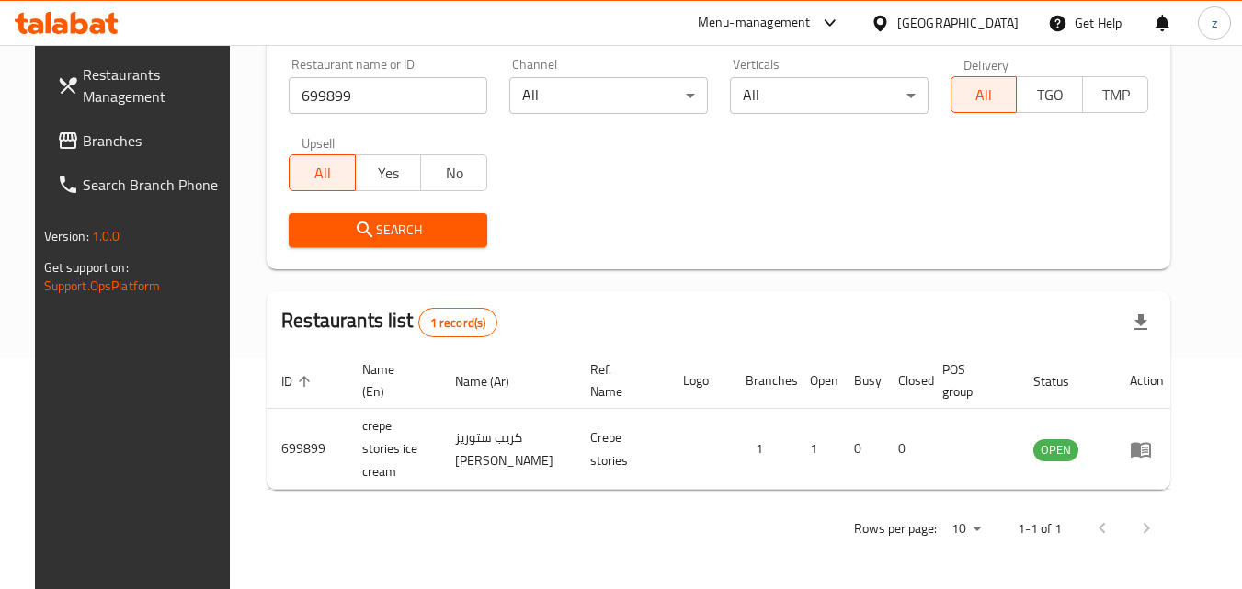
scroll to position [215, 0]
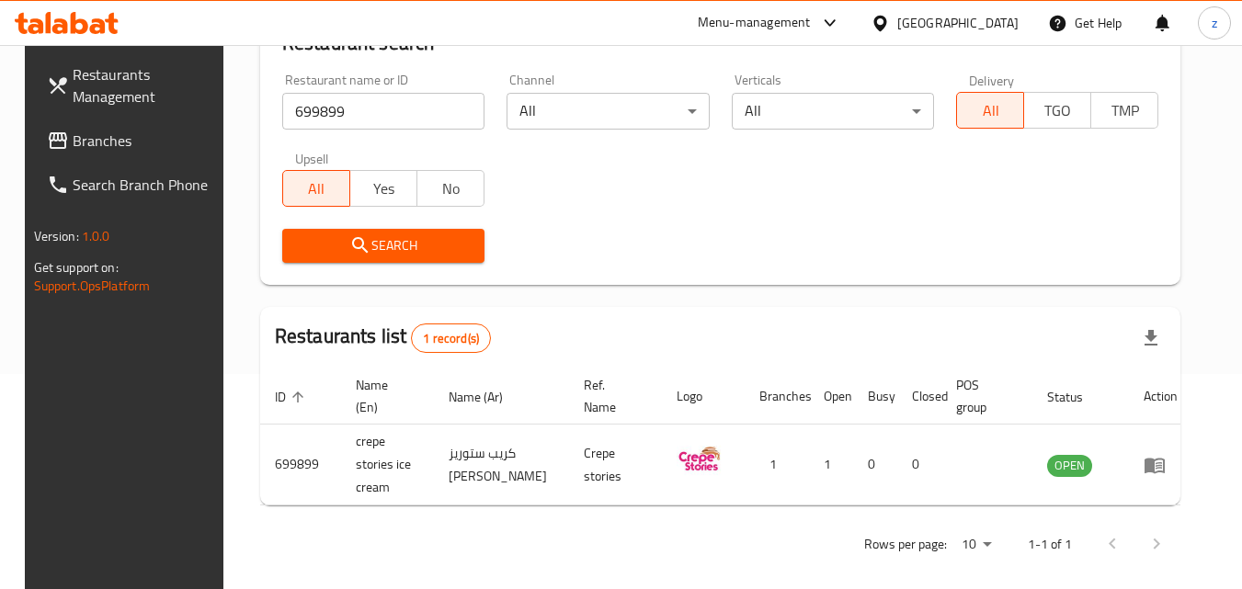
click at [970, 35] on div "[GEOGRAPHIC_DATA]" at bounding box center [944, 23] width 177 height 44
click at [969, 25] on div "[GEOGRAPHIC_DATA]" at bounding box center [957, 23] width 121 height 20
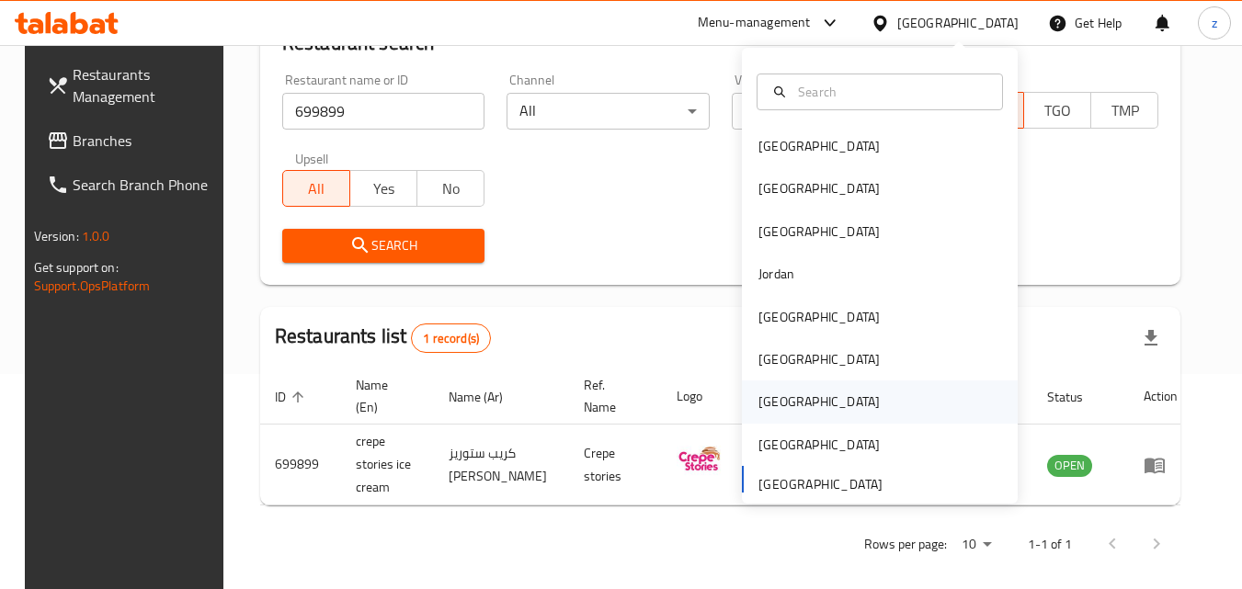
click at [788, 394] on div "Qatar" at bounding box center [819, 402] width 151 height 42
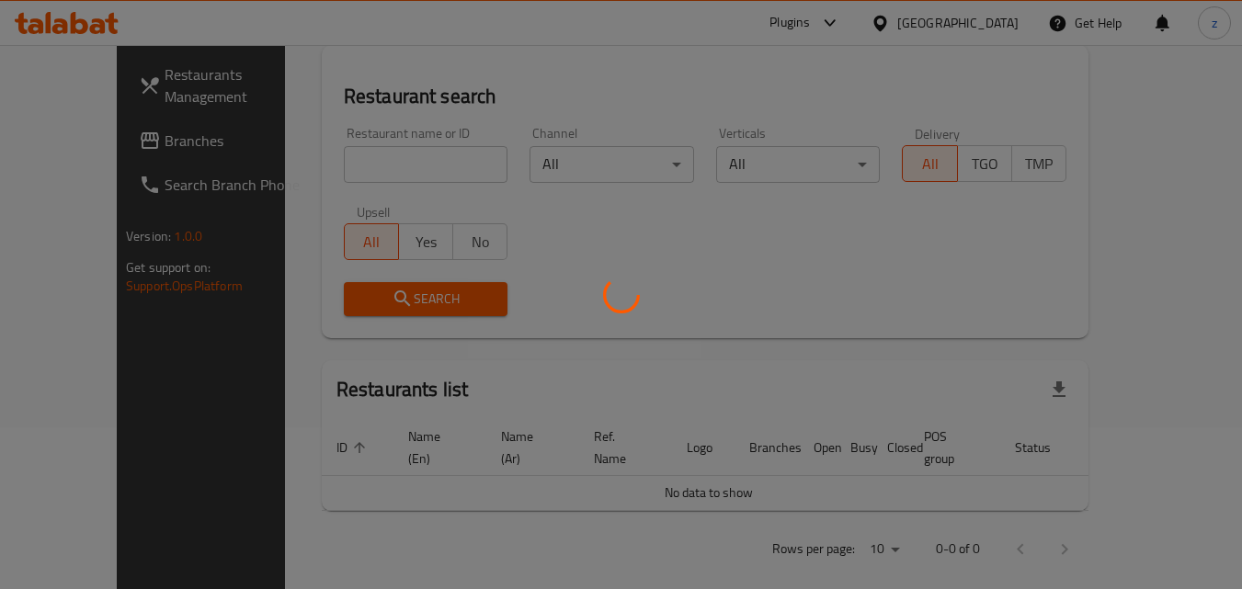
scroll to position [215, 0]
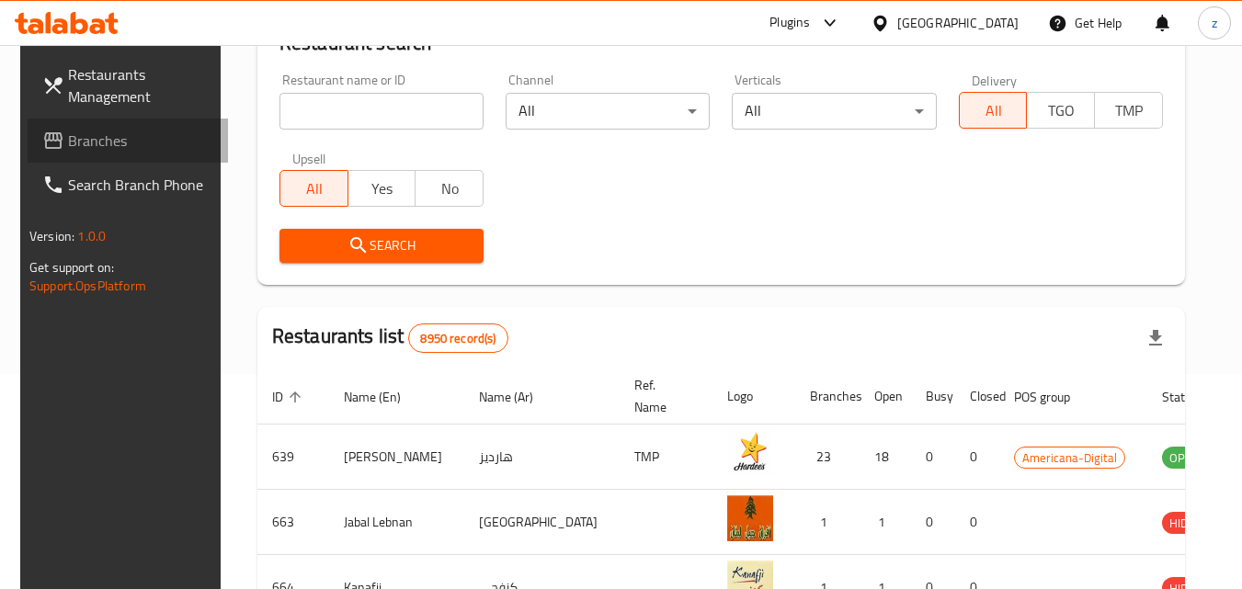
click at [47, 132] on span at bounding box center [55, 141] width 26 height 22
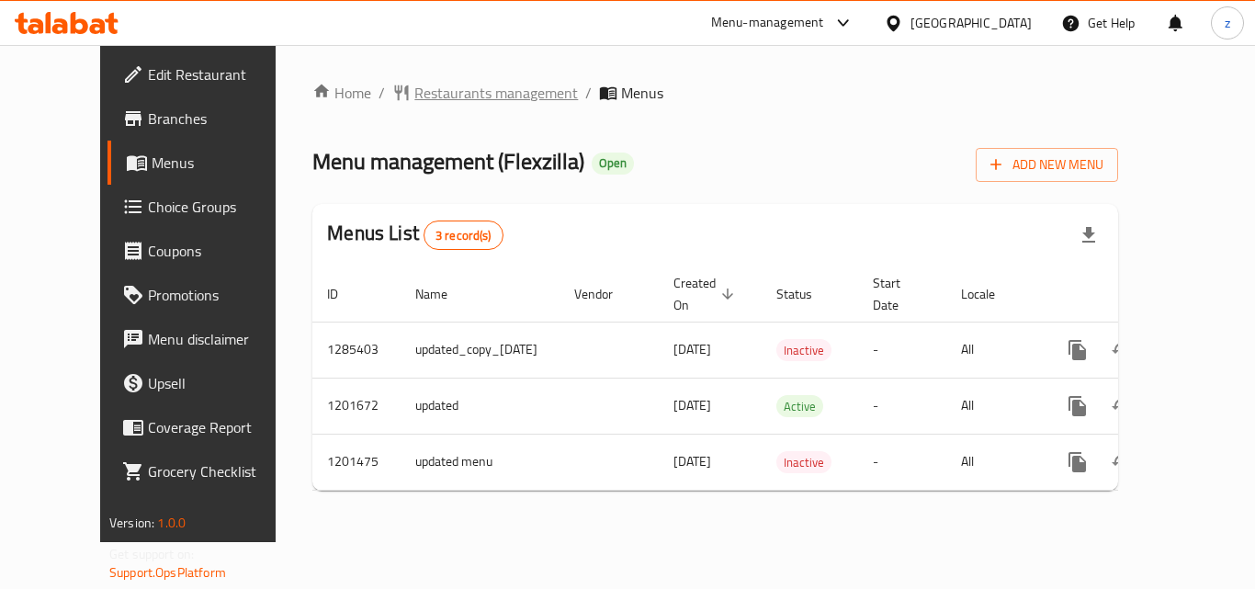
click at [415, 94] on span "Restaurants management" at bounding box center [497, 93] width 164 height 22
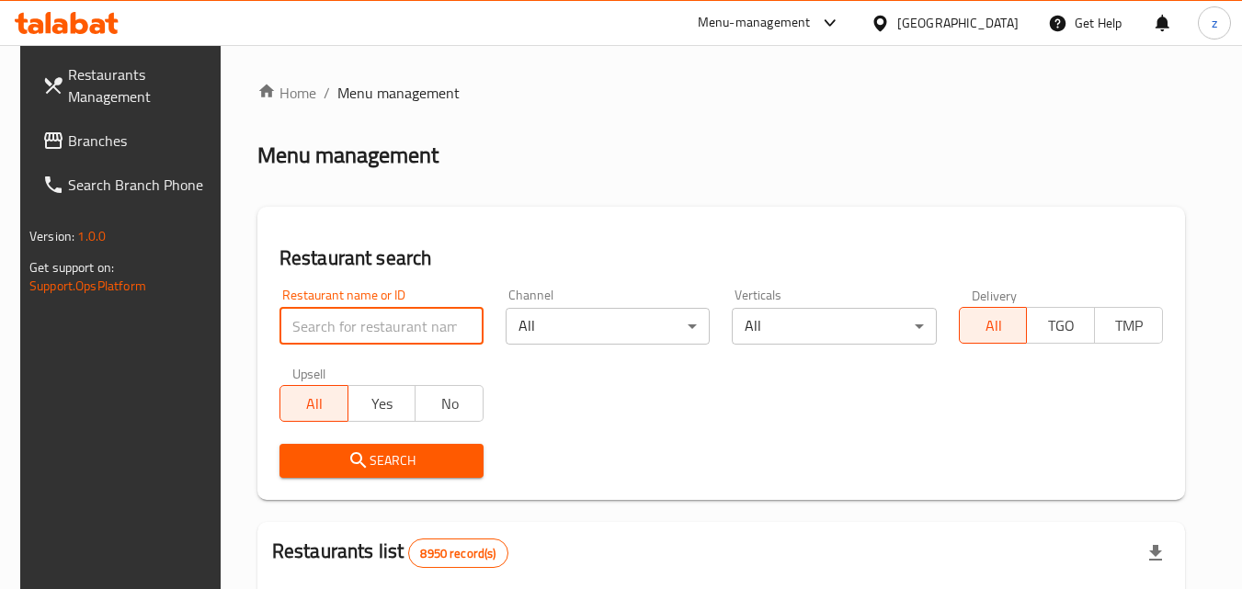
click at [359, 332] on input "search" at bounding box center [381, 326] width 204 height 37
paste input "668704"
type input "668704"
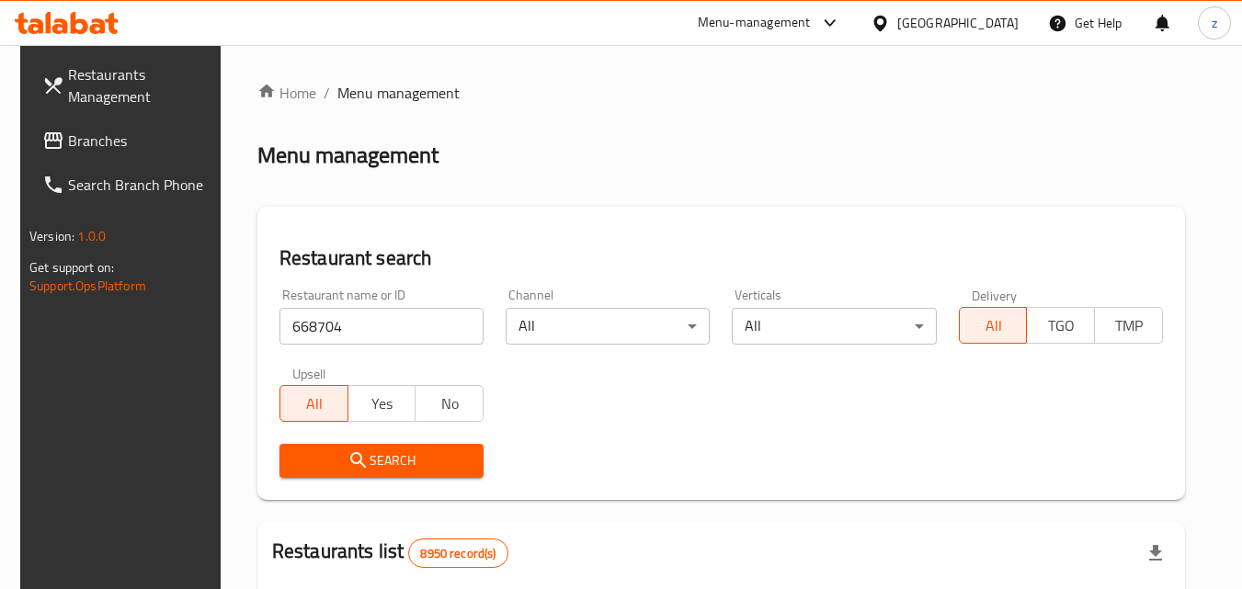
click at [338, 449] on span "Search" at bounding box center [381, 460] width 175 height 23
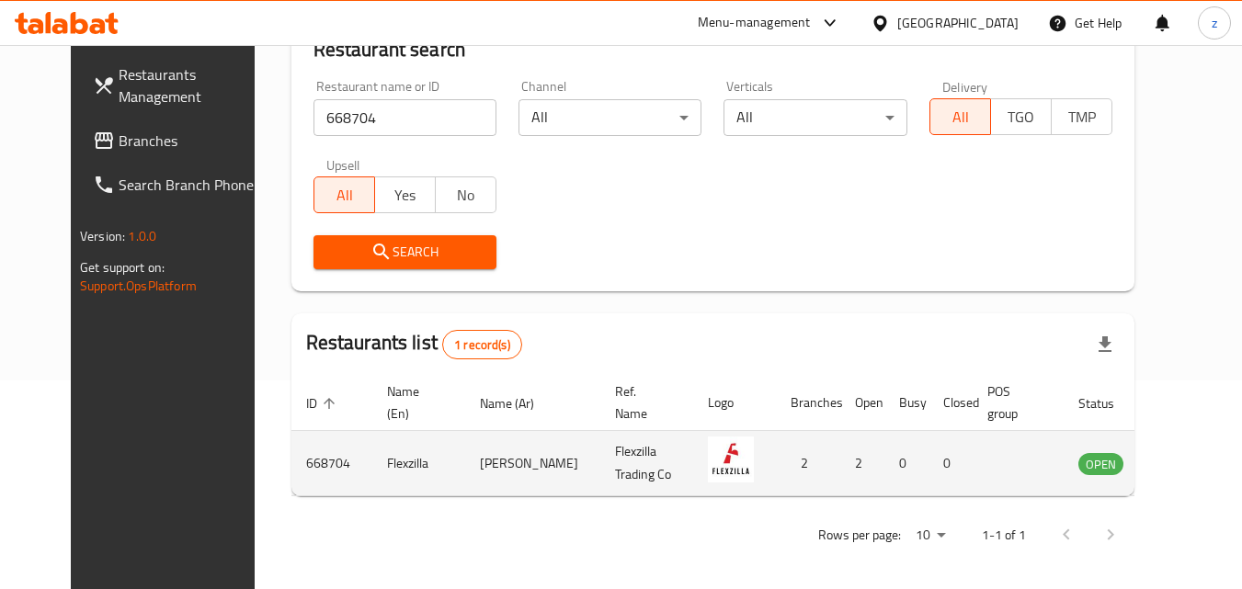
scroll to position [215, 0]
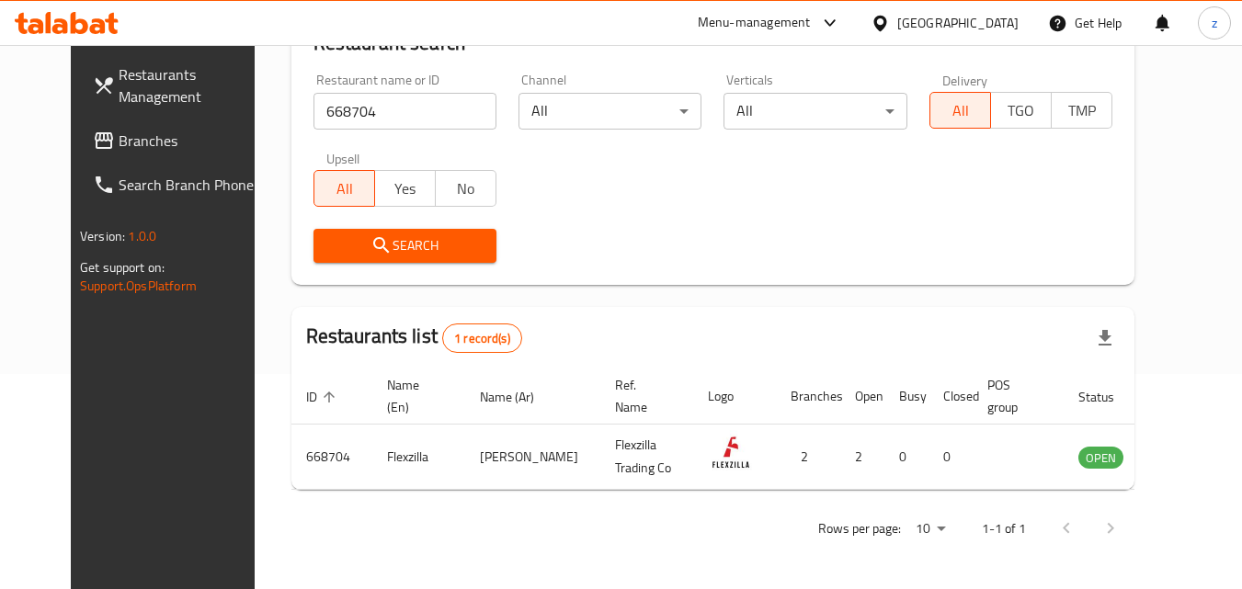
click at [897, 27] on div at bounding box center [883, 23] width 27 height 20
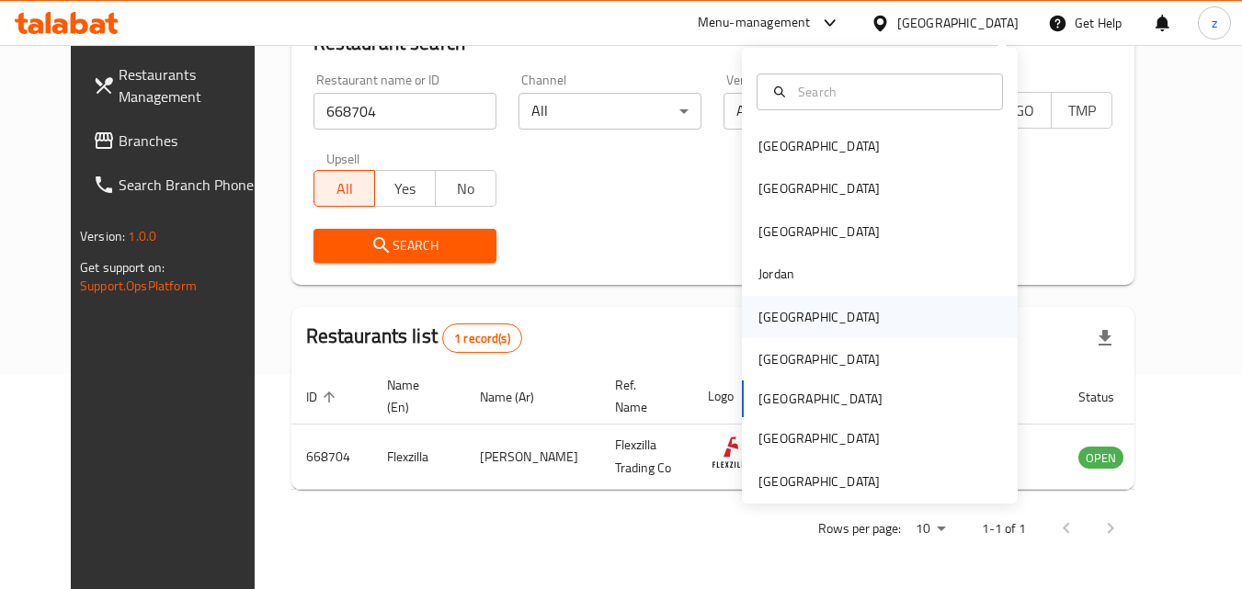
click at [804, 325] on div "[GEOGRAPHIC_DATA]" at bounding box center [880, 317] width 276 height 42
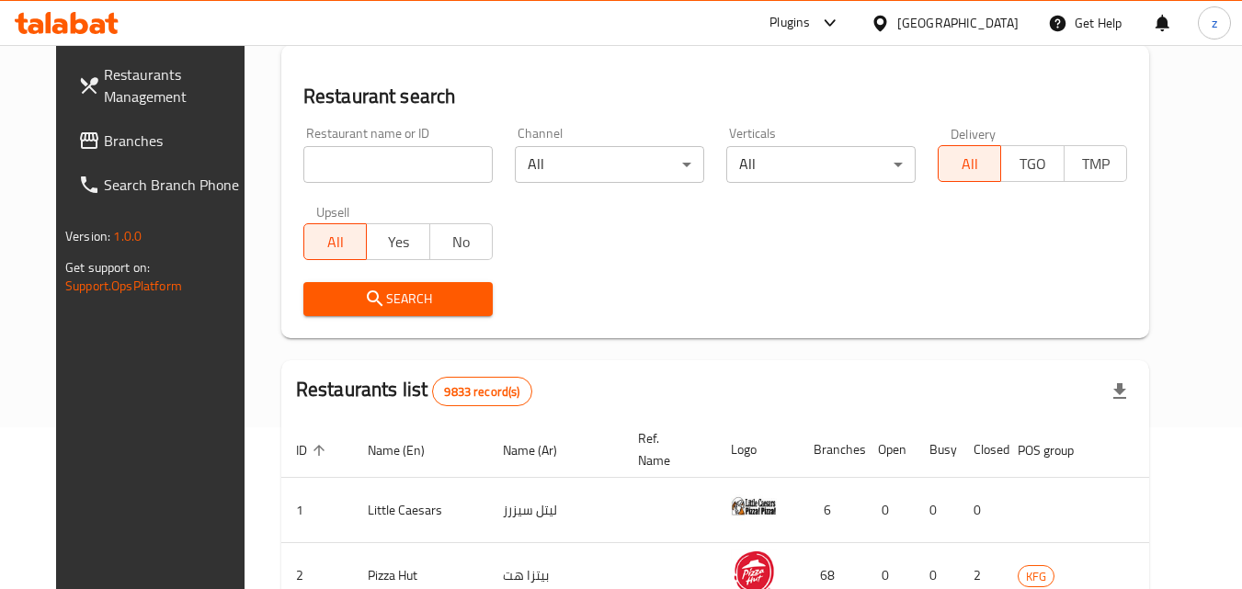
scroll to position [215, 0]
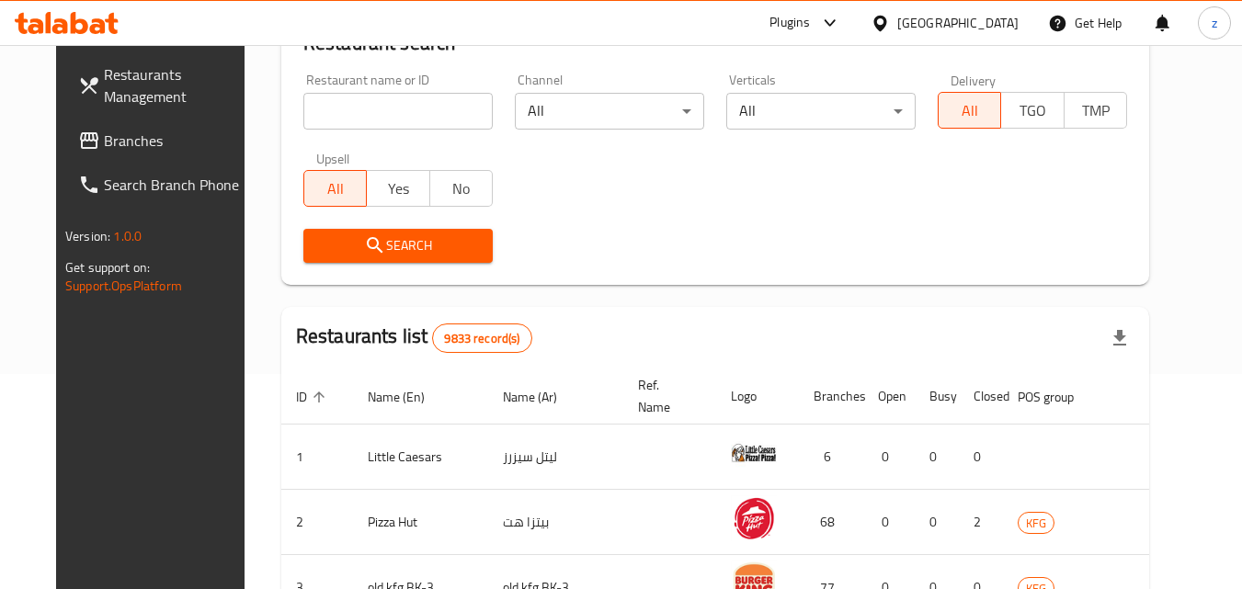
click at [104, 147] on span "Branches" at bounding box center [176, 141] width 145 height 22
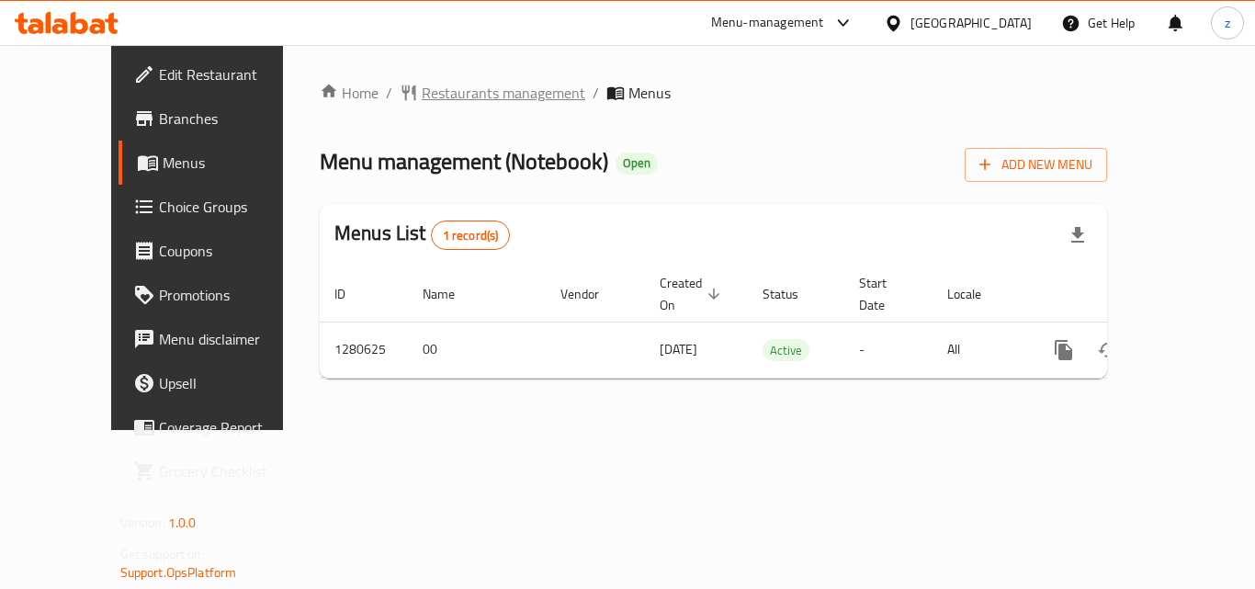
click at [422, 95] on span "Restaurants management" at bounding box center [504, 93] width 164 height 22
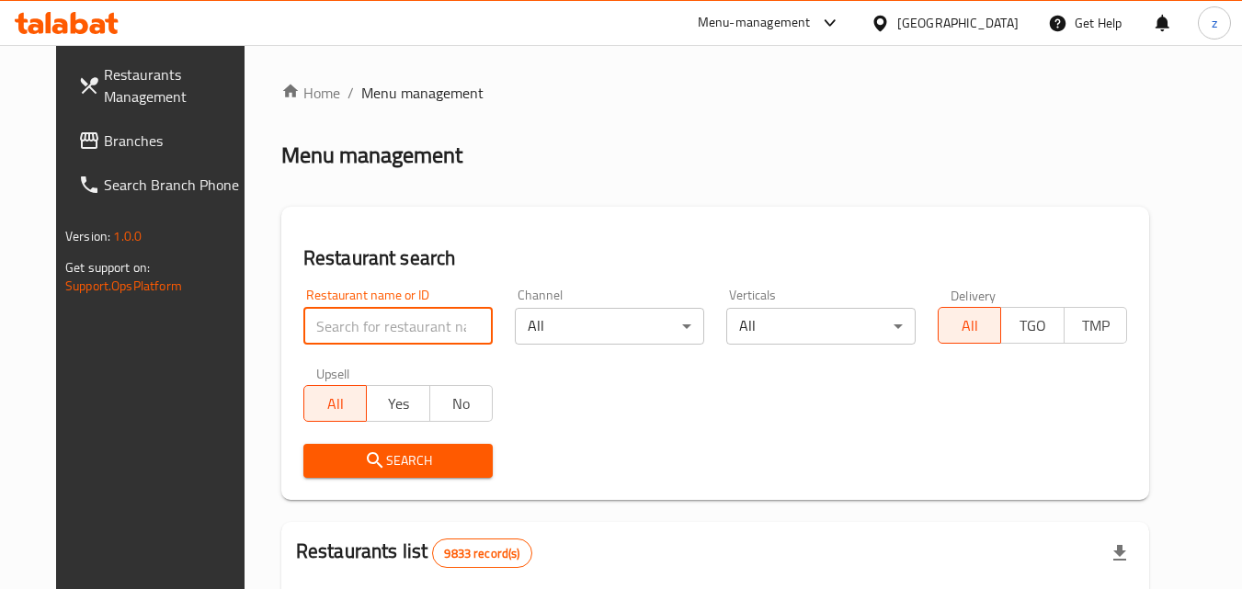
click at [349, 335] on input "search" at bounding box center [397, 326] width 189 height 37
paste input "693887"
type input "693887"
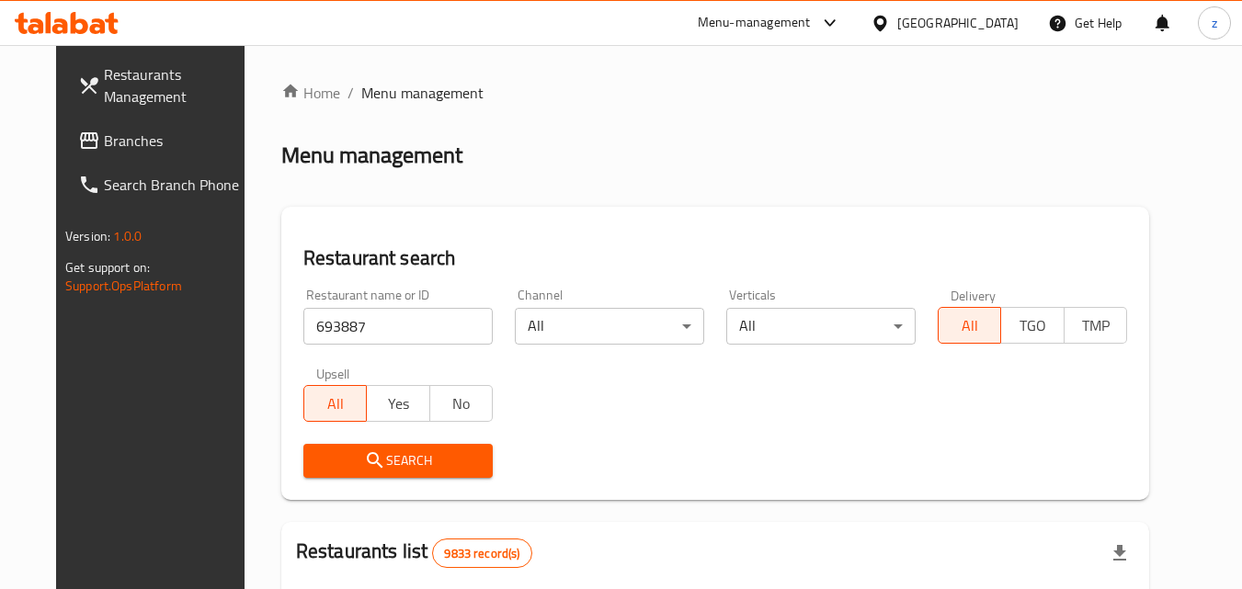
click at [323, 454] on span "Search" at bounding box center [398, 460] width 160 height 23
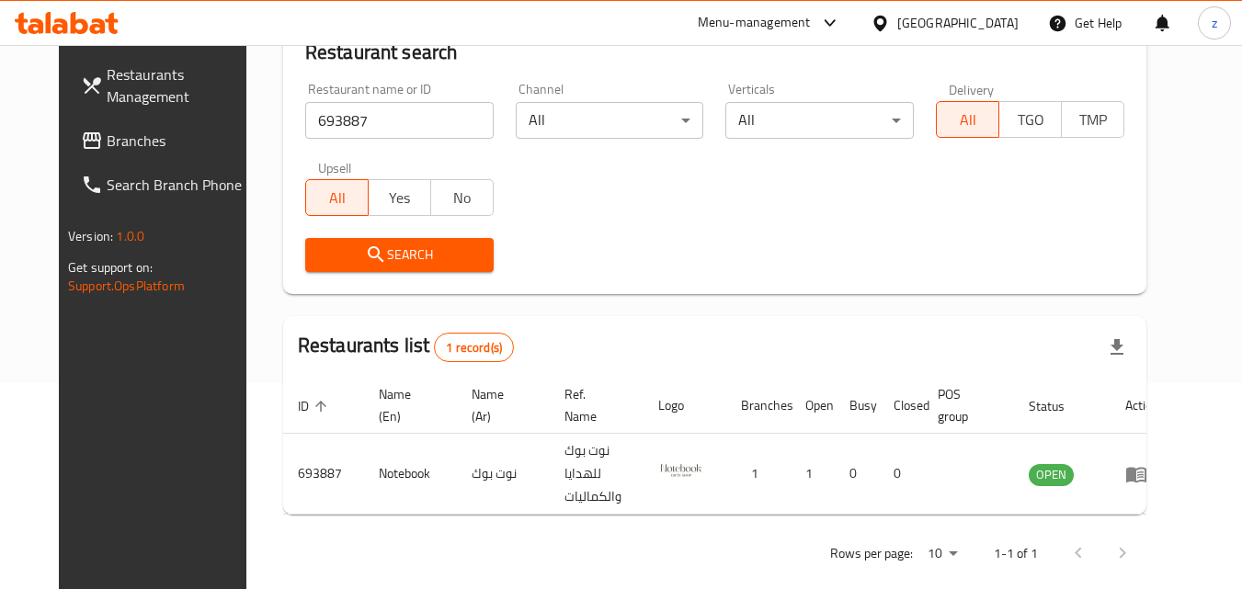
scroll to position [215, 0]
